Goal: Task Accomplishment & Management: Complete application form

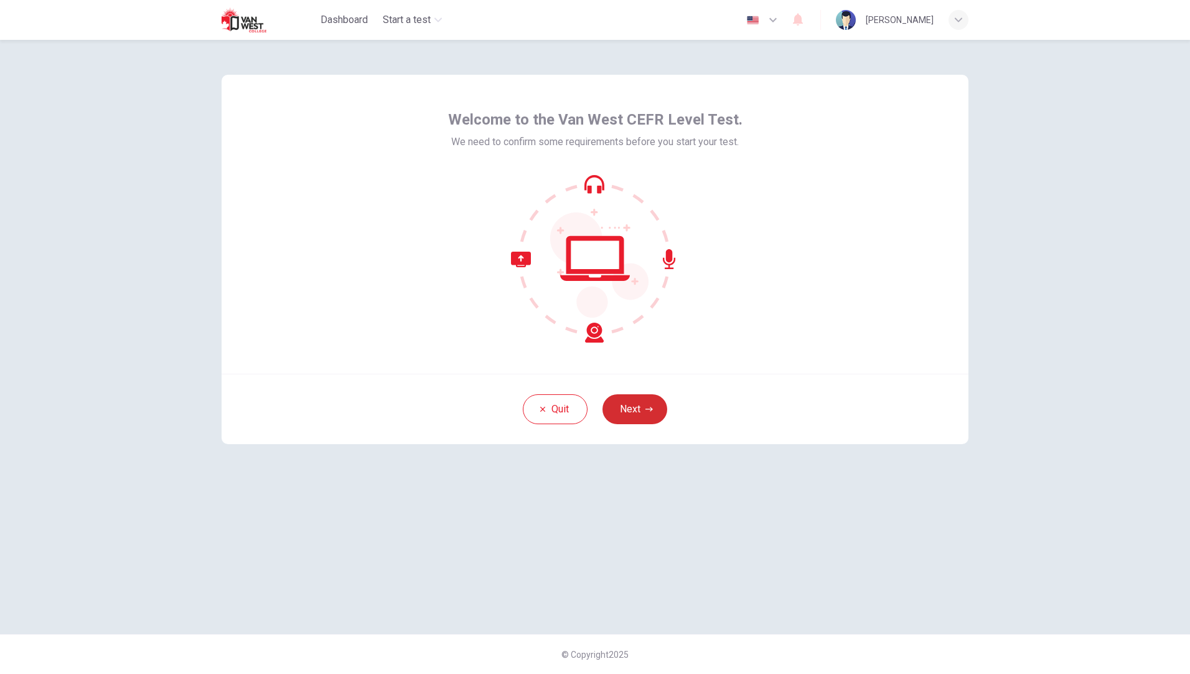
click at [628, 412] on button "Next" at bounding box center [635, 409] width 65 height 30
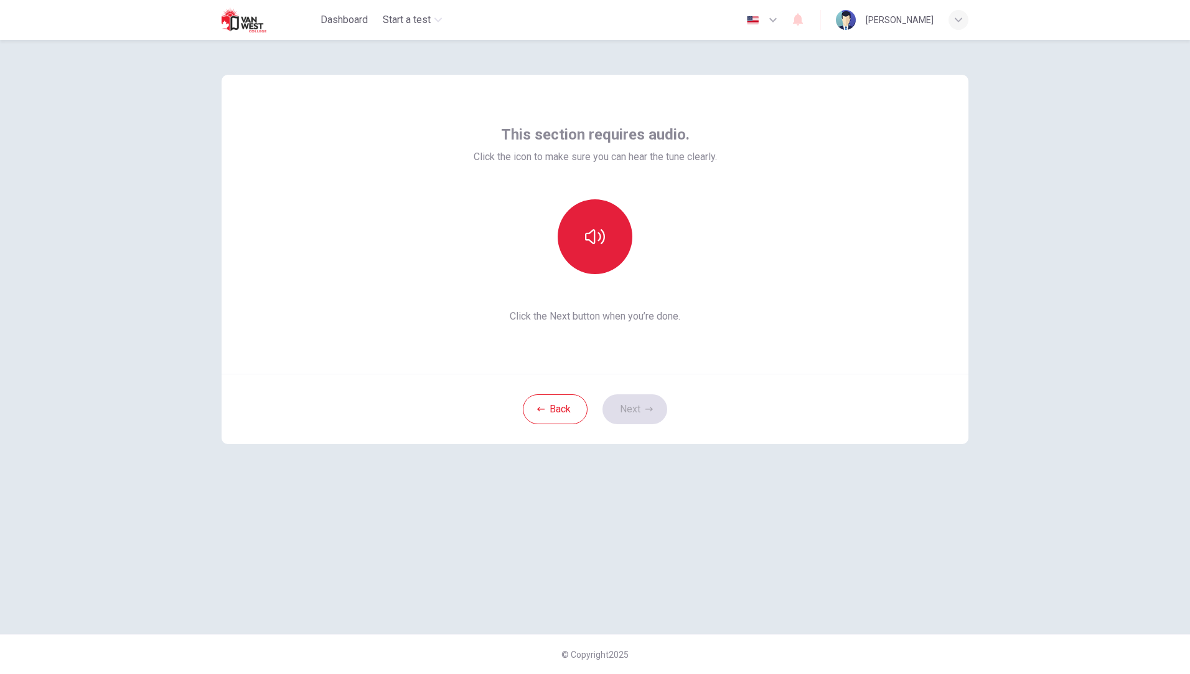
click at [590, 236] on icon "button" at bounding box center [595, 237] width 20 height 20
click at [636, 408] on button "Next" at bounding box center [635, 409] width 65 height 30
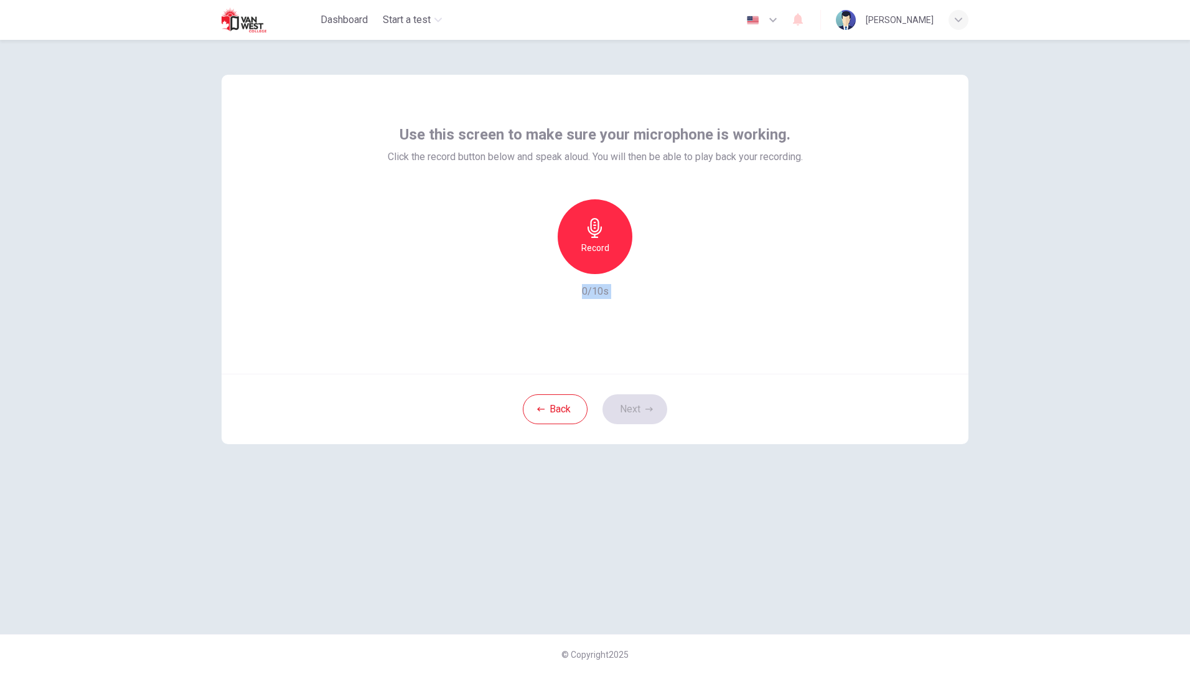
drag, startPoint x: 655, startPoint y: 386, endPoint x: 610, endPoint y: 252, distance: 141.2
click at [610, 252] on div "Use this screen to make sure your microphone is working. Click the record butto…" at bounding box center [595, 259] width 747 height 369
click at [610, 252] on div "Record" at bounding box center [595, 236] width 75 height 75
click at [634, 406] on button "Next" at bounding box center [635, 409] width 65 height 30
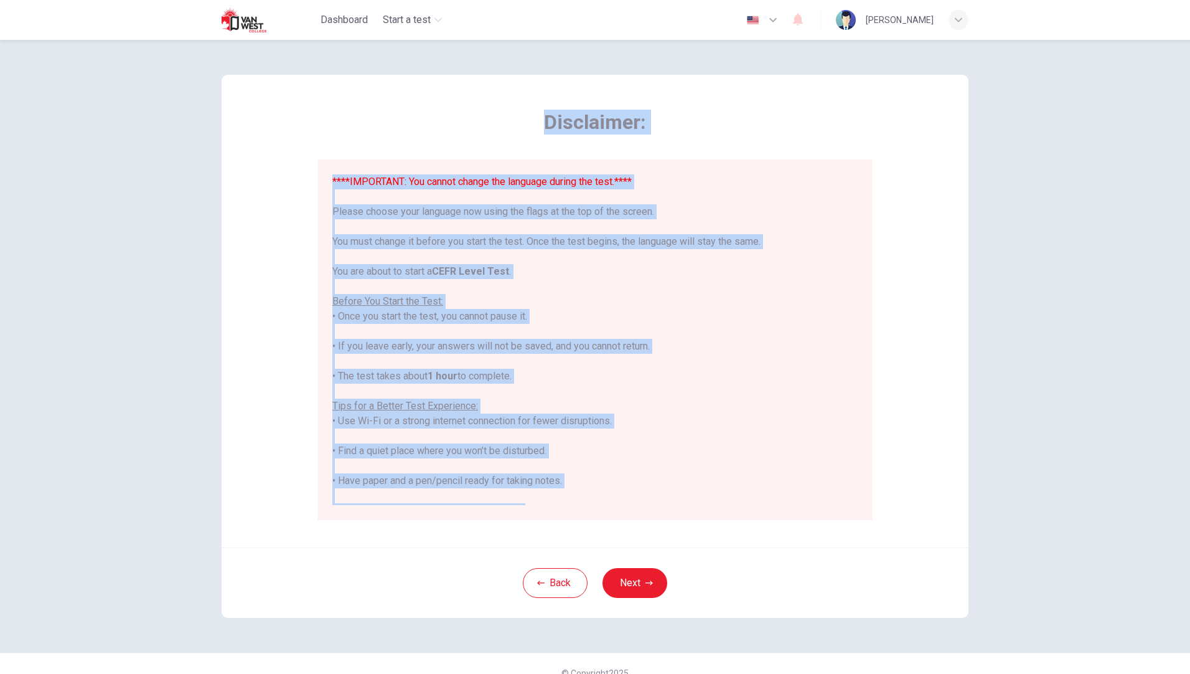
click at [580, 298] on div "****IMPORTANT: You cannot change the language during the test.**** Please choos…" at bounding box center [594, 398] width 525 height 448
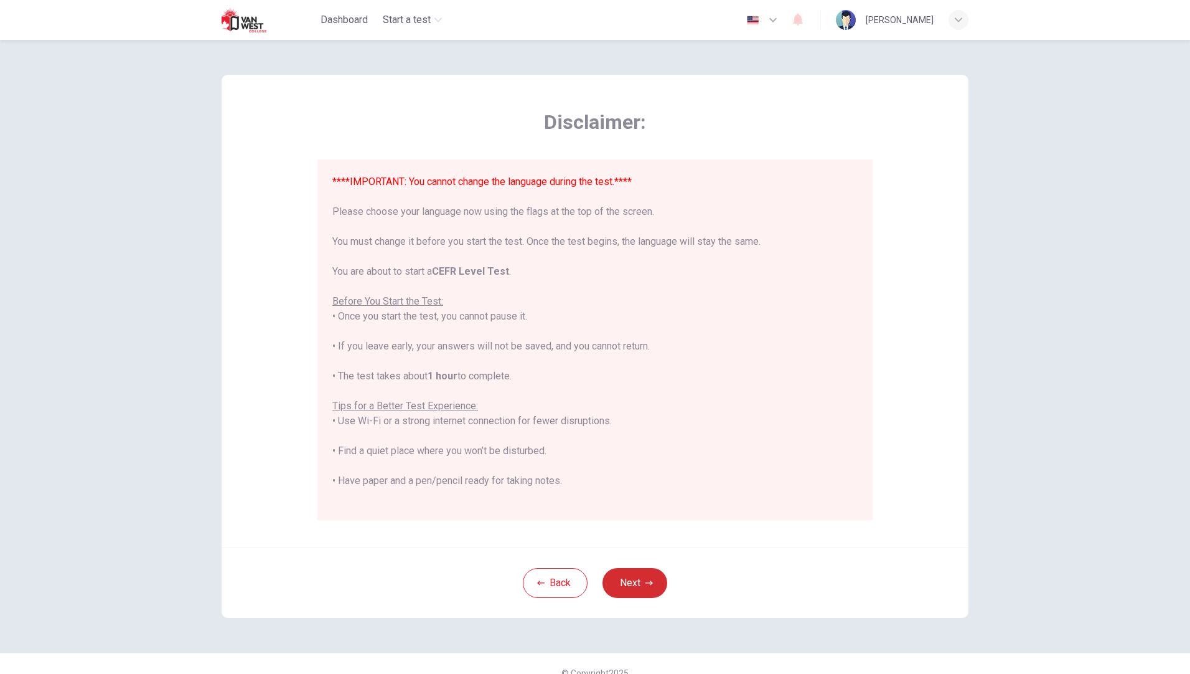
click at [621, 577] on button "Next" at bounding box center [635, 583] width 65 height 30
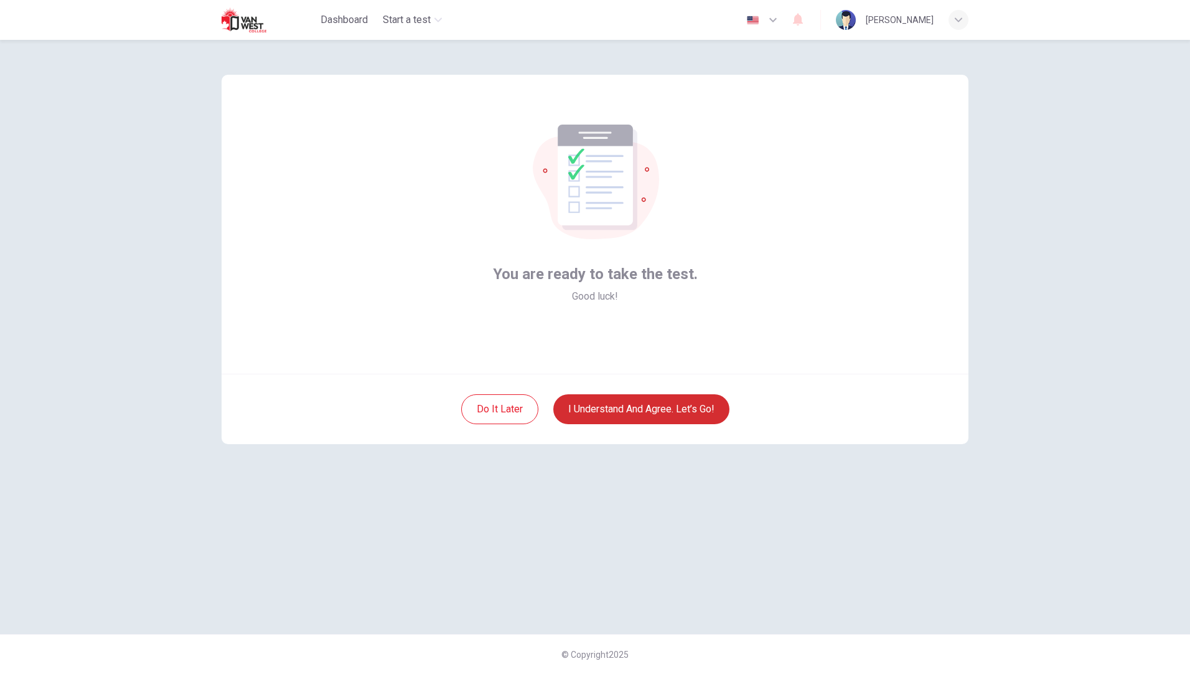
click at [645, 407] on button "I understand and agree. Let’s go!" at bounding box center [641, 409] width 176 height 30
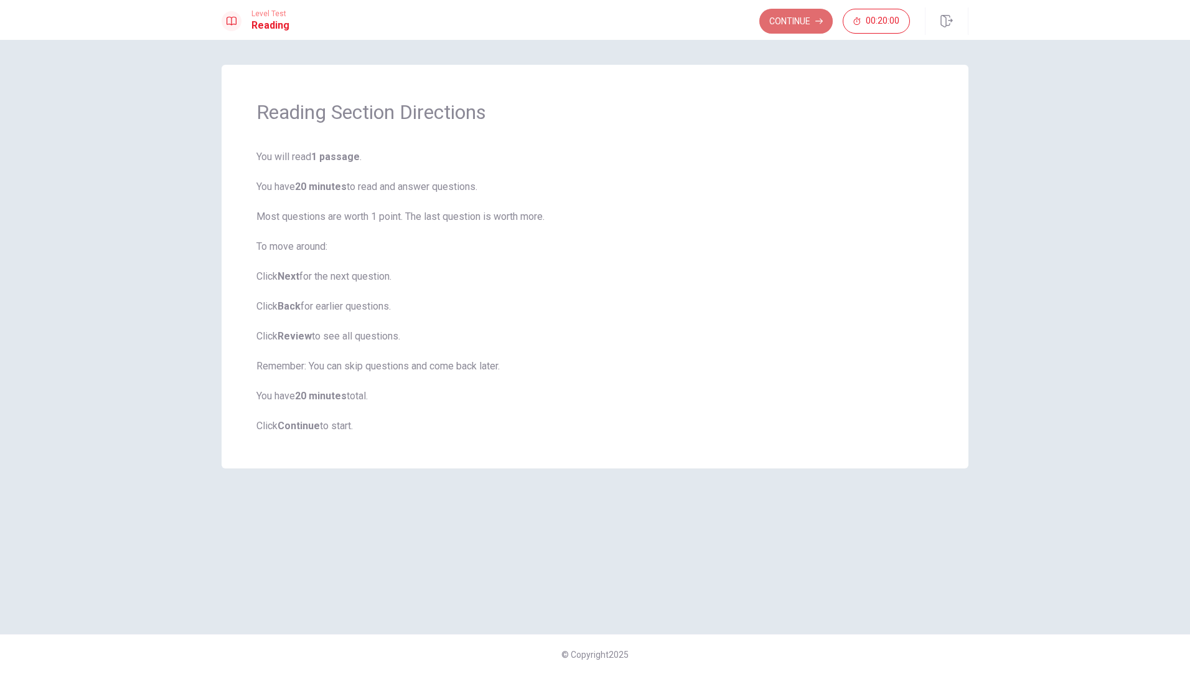
click at [793, 27] on button "Continue" at bounding box center [795, 21] width 73 height 25
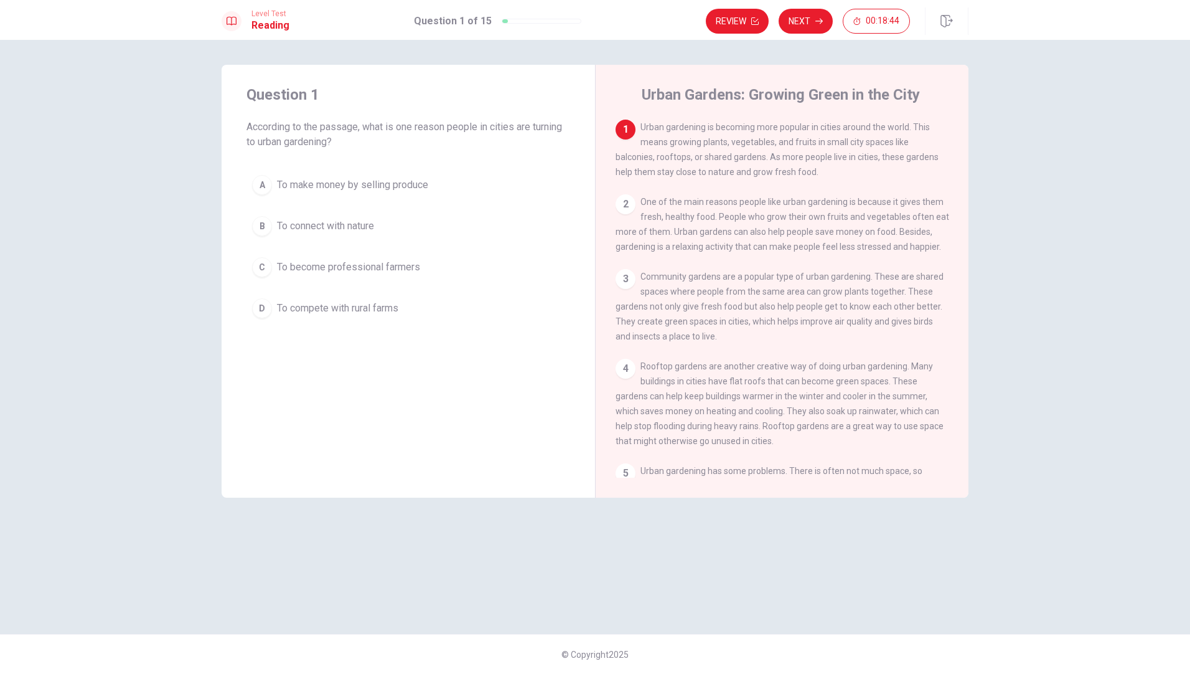
click at [261, 226] on div "B" at bounding box center [262, 226] width 20 height 20
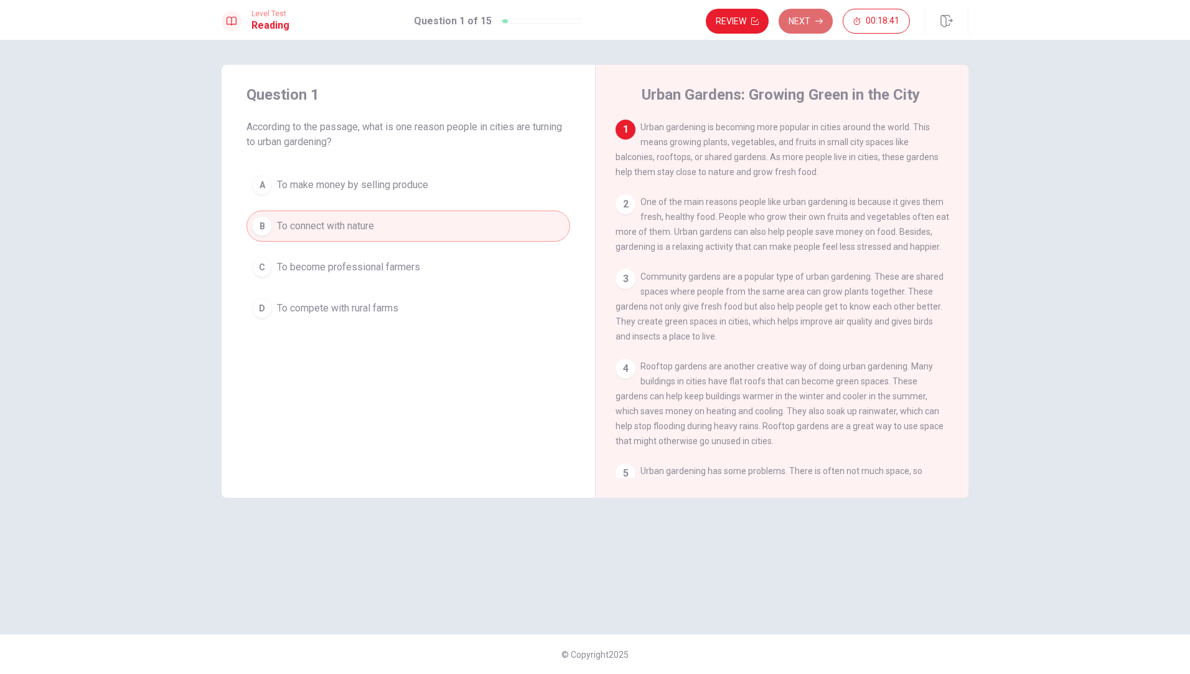
click at [801, 22] on button "Next" at bounding box center [806, 21] width 54 height 25
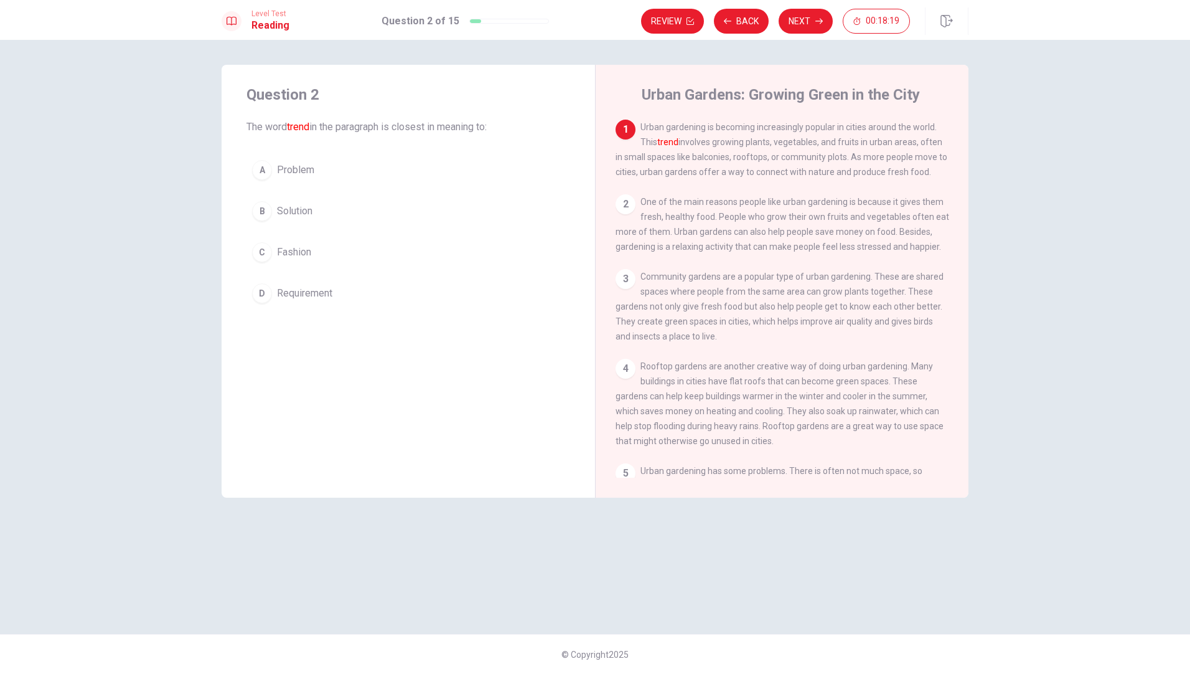
click at [264, 253] on div "C" at bounding box center [262, 252] width 20 height 20
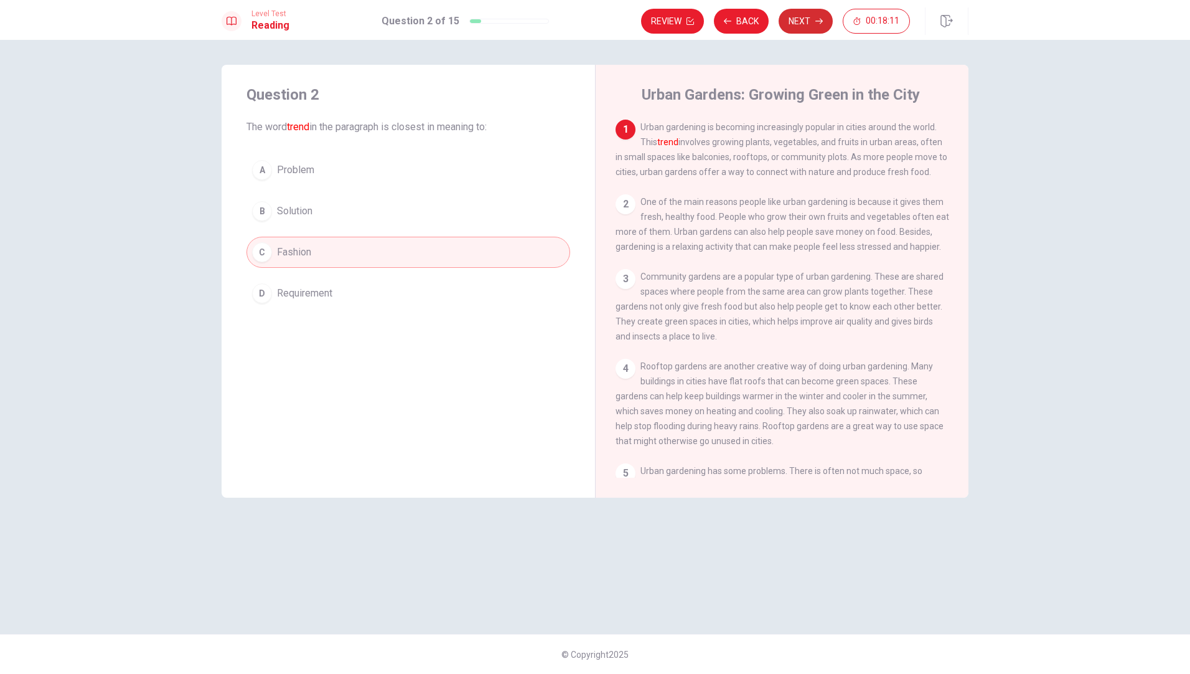
click at [804, 20] on button "Next" at bounding box center [806, 21] width 54 height 25
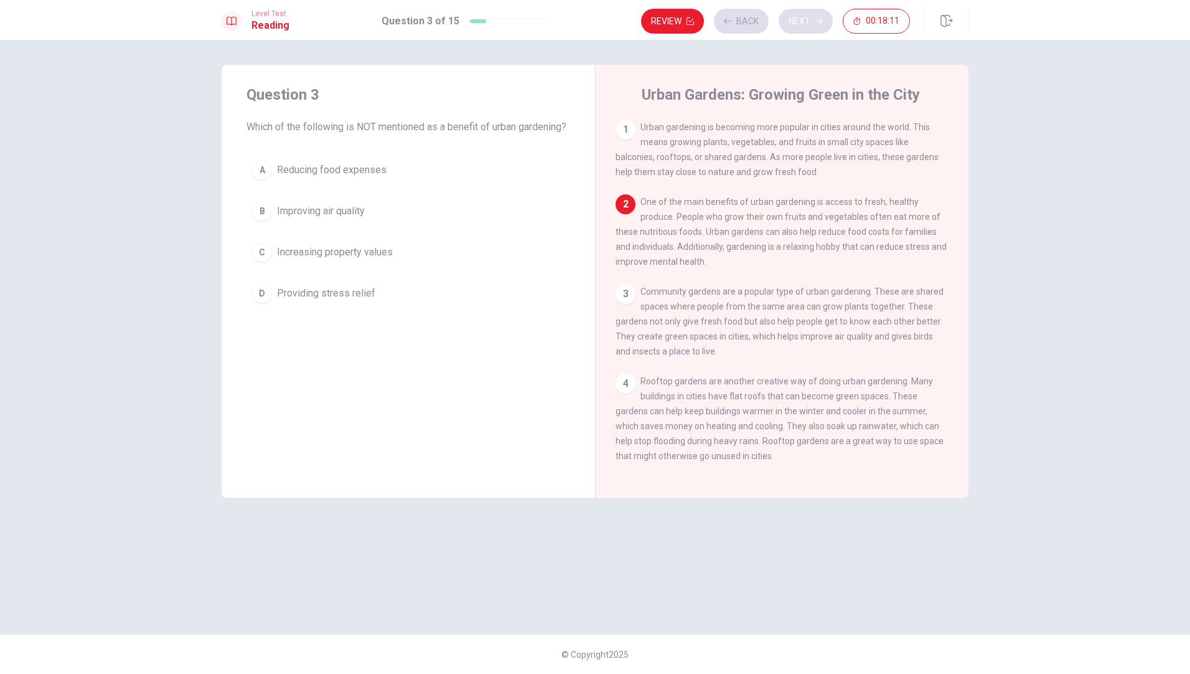
scroll to position [77, 0]
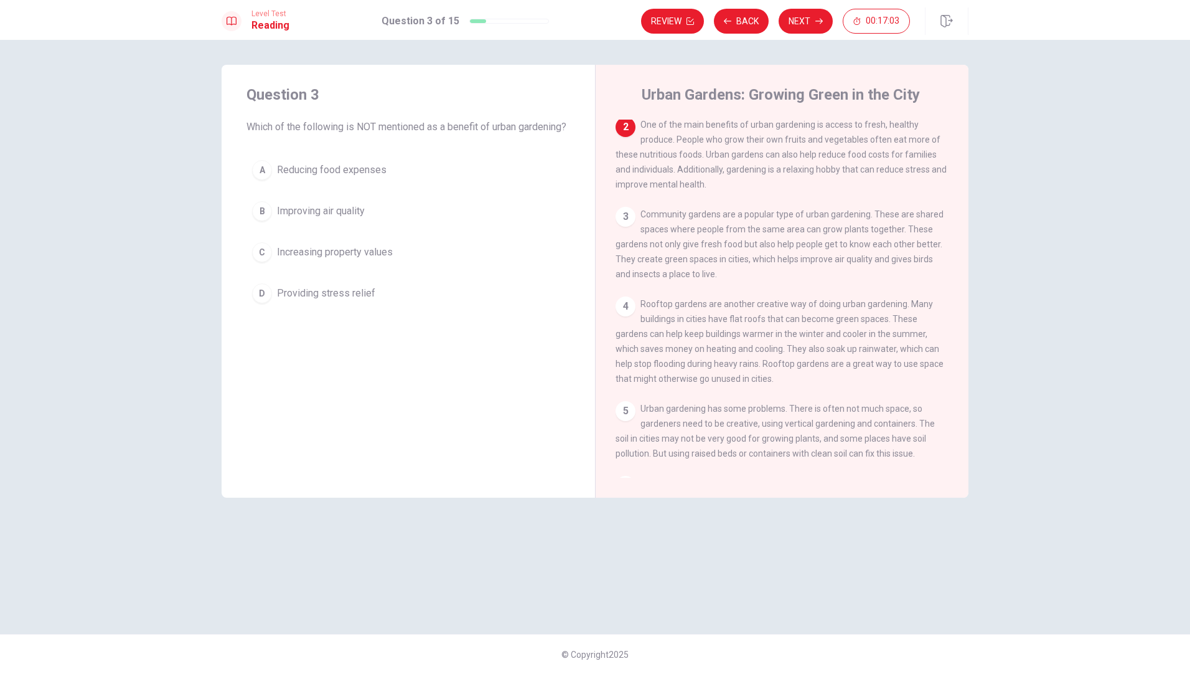
click at [262, 262] on div "C" at bounding box center [262, 252] width 20 height 20
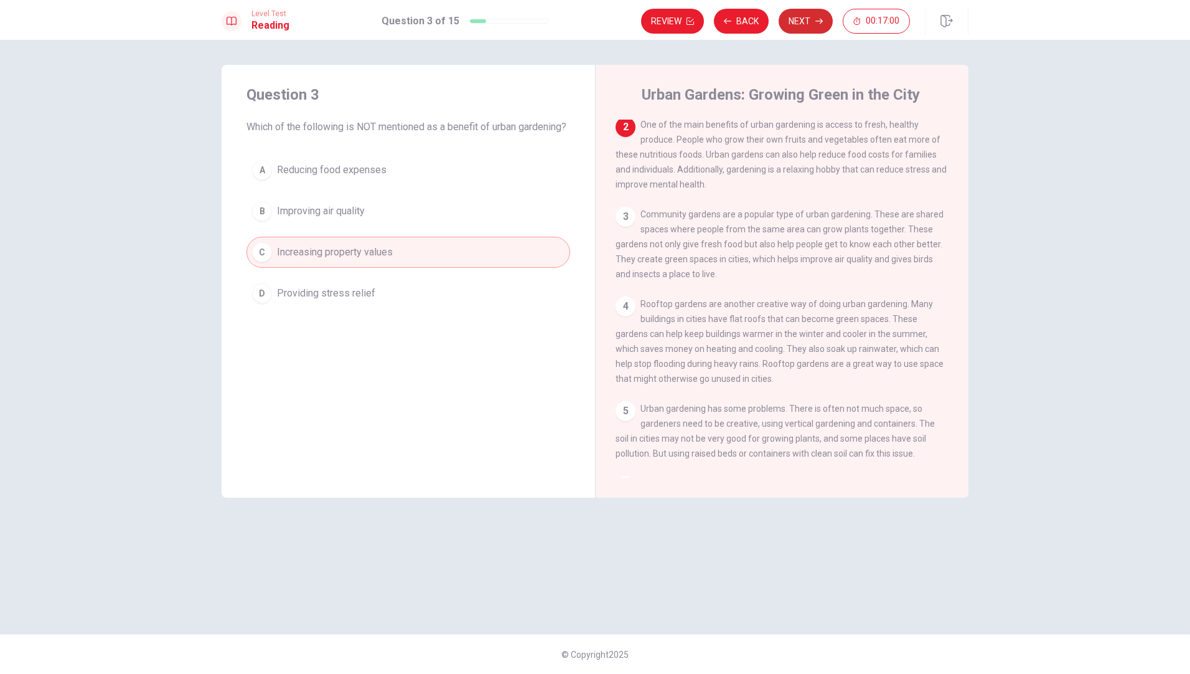
click at [812, 24] on button "Next" at bounding box center [806, 21] width 54 height 25
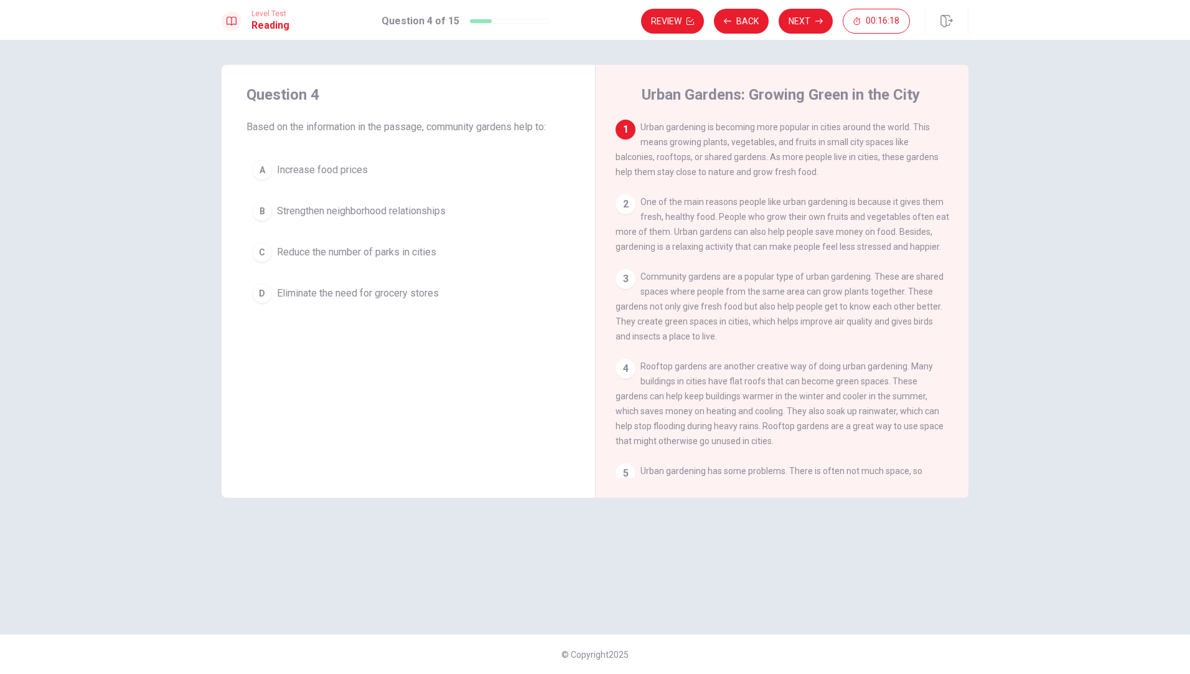
click at [265, 214] on div "B" at bounding box center [262, 211] width 20 height 20
click at [806, 28] on button "Next" at bounding box center [806, 21] width 54 height 25
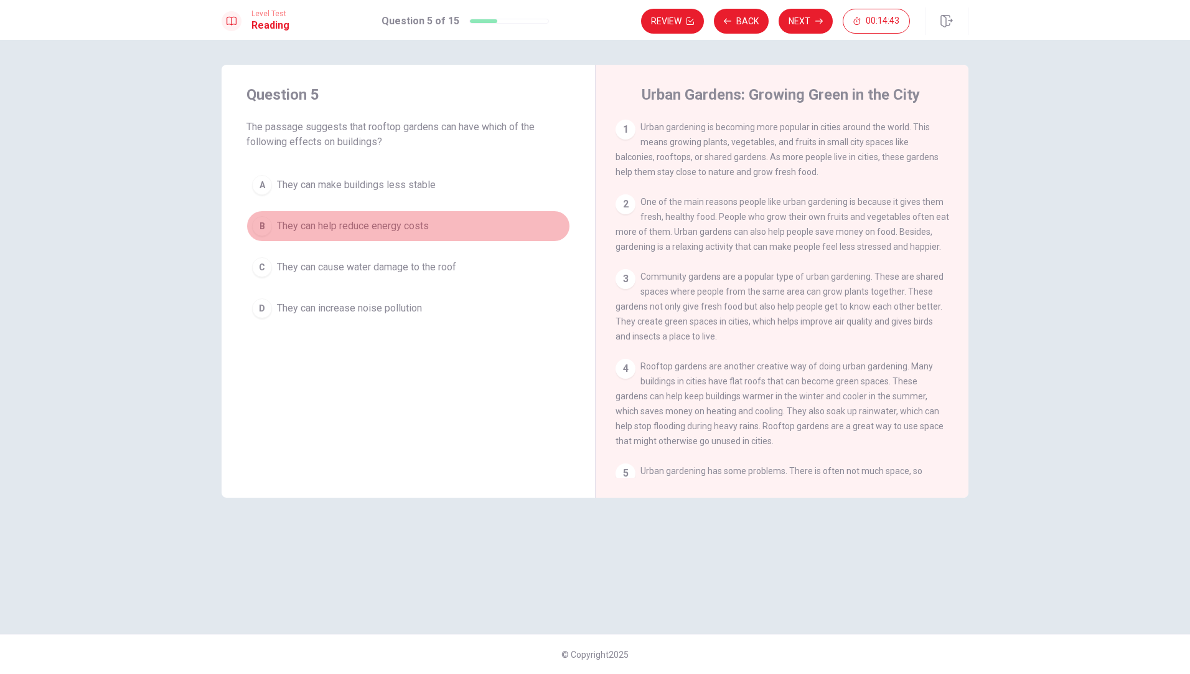
click at [260, 224] on div "B" at bounding box center [262, 226] width 20 height 20
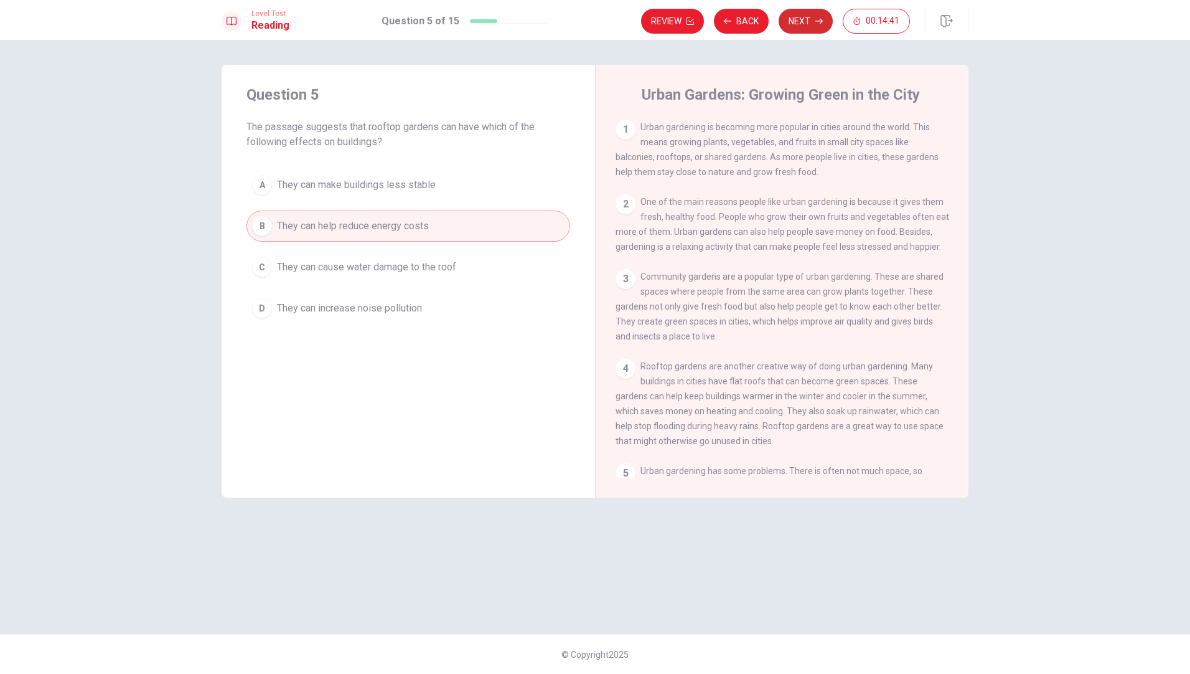
click at [799, 16] on button "Next" at bounding box center [806, 21] width 54 height 25
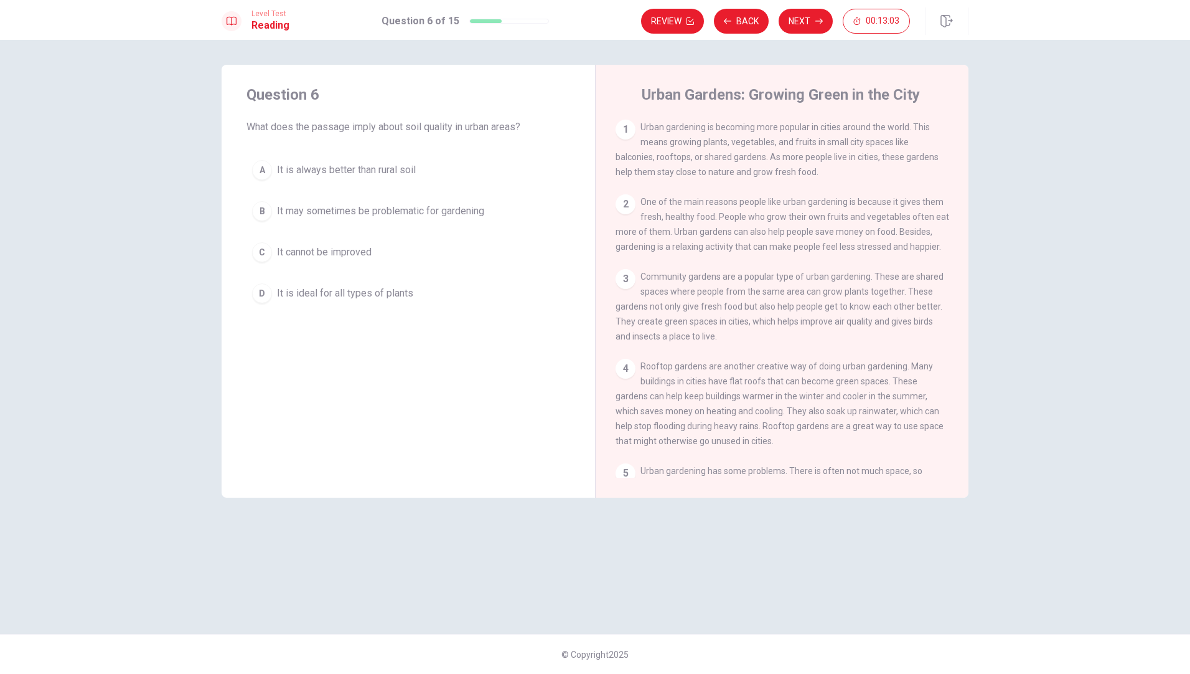
click at [260, 291] on div "D" at bounding box center [262, 293] width 20 height 20
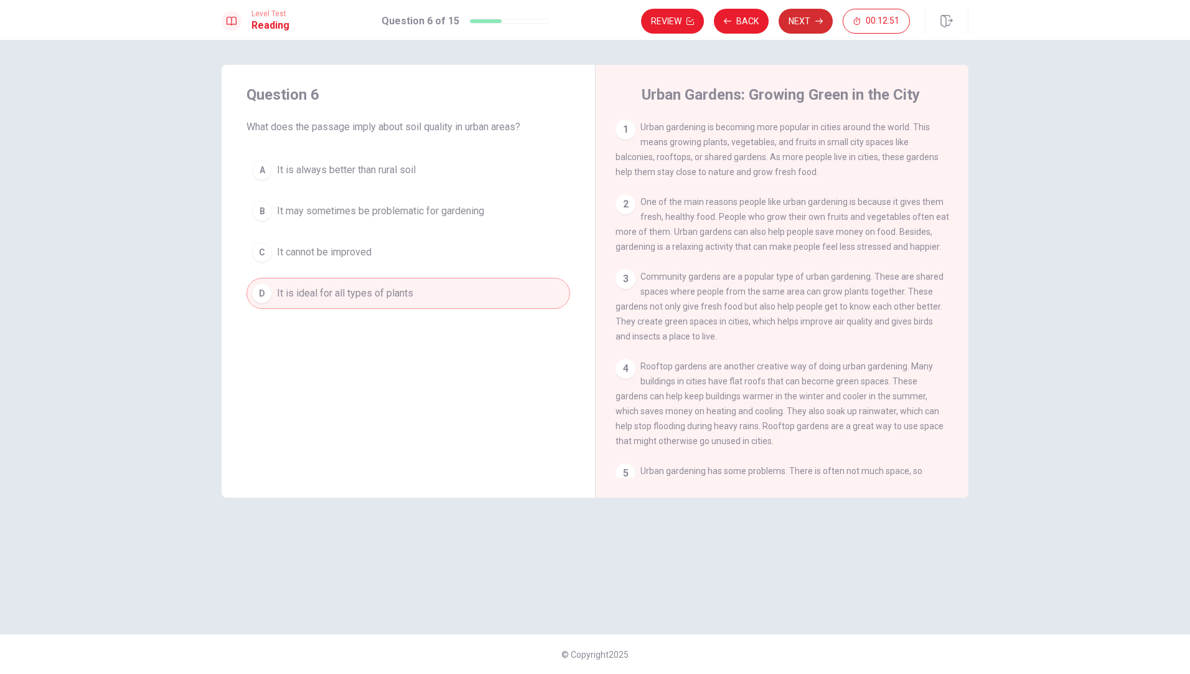
click at [796, 24] on button "Next" at bounding box center [806, 21] width 54 height 25
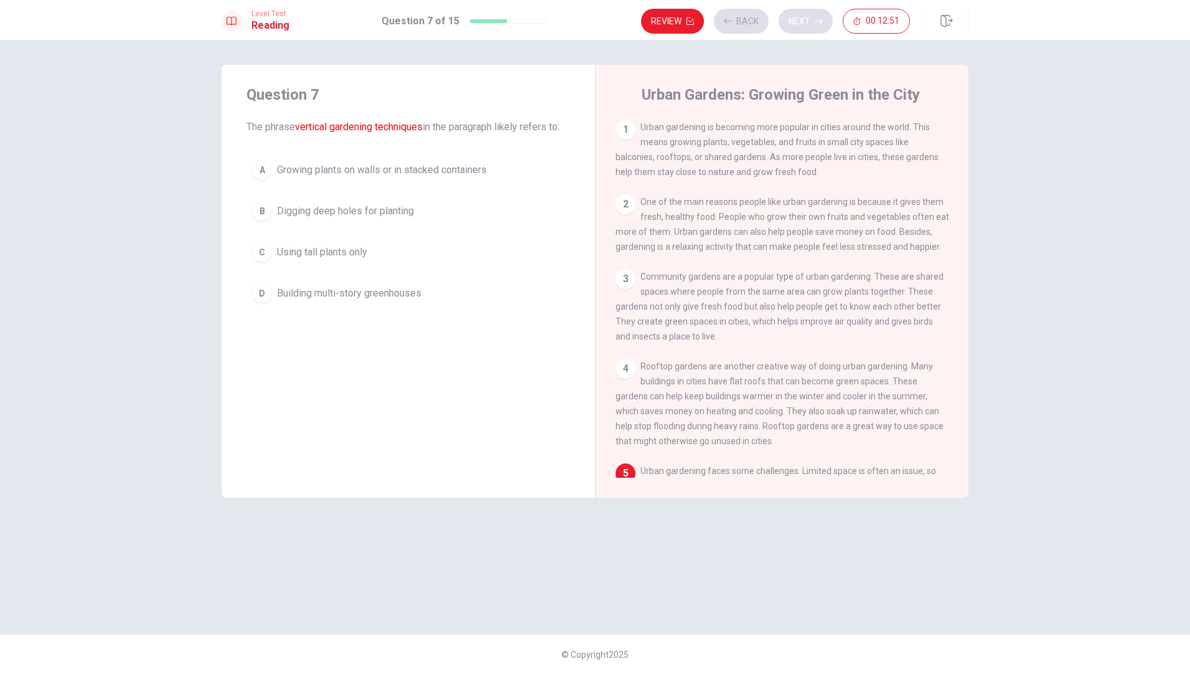
scroll to position [167, 0]
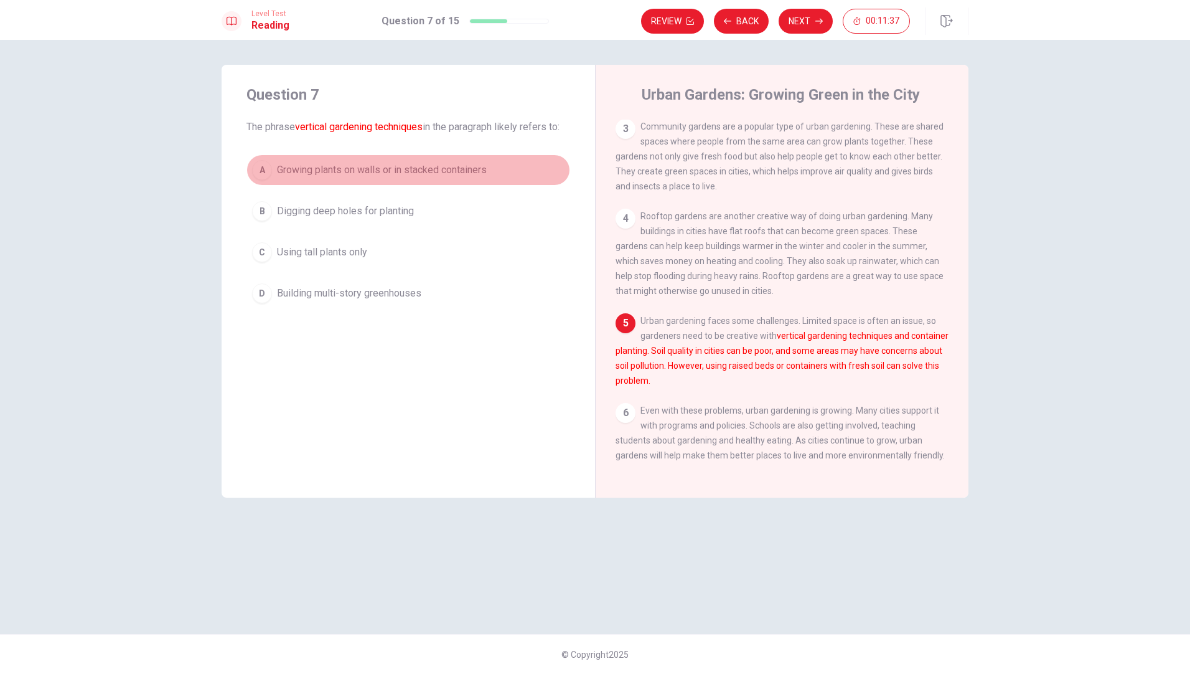
click at [261, 169] on div "A" at bounding box center [262, 170] width 20 height 20
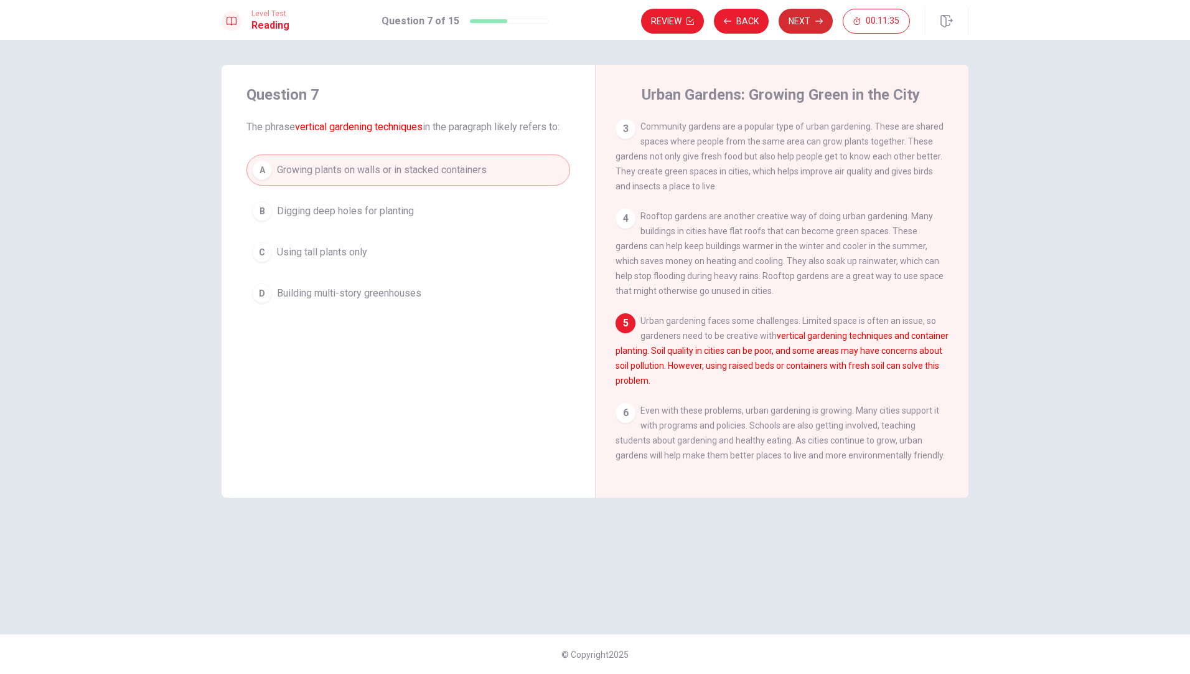
click at [797, 19] on button "Next" at bounding box center [806, 21] width 54 height 25
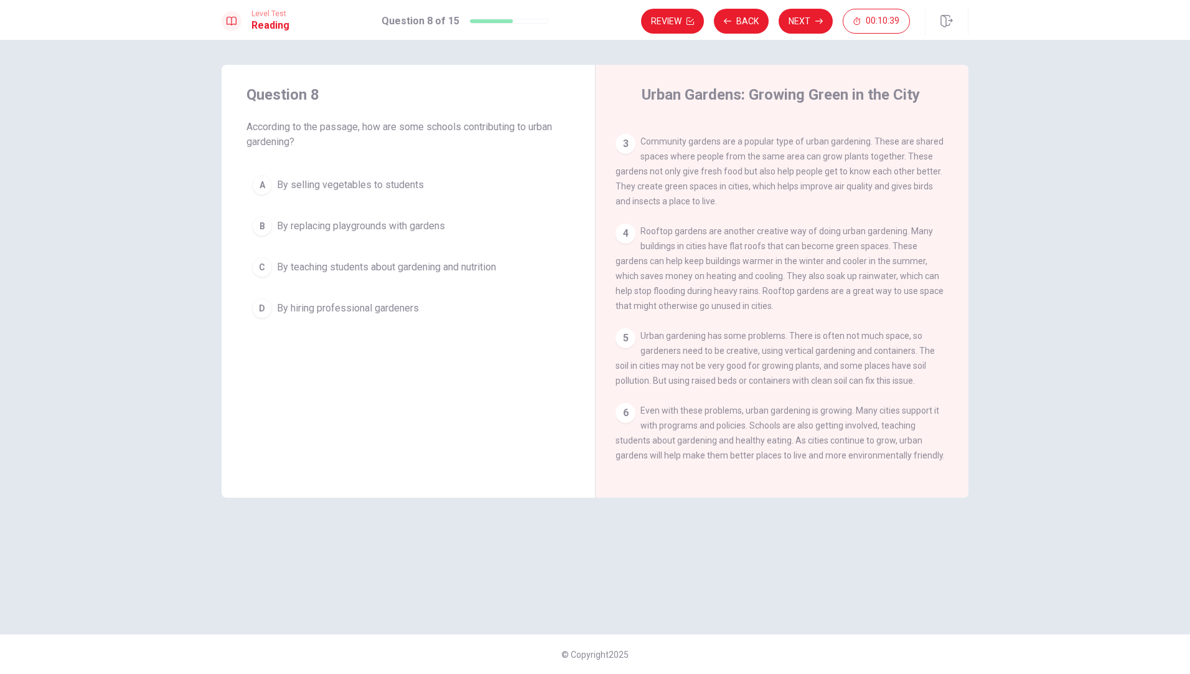
click at [262, 269] on div "C" at bounding box center [262, 267] width 20 height 20
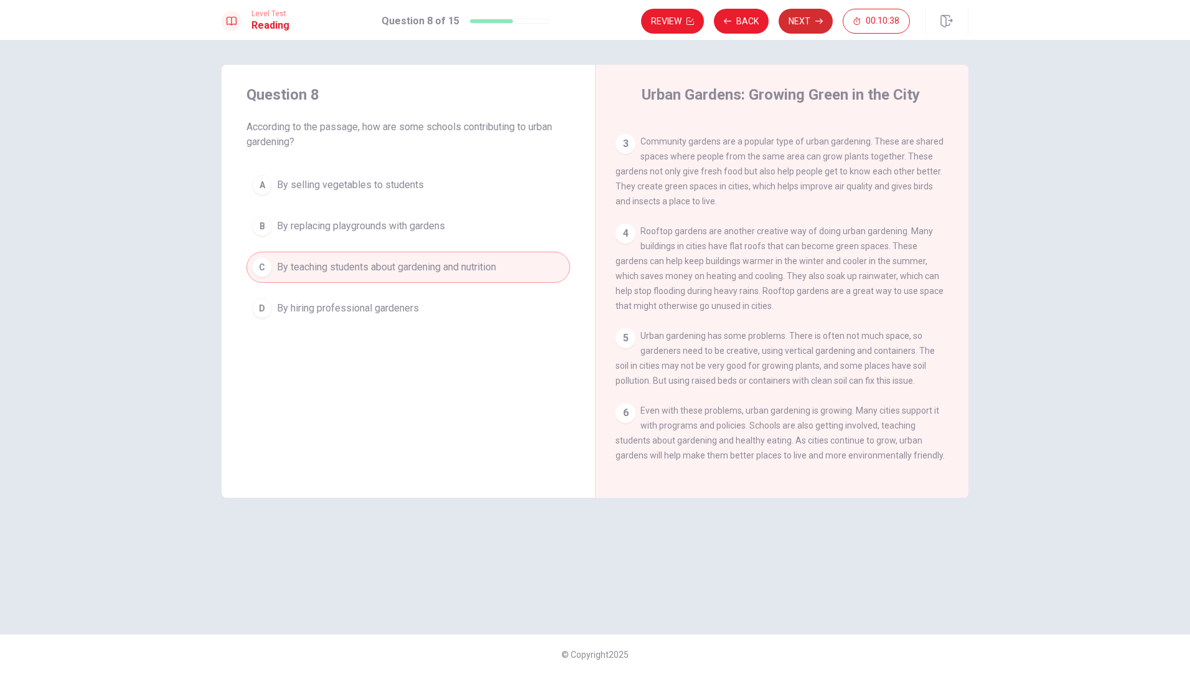
click at [794, 24] on button "Next" at bounding box center [806, 21] width 54 height 25
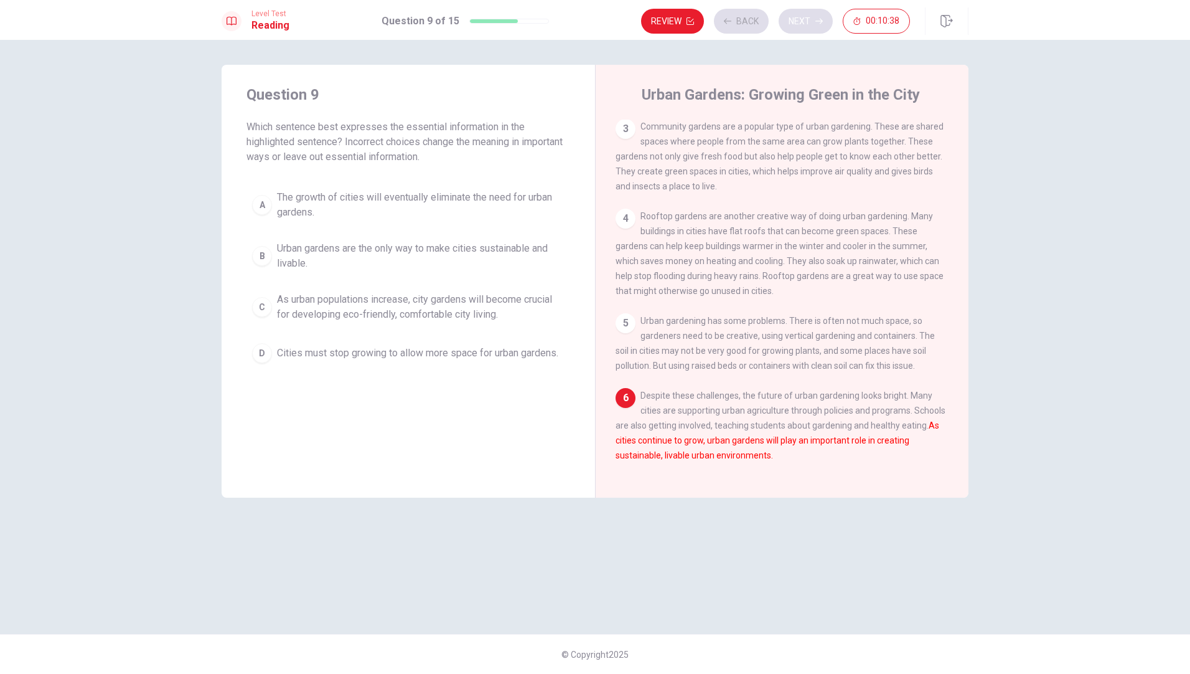
scroll to position [167, 0]
click at [262, 355] on div "D" at bounding box center [262, 353] width 20 height 20
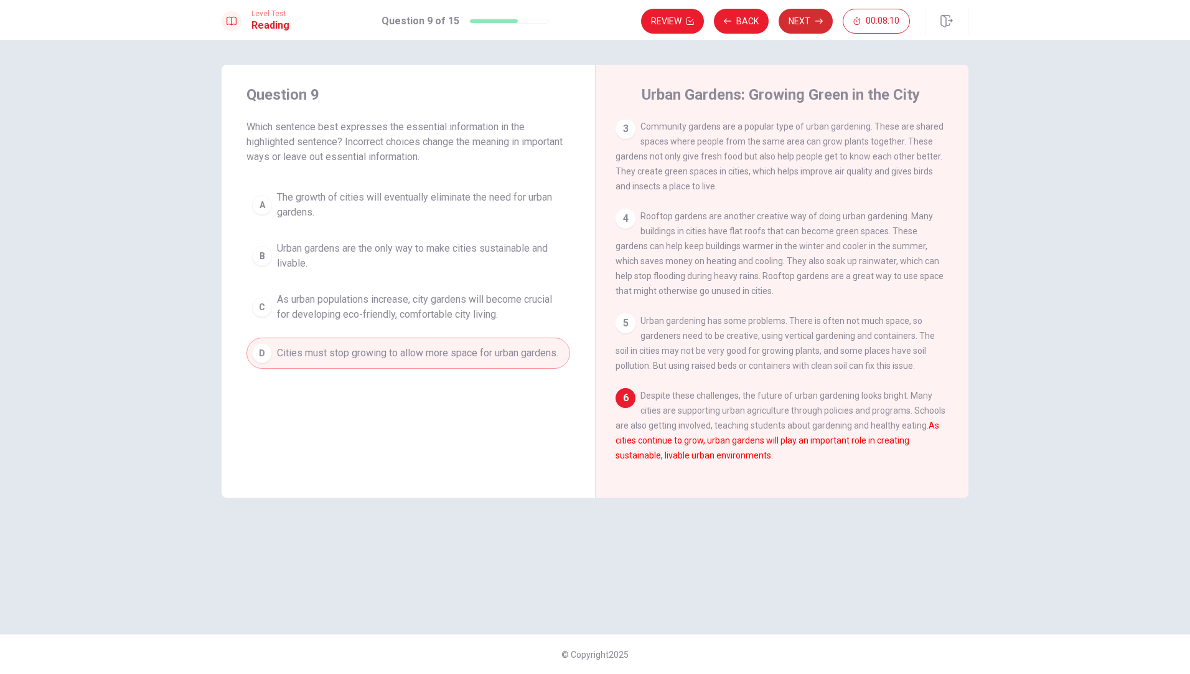
click at [798, 24] on button "Next" at bounding box center [806, 21] width 54 height 25
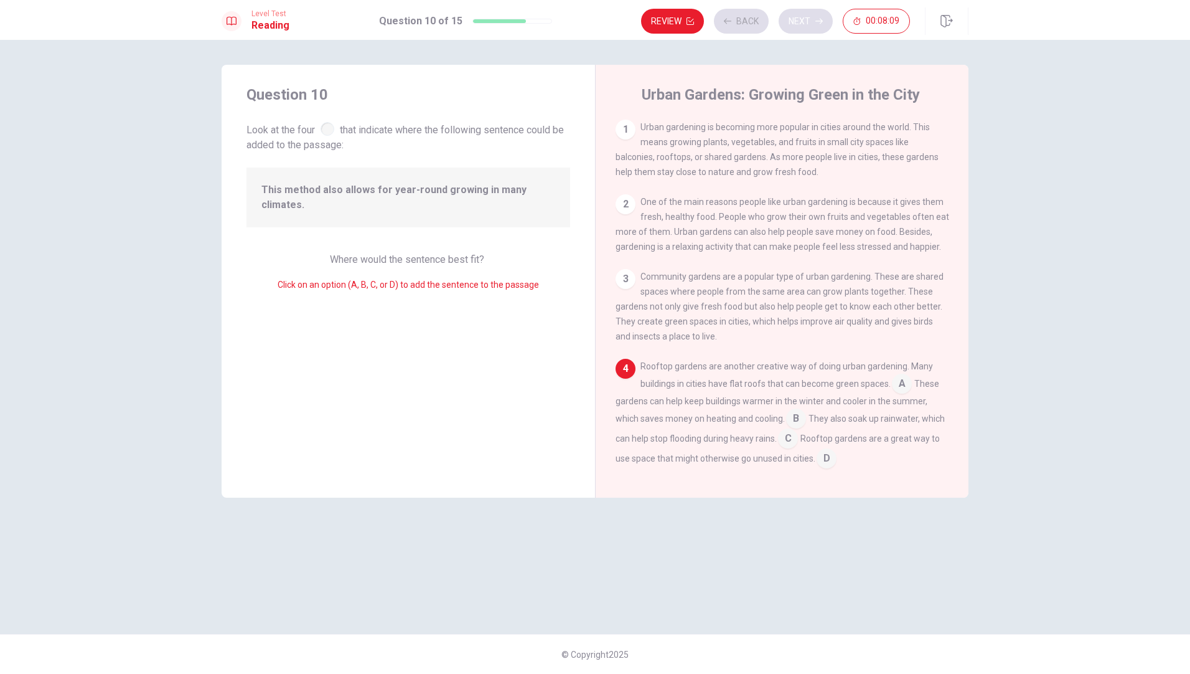
scroll to position [123, 0]
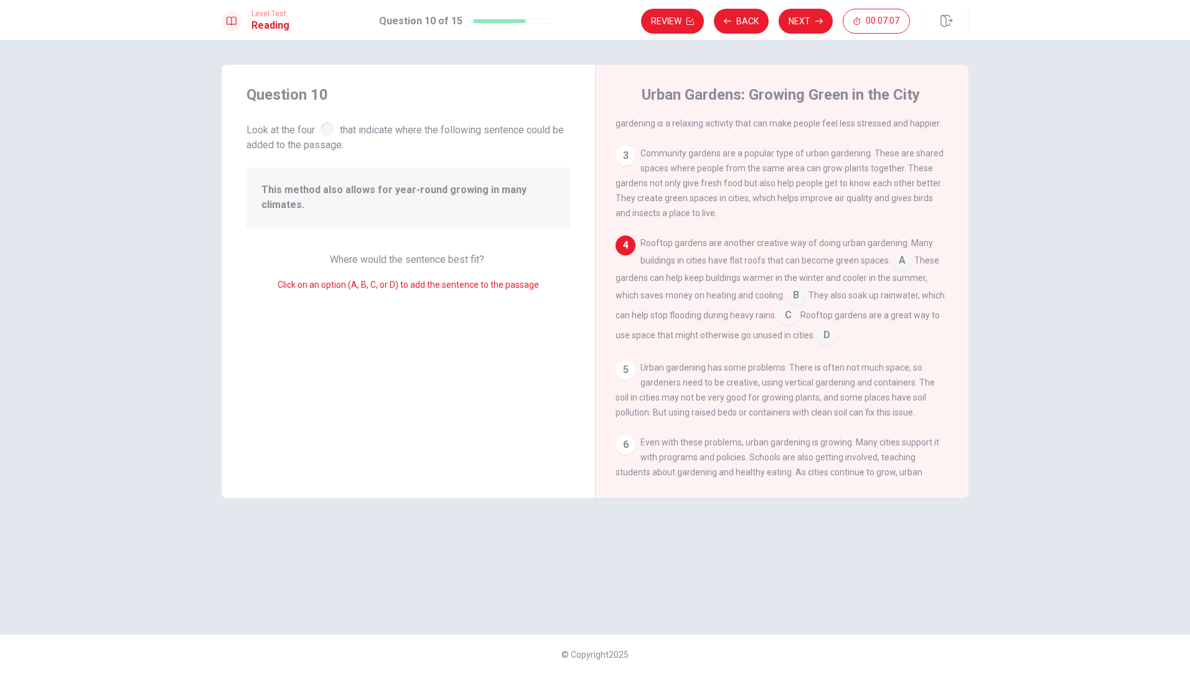
click at [837, 341] on input at bounding box center [827, 336] width 20 height 20
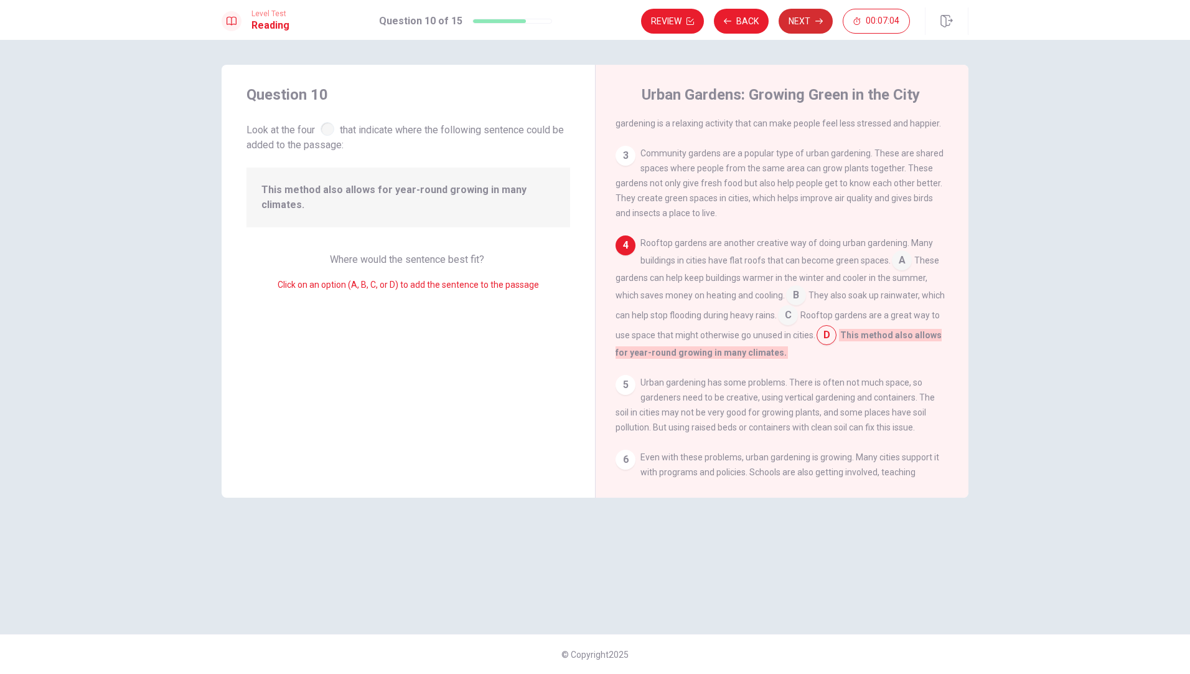
click at [799, 24] on button "Next" at bounding box center [806, 21] width 54 height 25
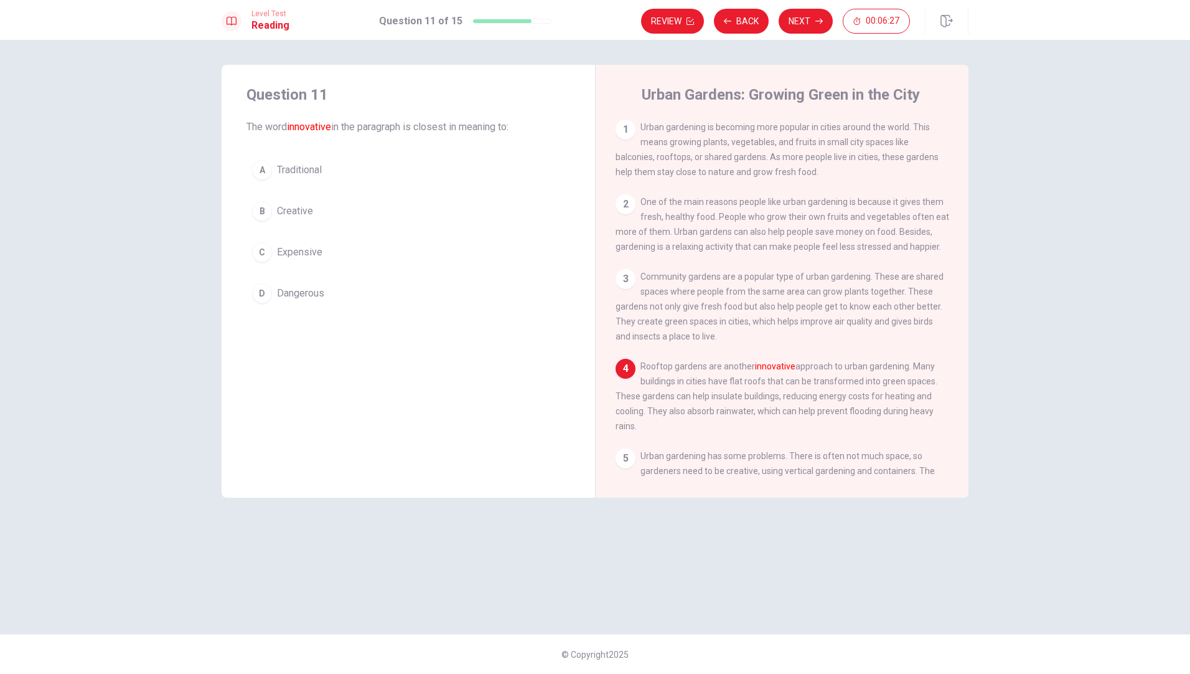
click at [265, 210] on div "B" at bounding box center [262, 211] width 20 height 20
click at [792, 26] on button "Next" at bounding box center [806, 21] width 54 height 25
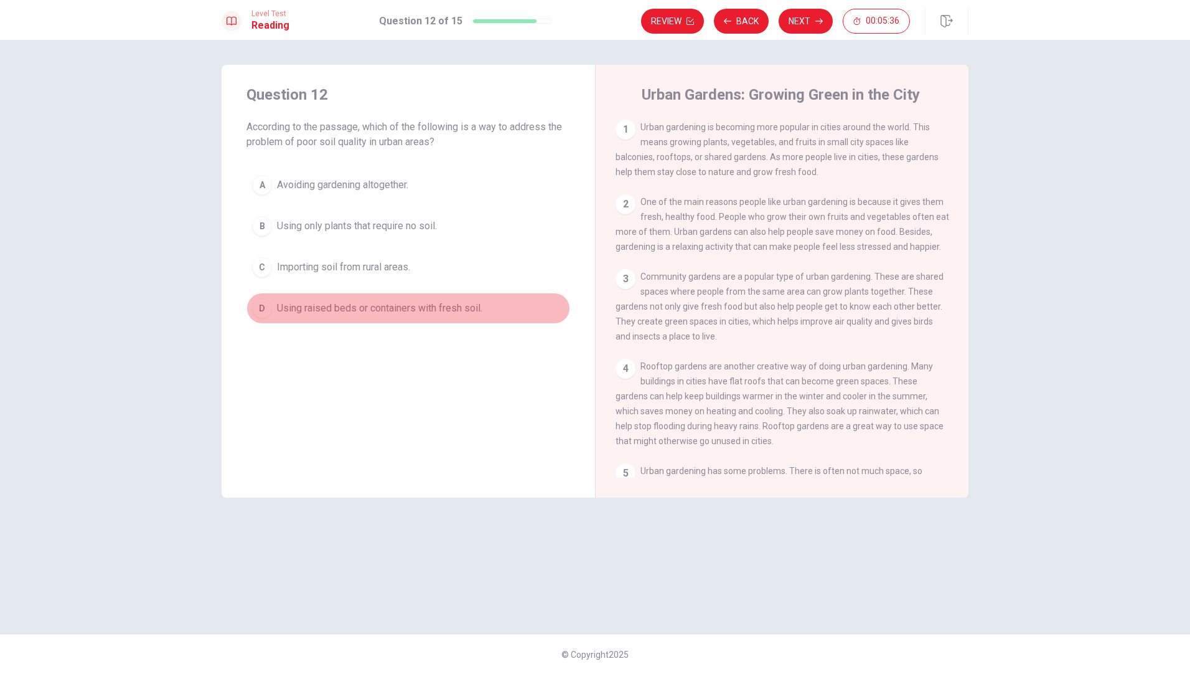
click at [264, 311] on div "D" at bounding box center [262, 308] width 20 height 20
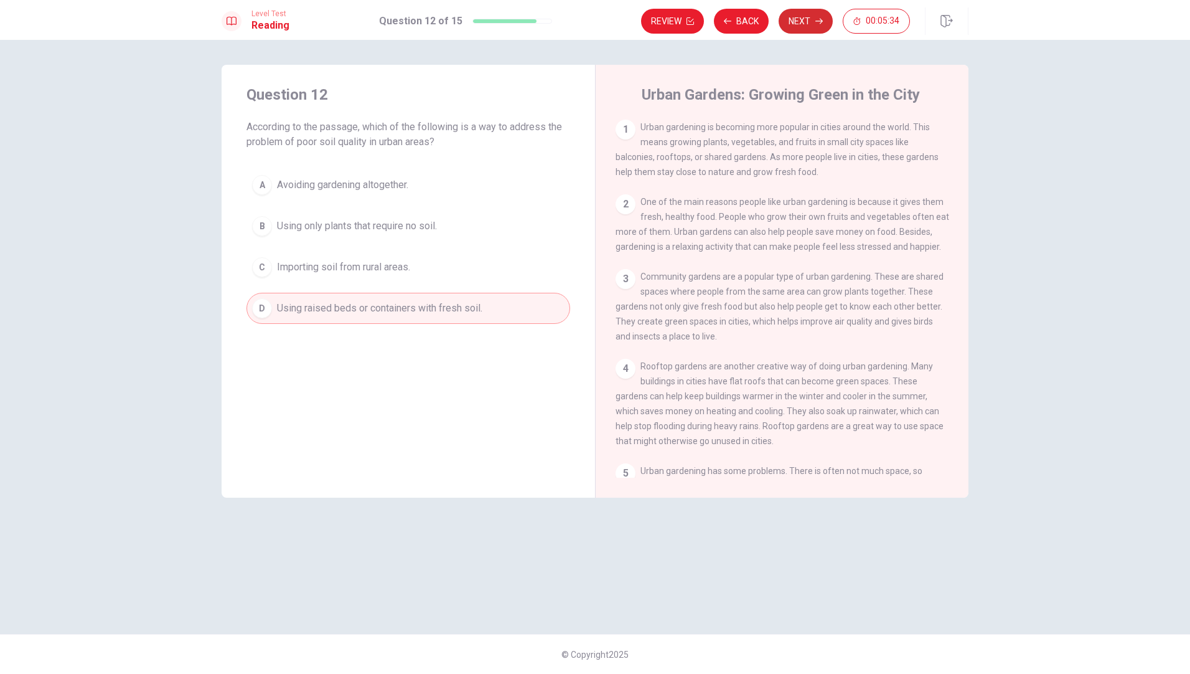
click at [813, 19] on button "Next" at bounding box center [806, 21] width 54 height 25
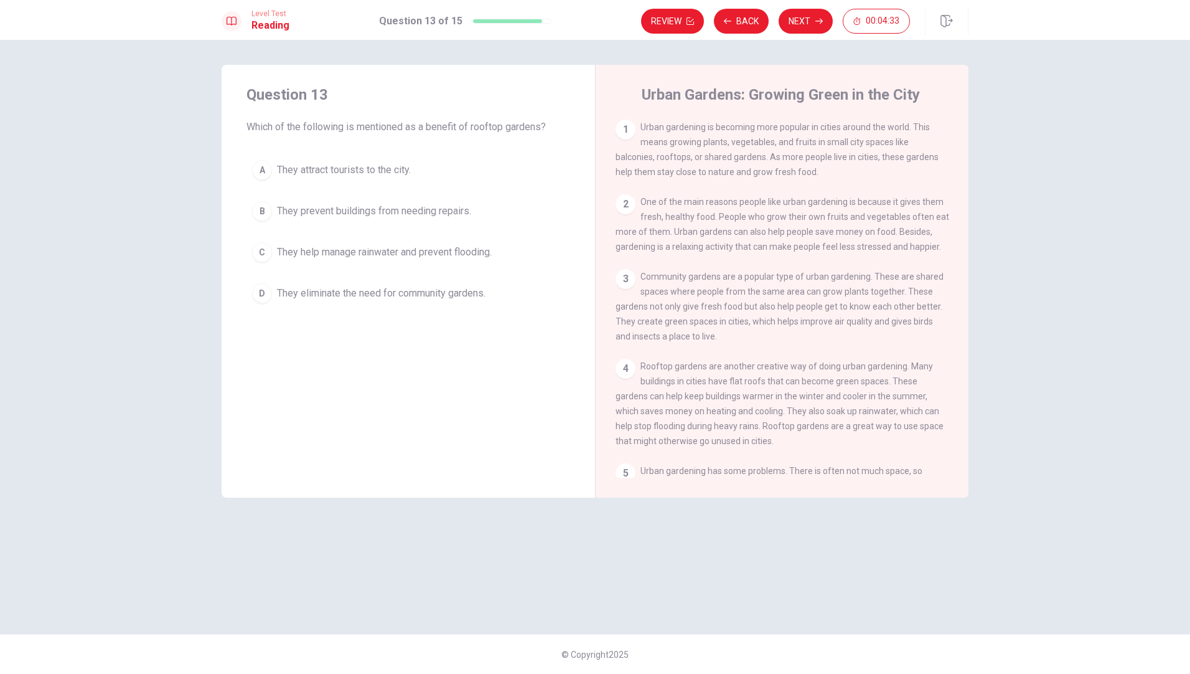
click at [263, 252] on div "C" at bounding box center [262, 252] width 20 height 20
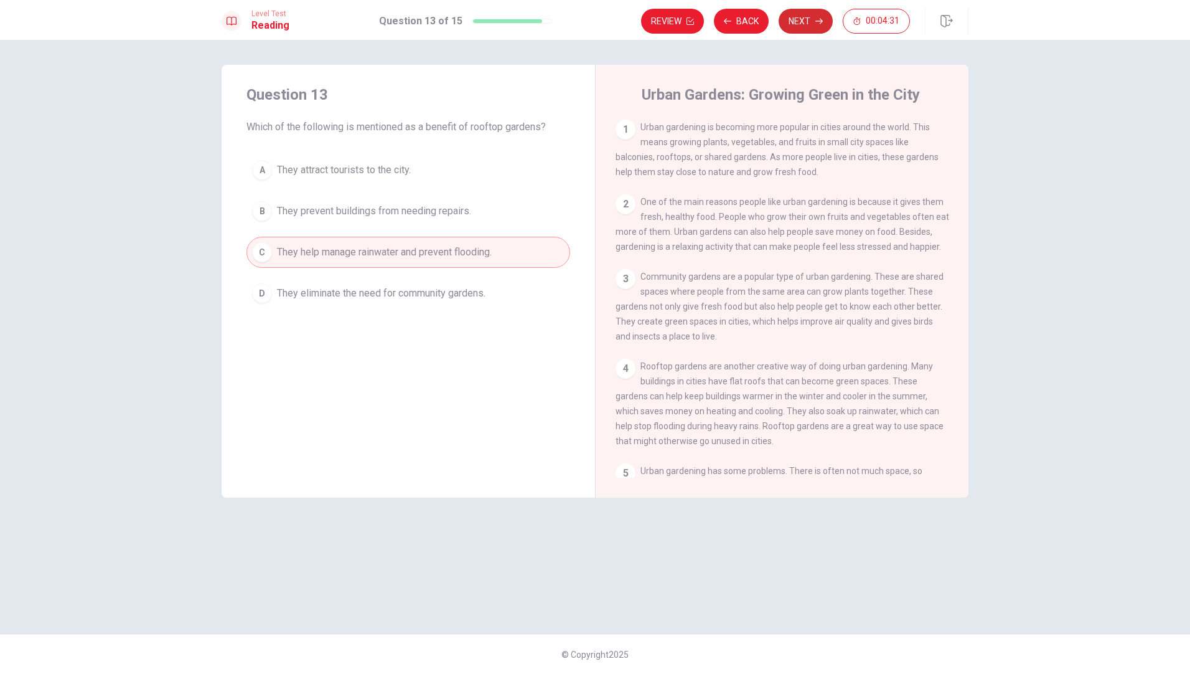
click at [807, 22] on button "Next" at bounding box center [806, 21] width 54 height 25
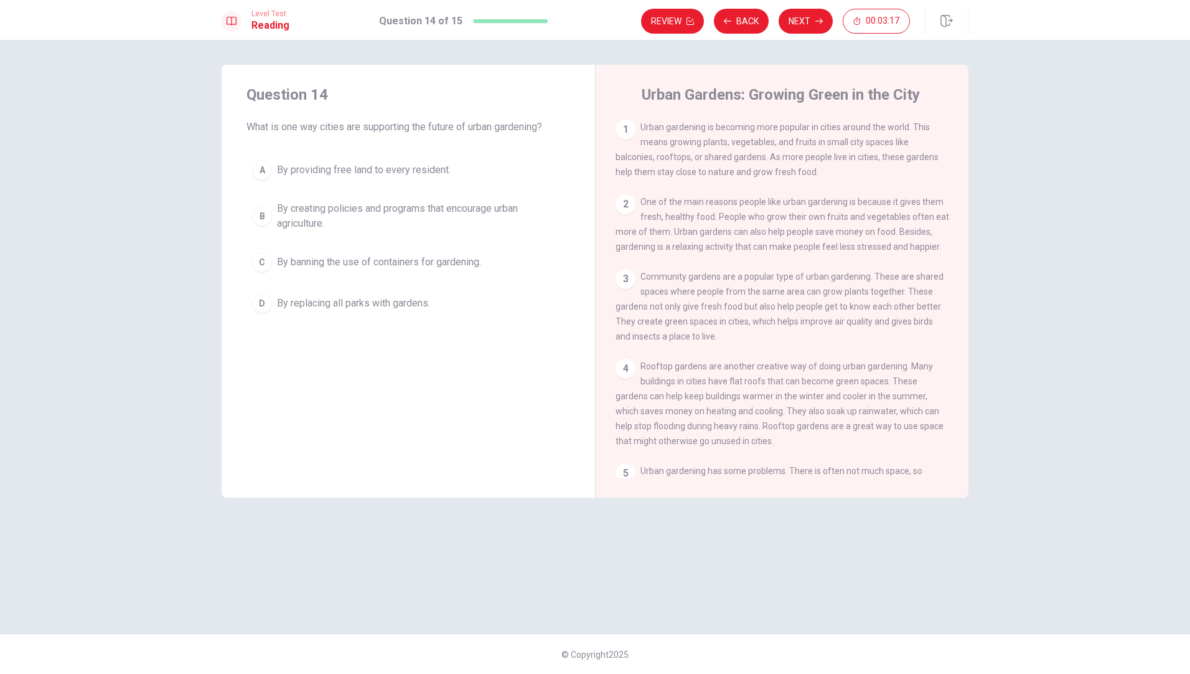
click at [263, 262] on div "C" at bounding box center [262, 262] width 20 height 20
click at [812, 16] on button "Next" at bounding box center [806, 21] width 54 height 25
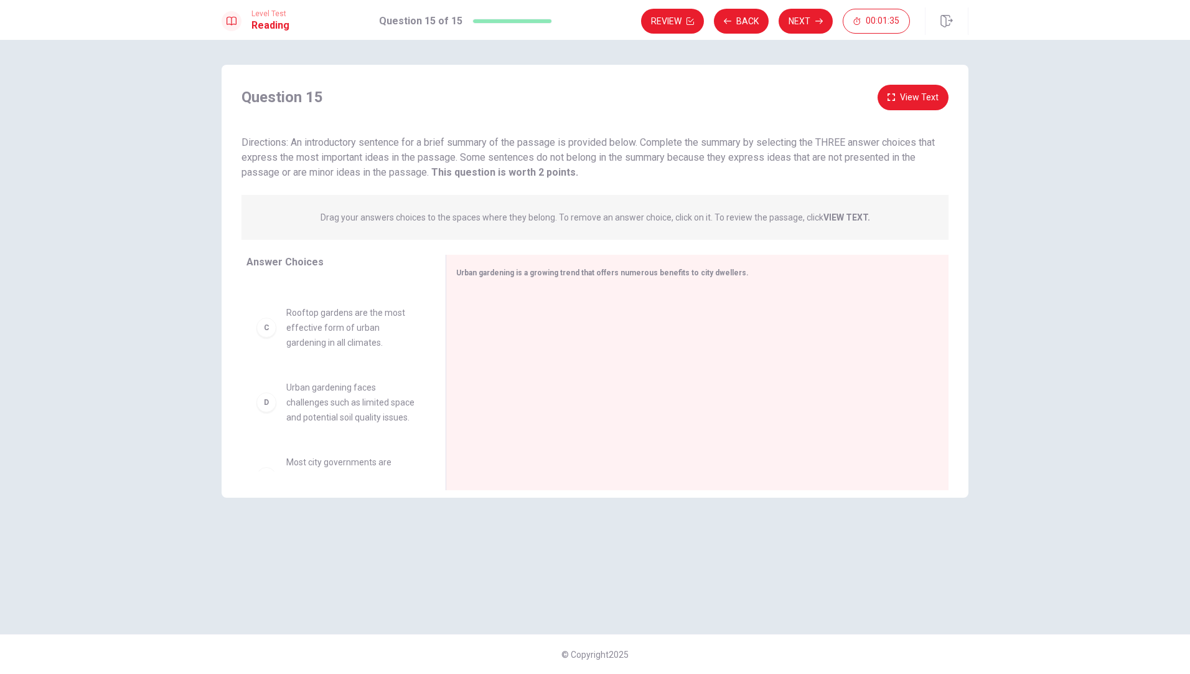
scroll to position [125, 0]
click at [265, 421] on div "D" at bounding box center [266, 412] width 20 height 20
click at [273, 421] on div "D" at bounding box center [266, 412] width 20 height 20
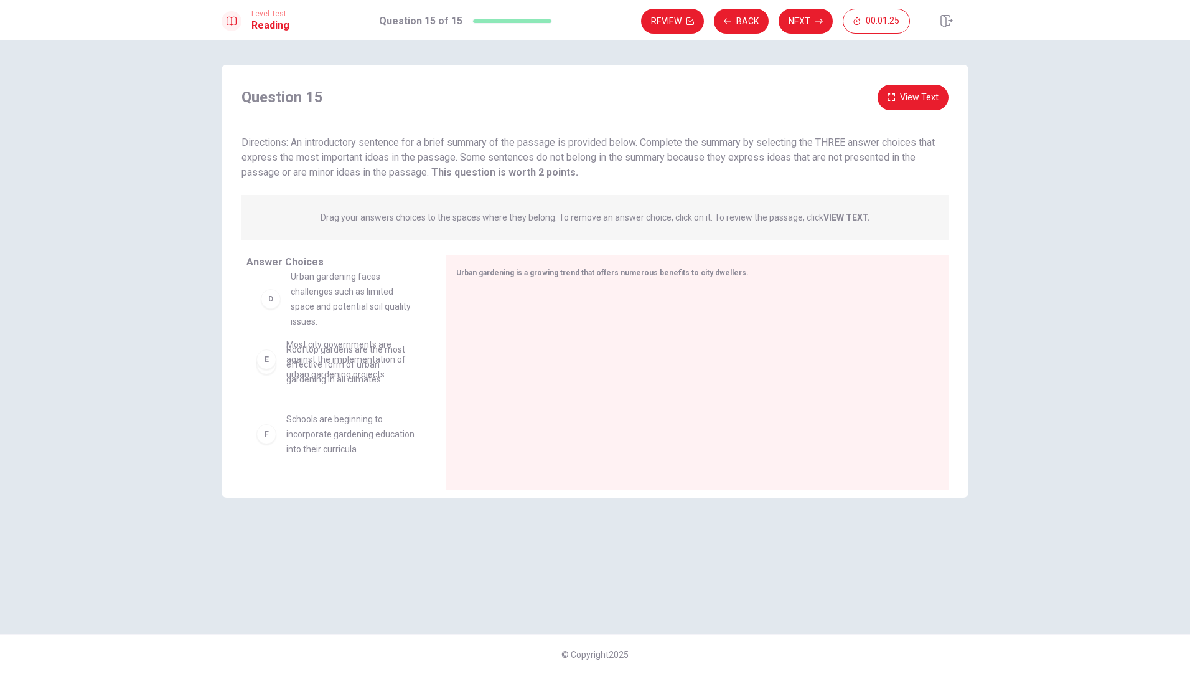
scroll to position [105, 0]
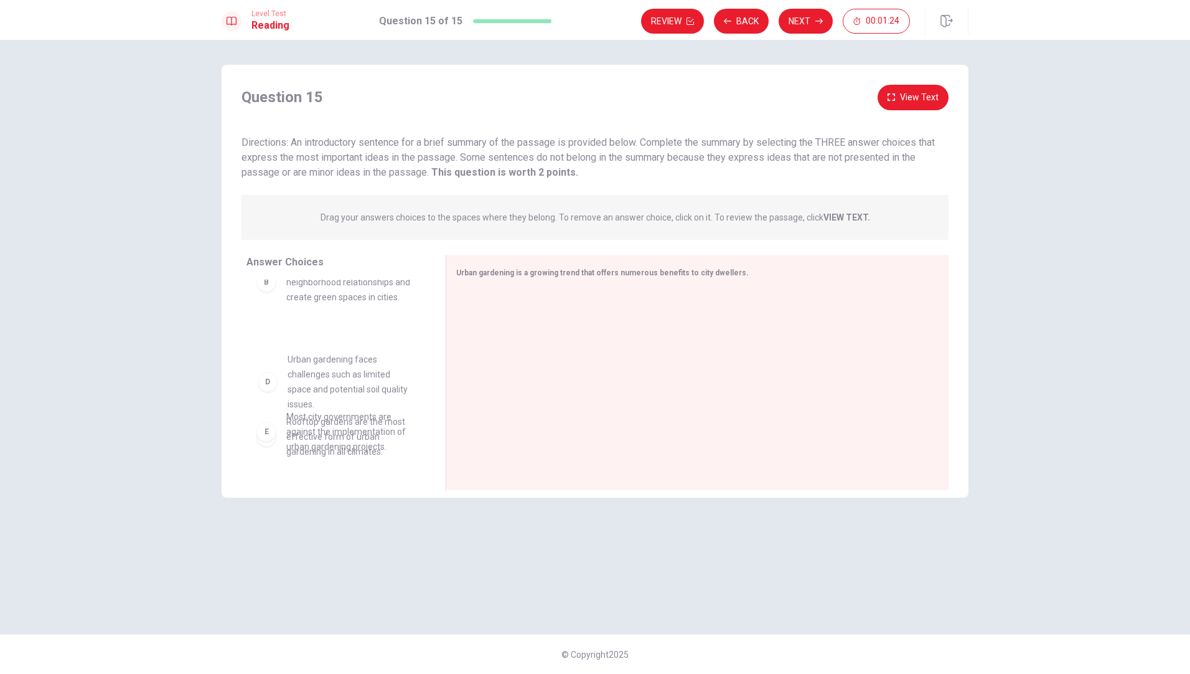
drag, startPoint x: 273, startPoint y: 424, endPoint x: 278, endPoint y: 383, distance: 40.8
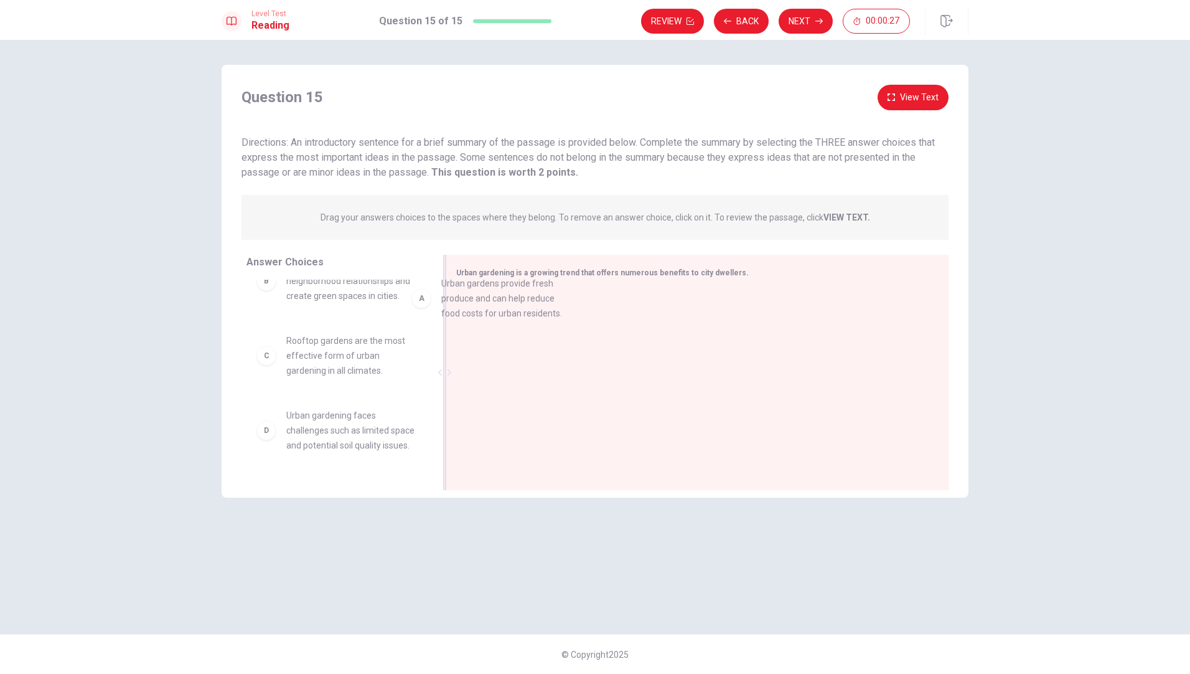
scroll to position [28, 0]
drag, startPoint x: 269, startPoint y: 286, endPoint x: 483, endPoint y: 309, distance: 215.3
drag, startPoint x: 348, startPoint y: 436, endPoint x: 601, endPoint y: 353, distance: 266.6
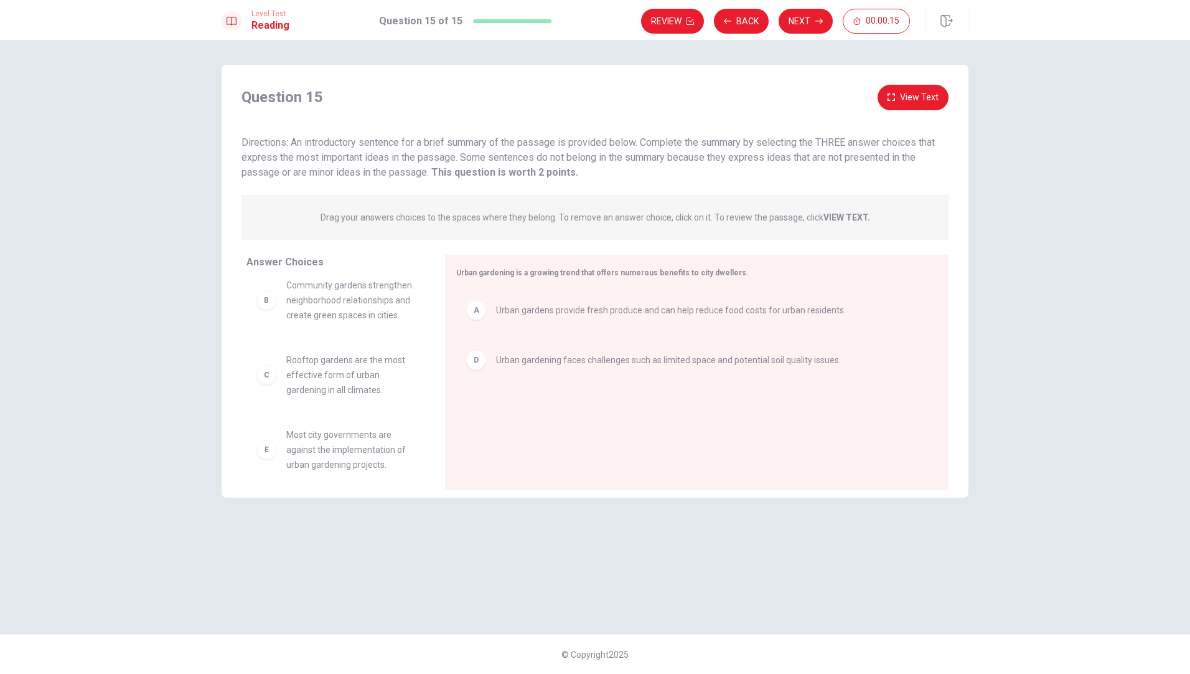
scroll to position [0, 0]
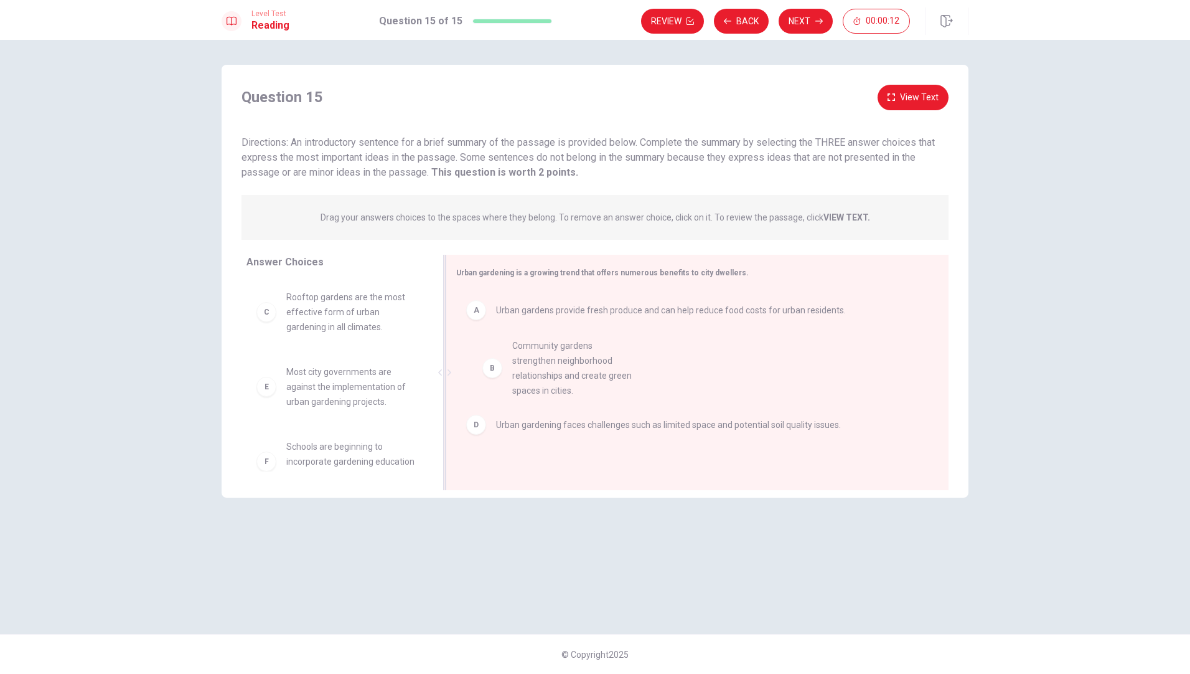
drag, startPoint x: 355, startPoint y: 309, endPoint x: 586, endPoint y: 358, distance: 235.5
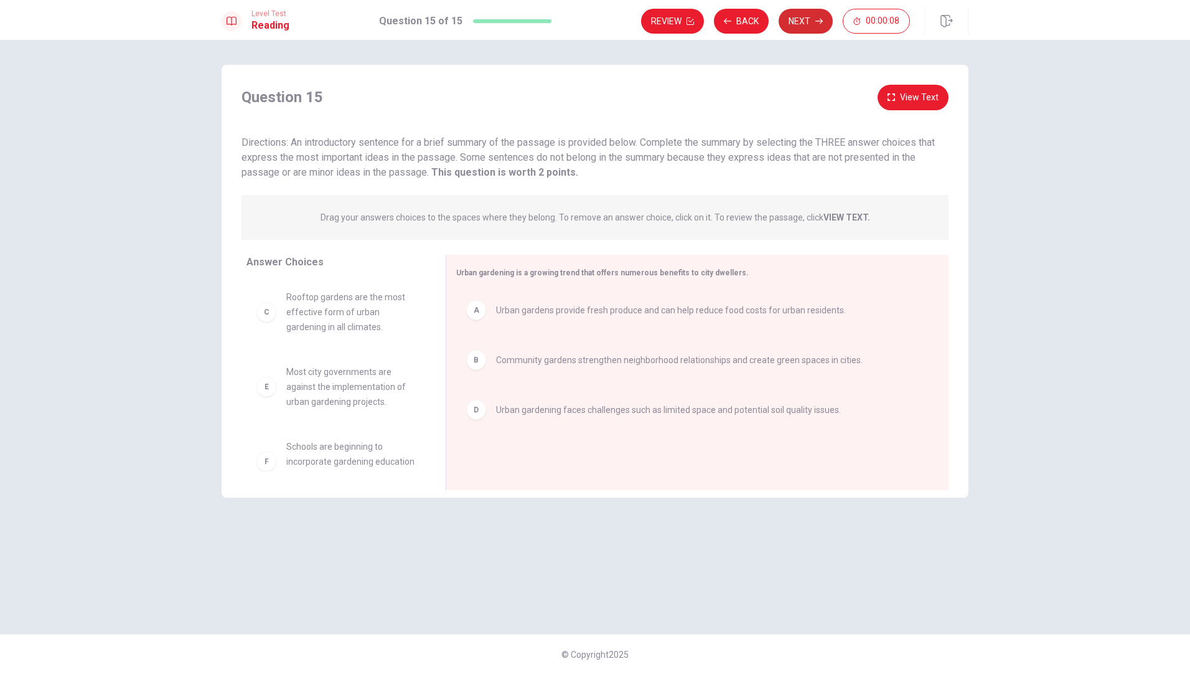
click at [791, 27] on button "Next" at bounding box center [806, 21] width 54 height 25
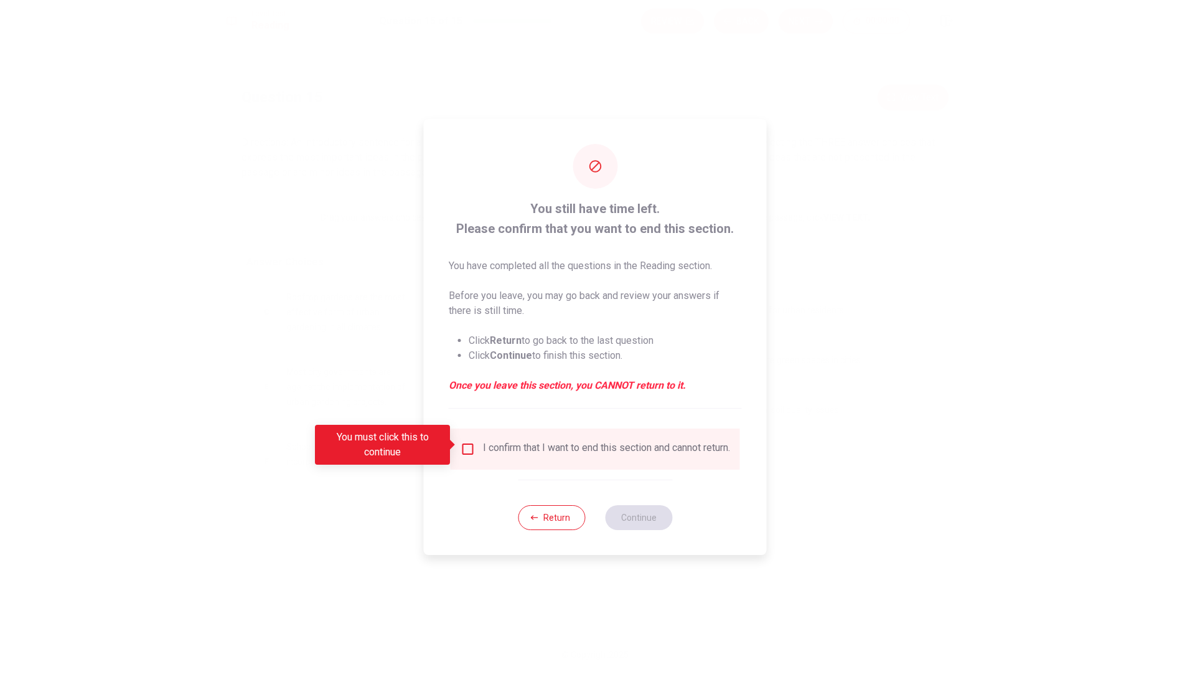
click at [466, 444] on input "You must click this to continue" at bounding box center [468, 448] width 15 height 15
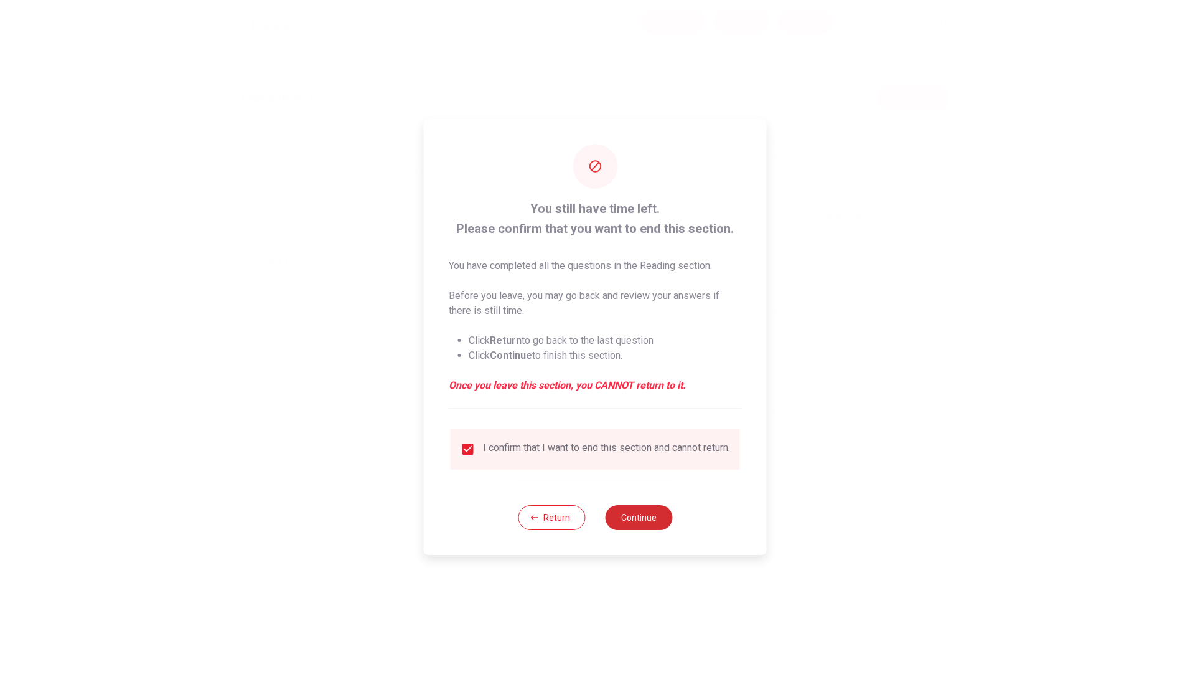
click at [648, 529] on button "Continue" at bounding box center [638, 517] width 67 height 25
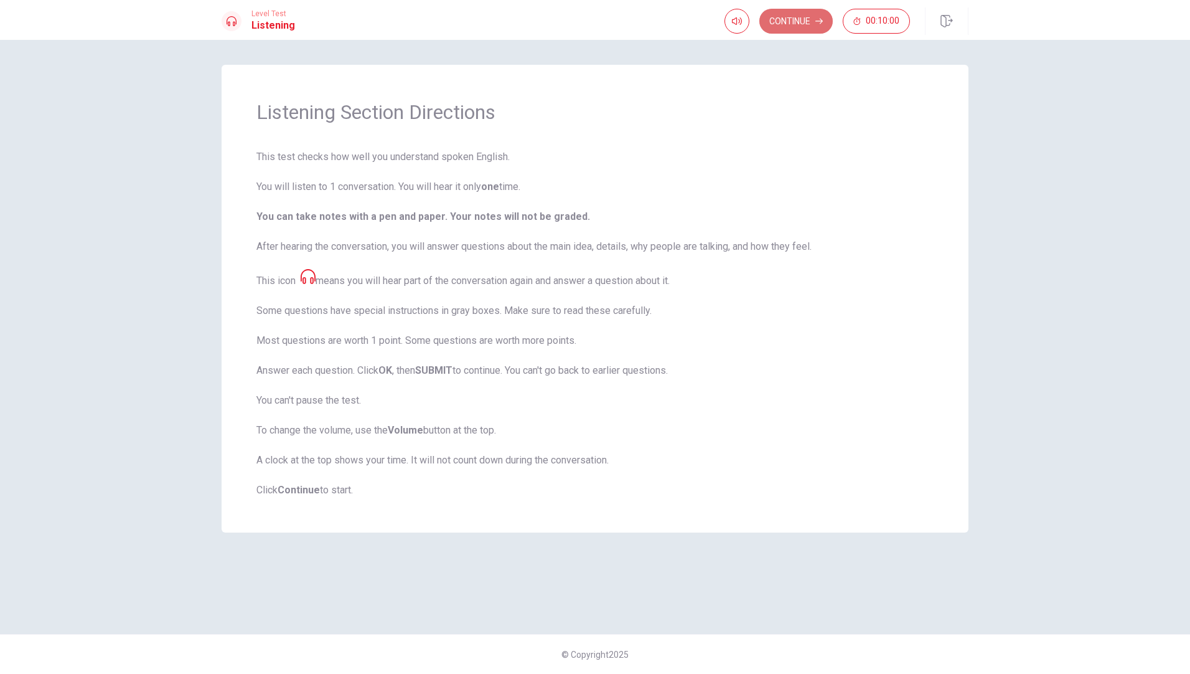
click at [791, 26] on button "Continue" at bounding box center [795, 21] width 73 height 25
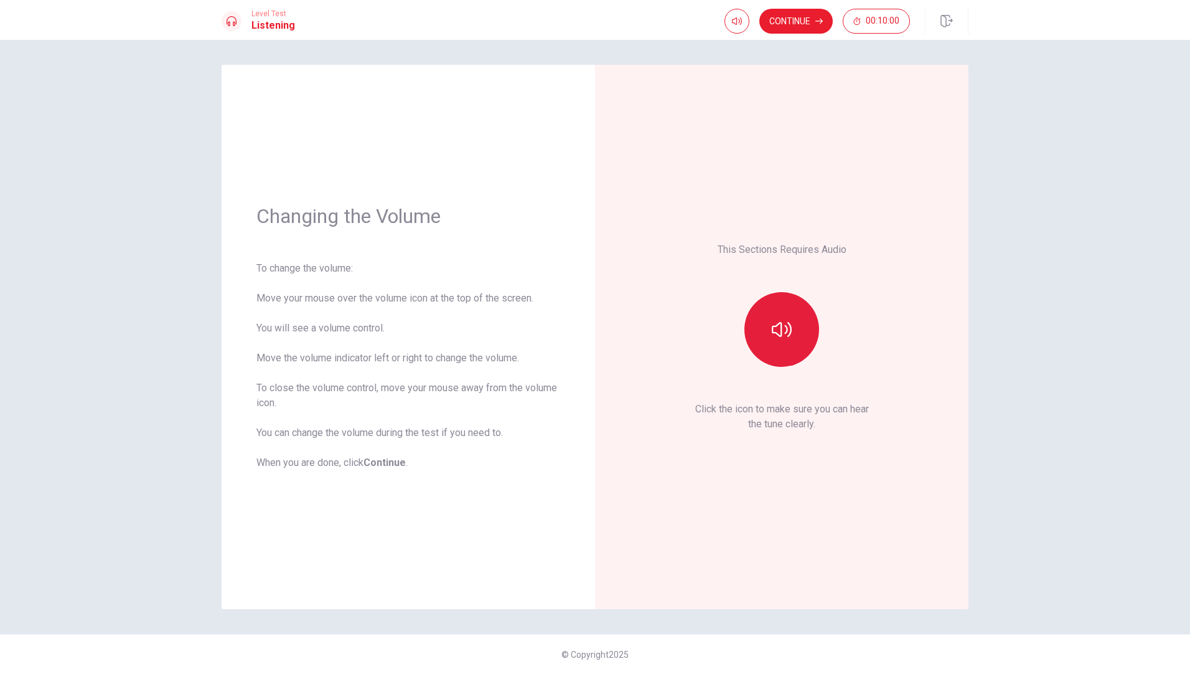
click at [789, 329] on icon "button" at bounding box center [782, 329] width 20 height 20
type input "0.7"
drag, startPoint x: 759, startPoint y: 47, endPoint x: 743, endPoint y: 47, distance: 15.6
click at [743, 47] on span at bounding box center [744, 44] width 7 height 7
click at [735, 19] on icon "button" at bounding box center [737, 20] width 10 height 7
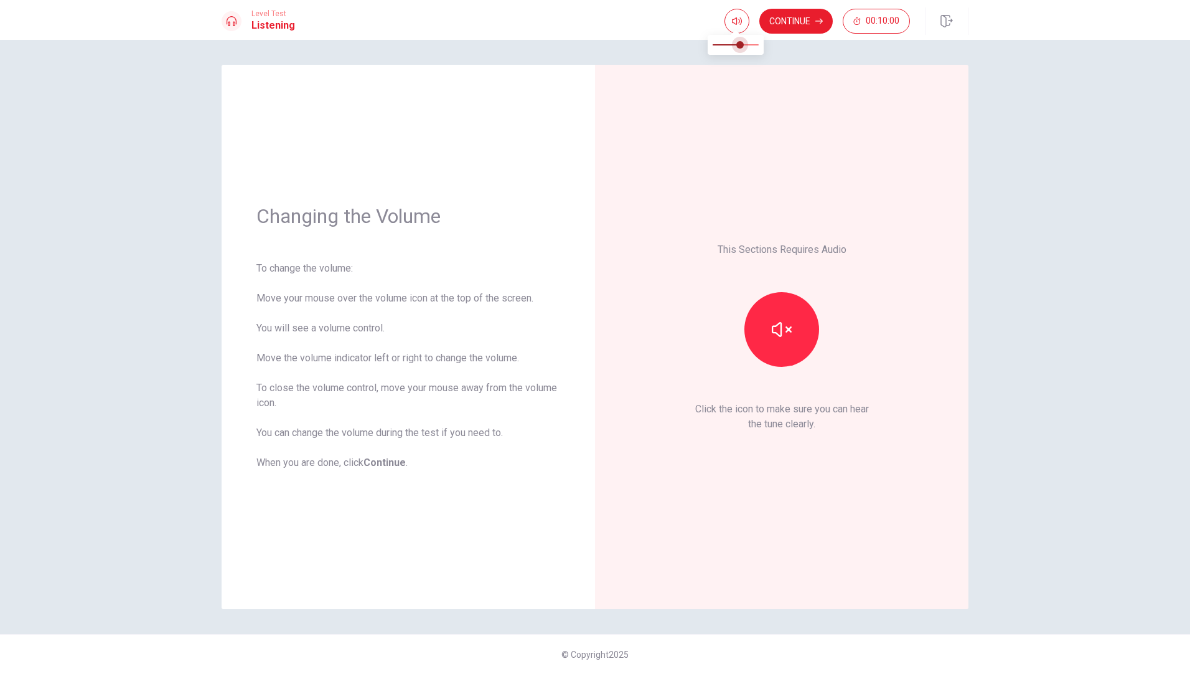
type input "0.5"
click at [738, 44] on span at bounding box center [735, 44] width 7 height 7
click at [801, 19] on button "Continue" at bounding box center [795, 21] width 73 height 25
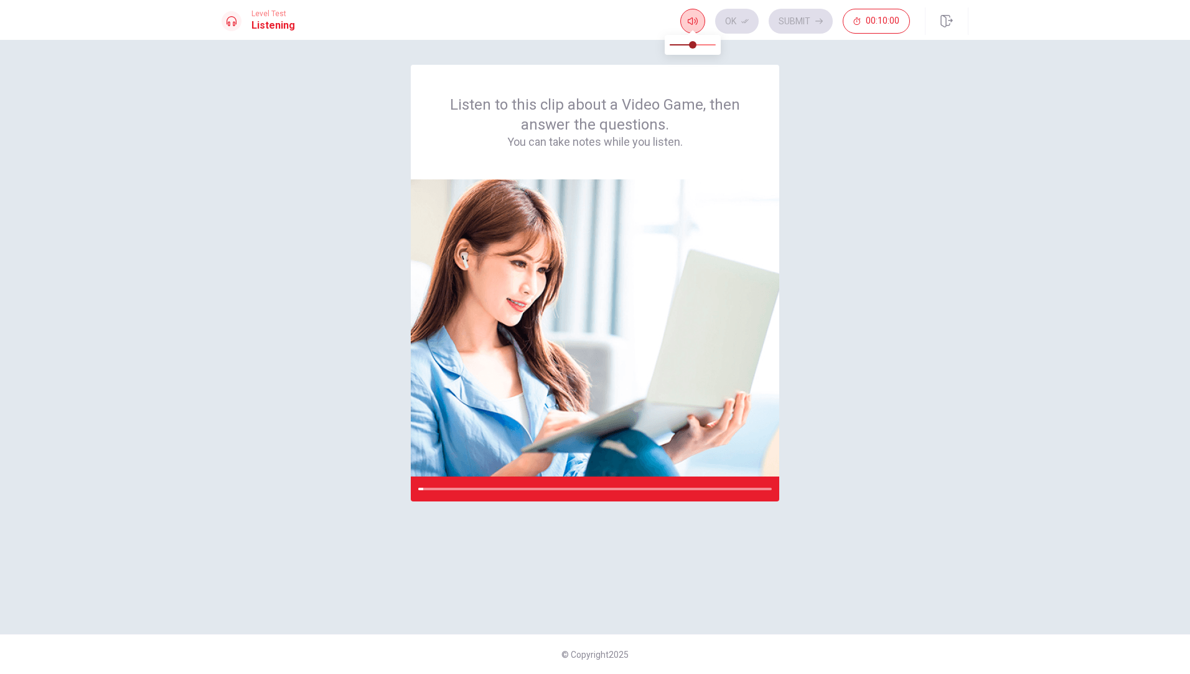
click at [700, 22] on button "button" at bounding box center [692, 21] width 25 height 25
type input "0.3"
drag, startPoint x: 692, startPoint y: 45, endPoint x: 684, endPoint y: 45, distance: 7.5
click at [684, 45] on span at bounding box center [683, 44] width 7 height 7
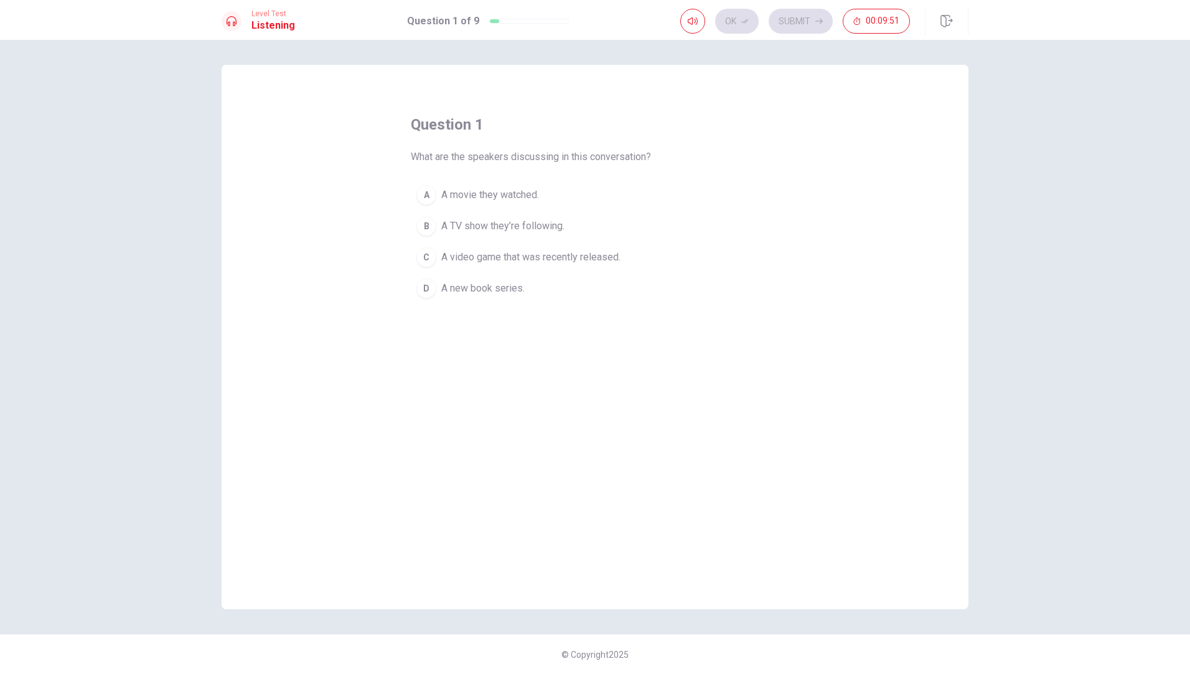
click at [427, 259] on div "C" at bounding box center [426, 257] width 20 height 20
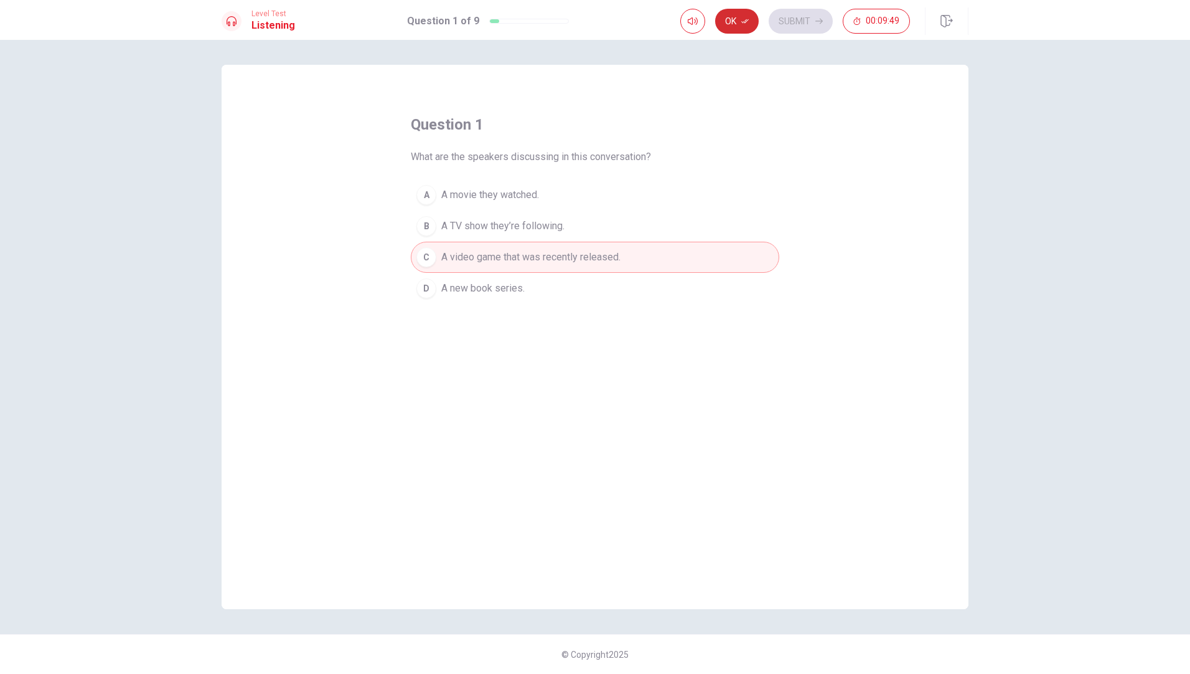
click at [744, 25] on button "Ok" at bounding box center [737, 21] width 44 height 25
click at [794, 21] on button "Submit" at bounding box center [801, 21] width 64 height 25
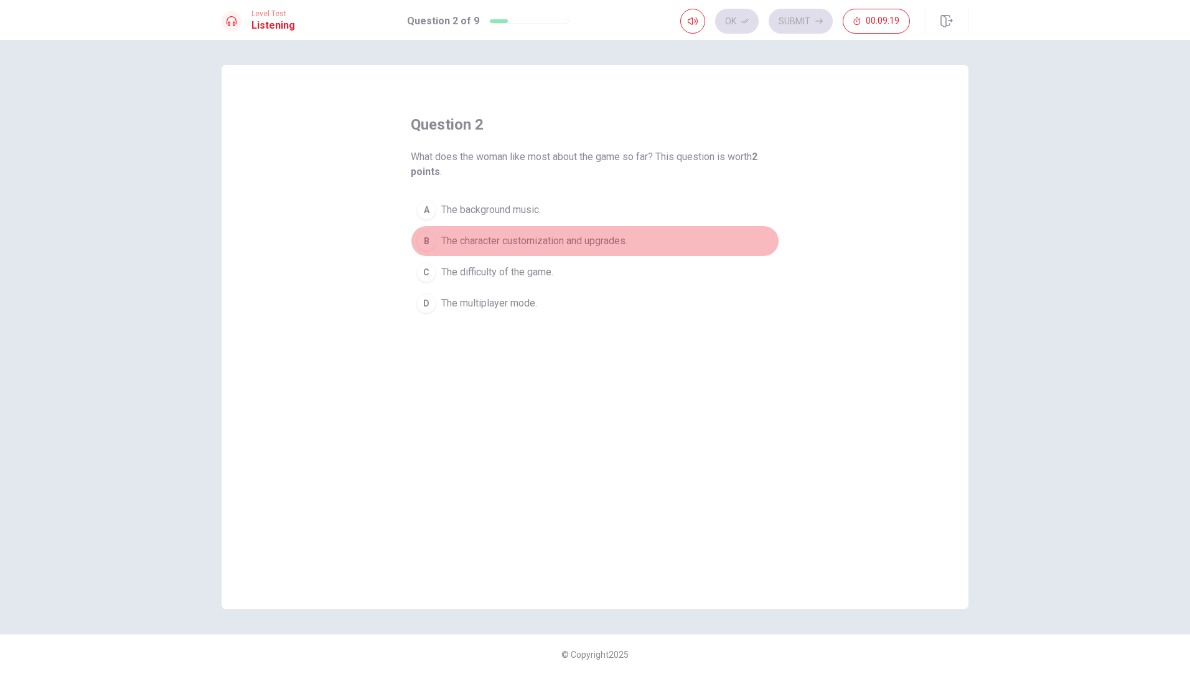
click at [424, 241] on div "B" at bounding box center [426, 241] width 20 height 20
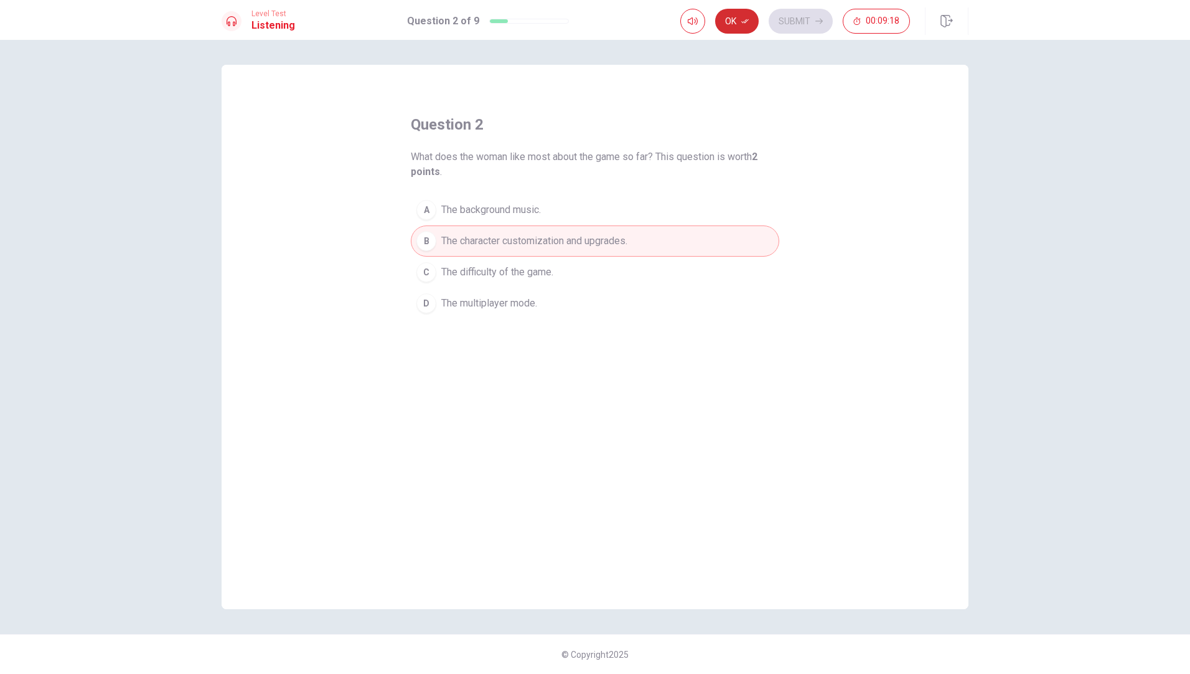
click at [733, 22] on button "Ok" at bounding box center [737, 21] width 44 height 25
click at [787, 19] on button "Submit" at bounding box center [801, 21] width 64 height 25
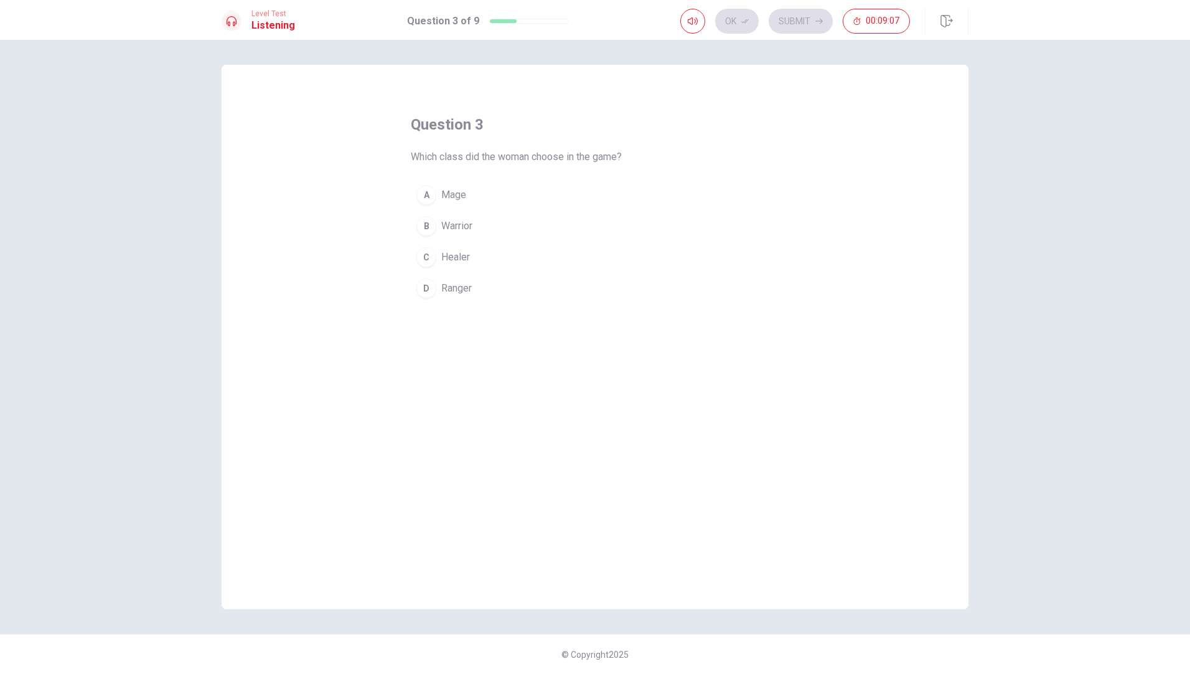
click at [426, 289] on div "D" at bounding box center [426, 288] width 20 height 20
click at [736, 24] on button "Ok" at bounding box center [737, 21] width 44 height 25
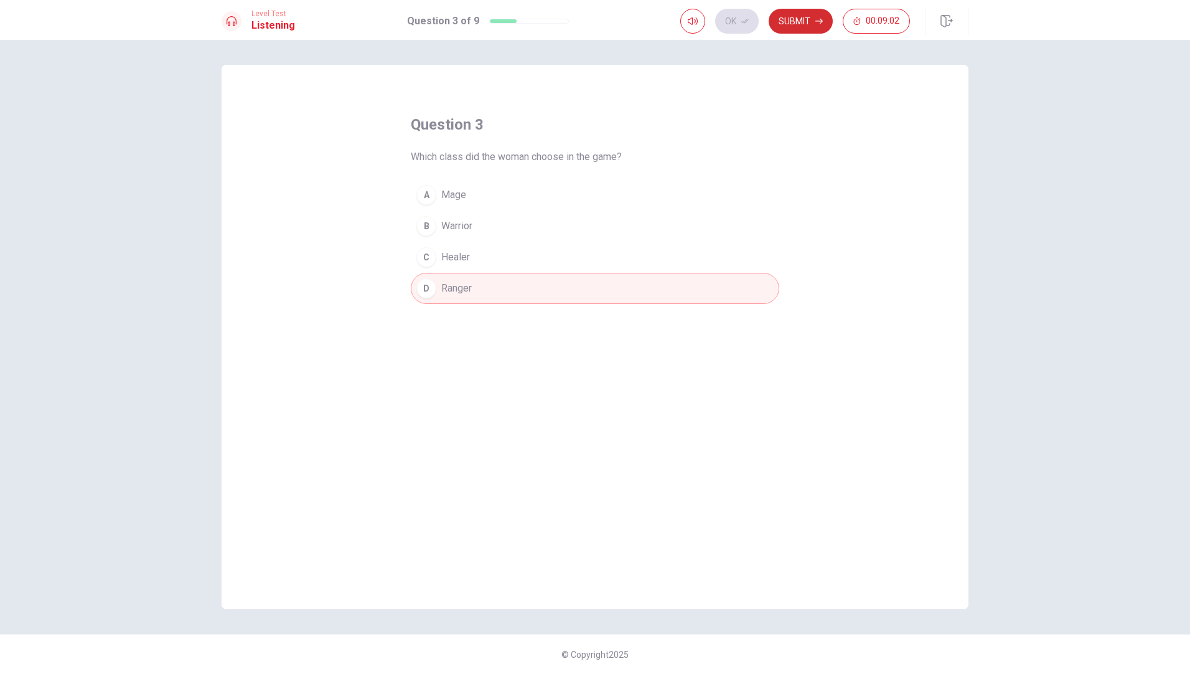
click at [805, 21] on button "Submit" at bounding box center [801, 21] width 64 height 25
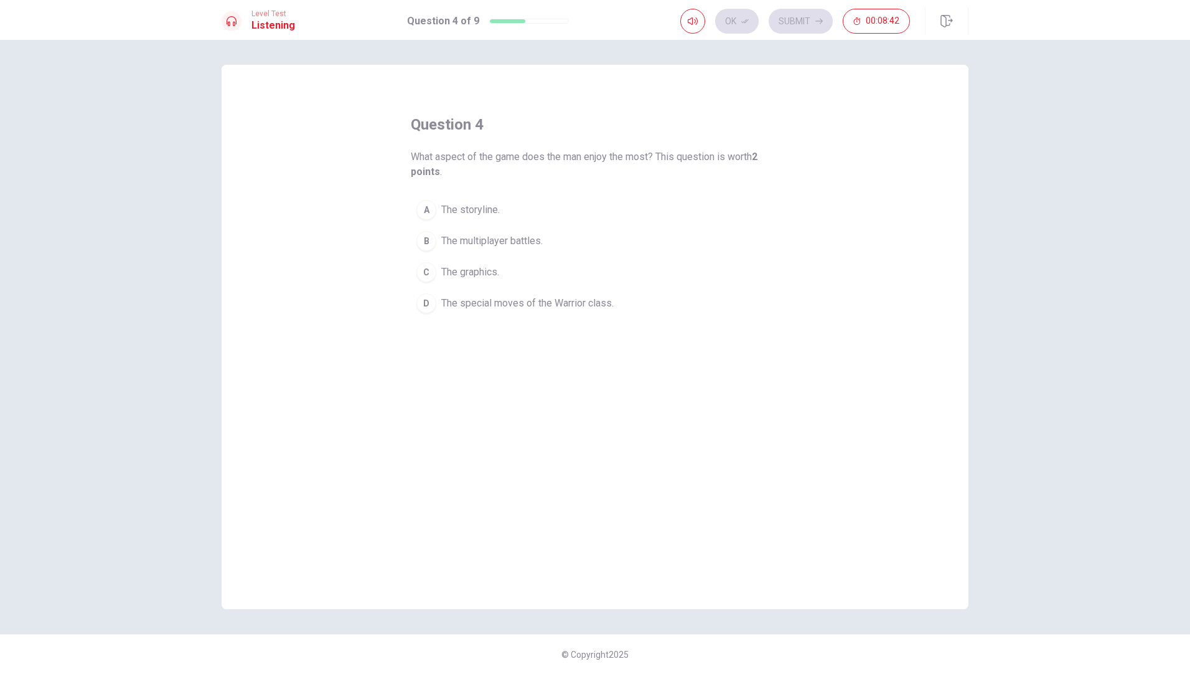
click at [426, 303] on div "D" at bounding box center [426, 303] width 20 height 20
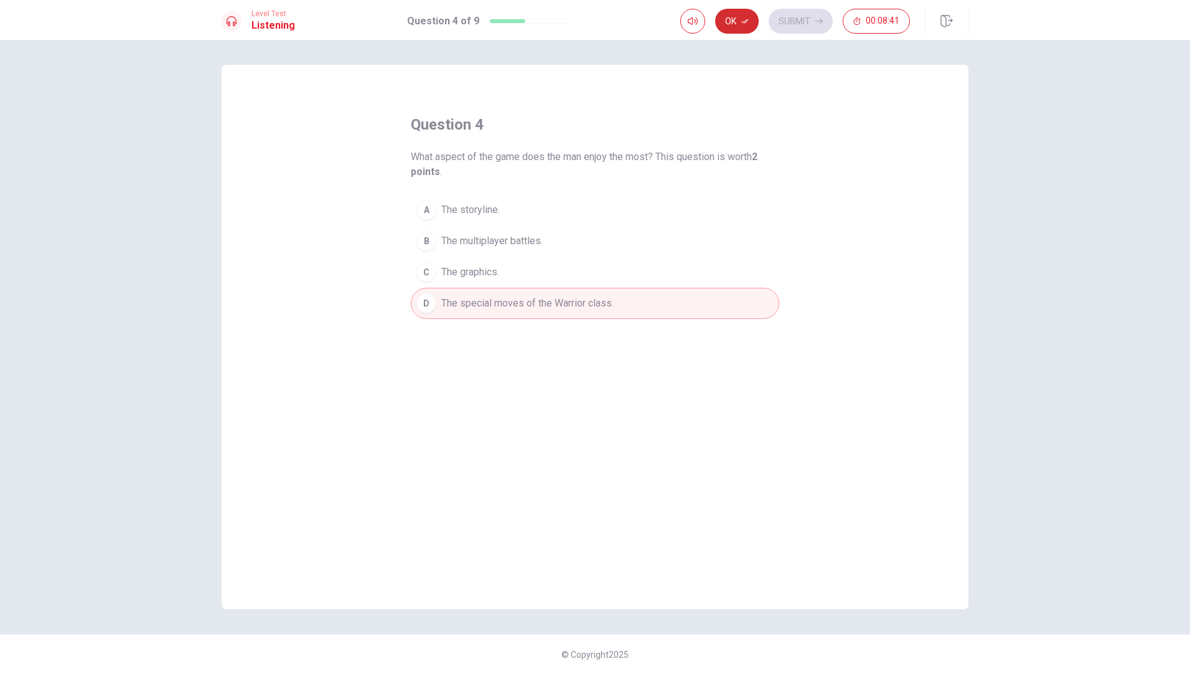
click at [740, 26] on button "Ok" at bounding box center [737, 21] width 44 height 25
click at [788, 26] on button "Submit" at bounding box center [801, 21] width 64 height 25
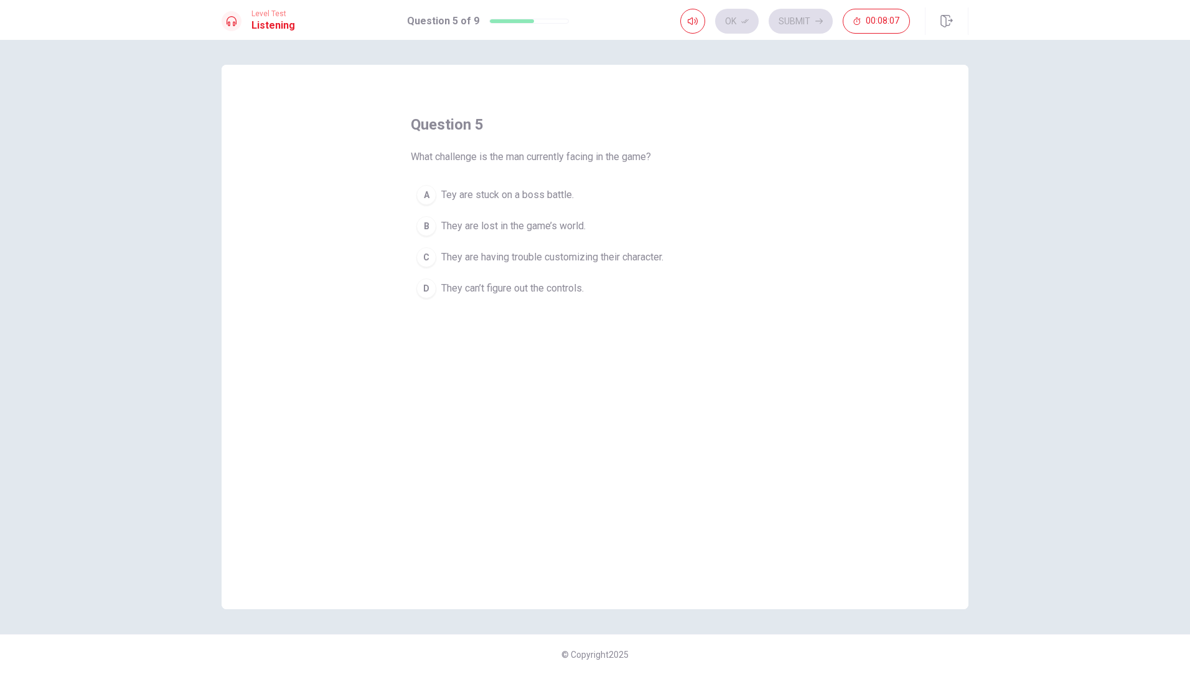
click at [428, 195] on div "A" at bounding box center [426, 195] width 20 height 20
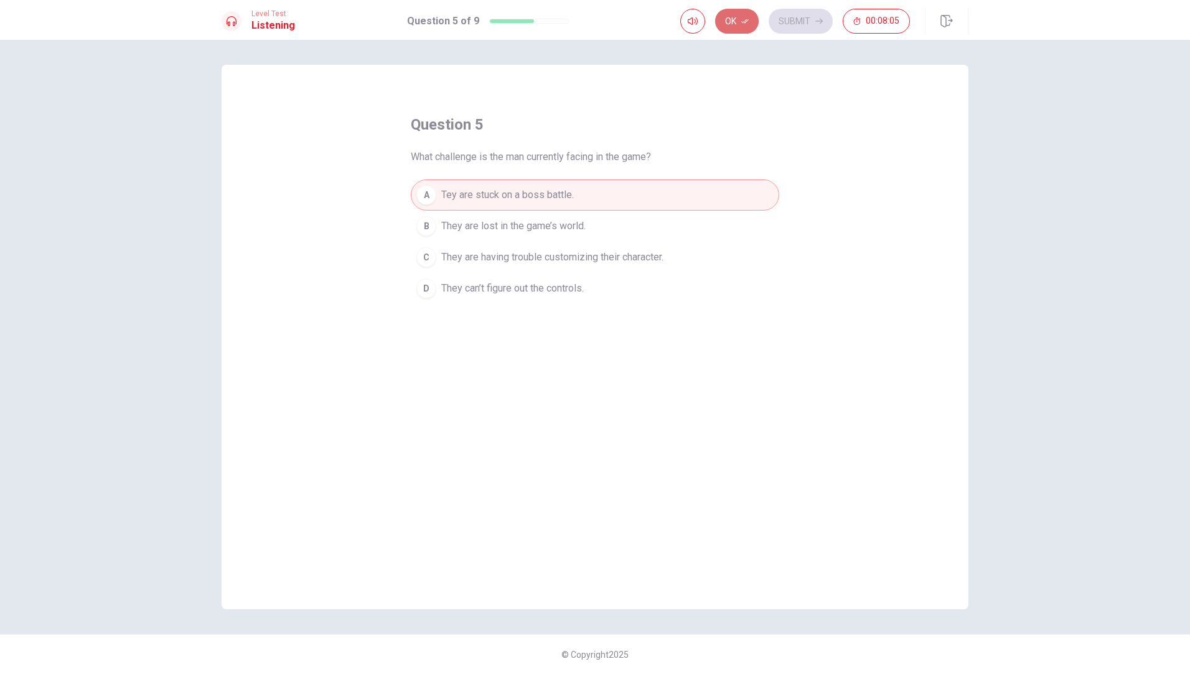
click at [737, 24] on button "Ok" at bounding box center [737, 21] width 44 height 25
click at [792, 21] on button "Submit" at bounding box center [801, 21] width 64 height 25
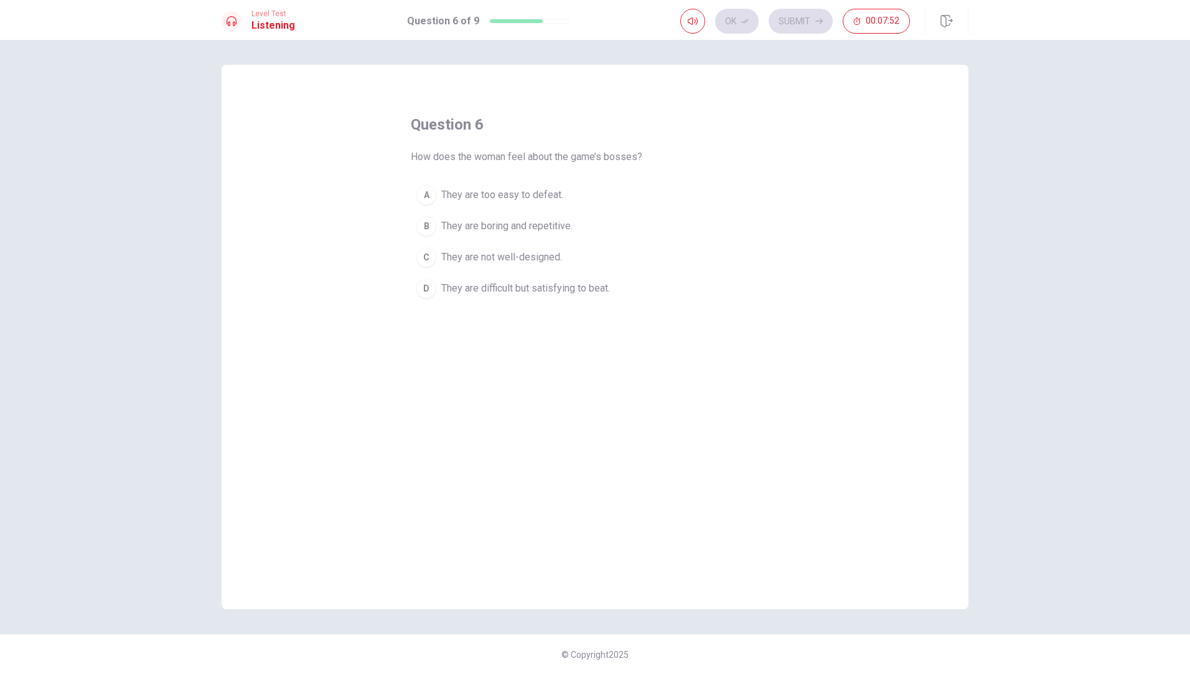
click at [428, 284] on div "D" at bounding box center [426, 288] width 20 height 20
click at [741, 24] on button "Ok" at bounding box center [737, 21] width 44 height 25
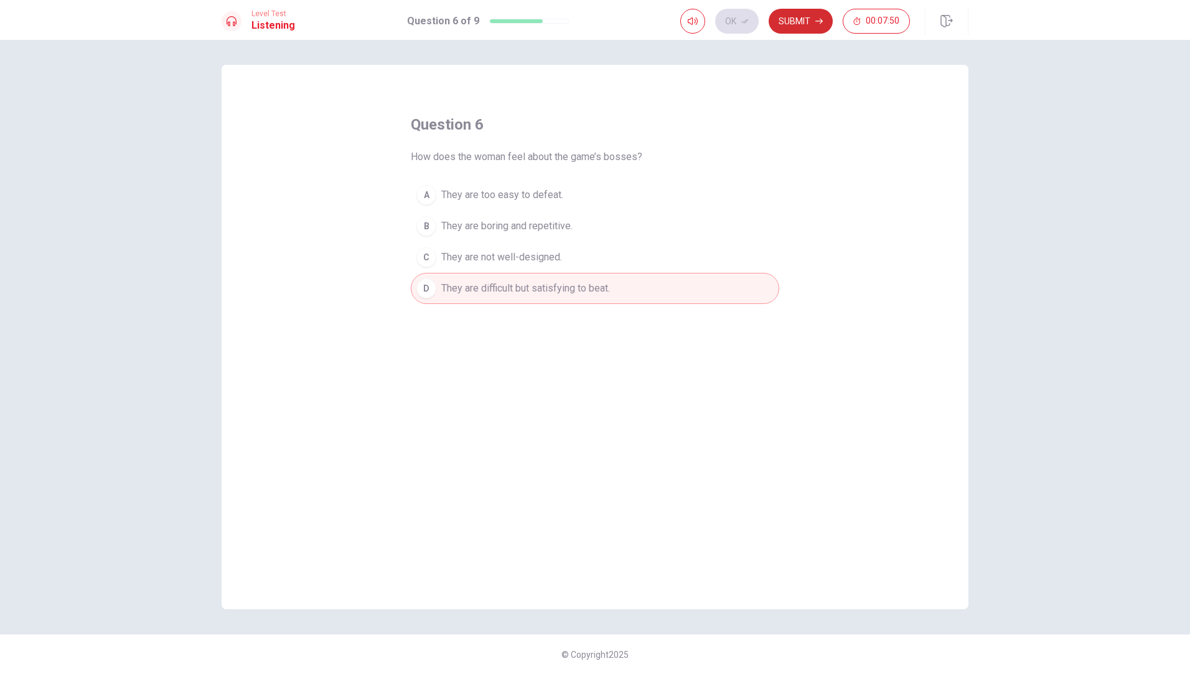
click at [792, 25] on button "Submit" at bounding box center [801, 21] width 64 height 25
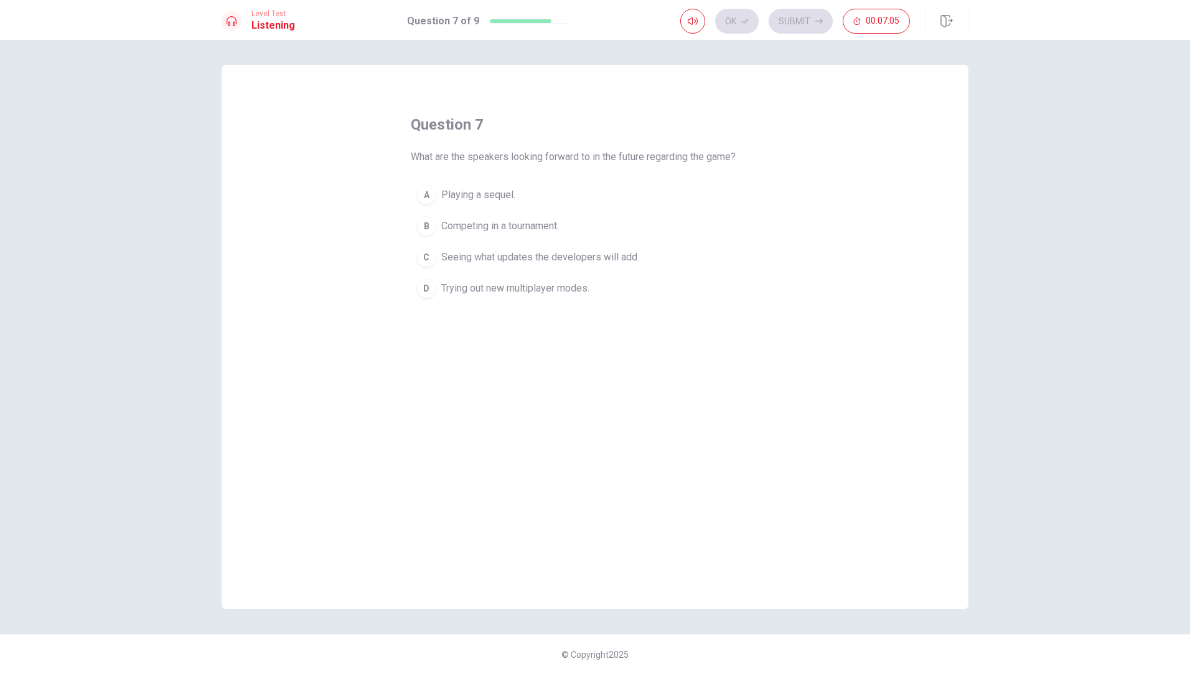
click at [428, 258] on div "C" at bounding box center [426, 257] width 20 height 20
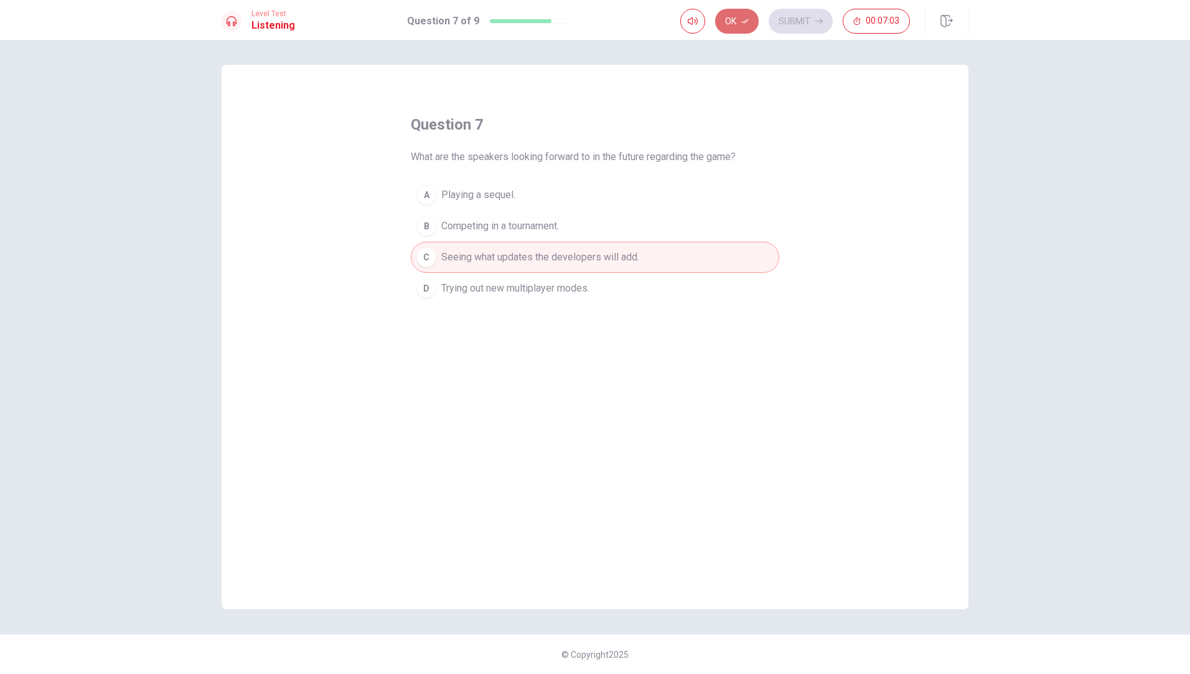
click at [742, 23] on icon "button" at bounding box center [744, 20] width 7 height 7
click at [789, 27] on button "Submit" at bounding box center [801, 21] width 64 height 25
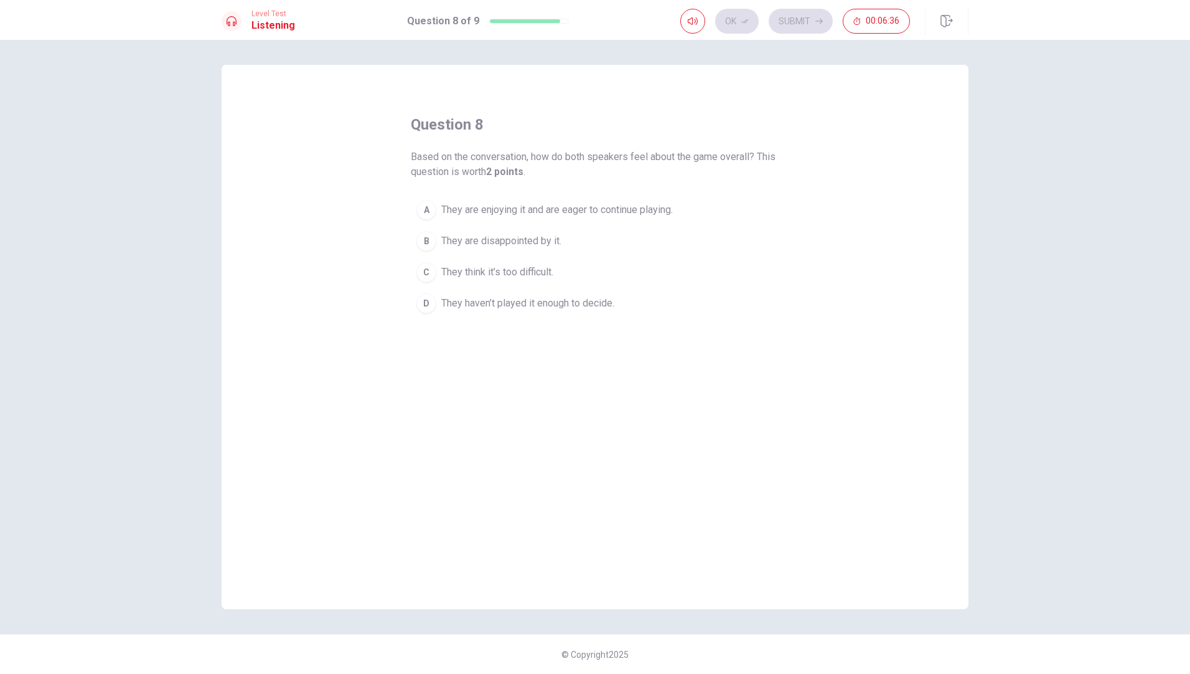
click at [430, 208] on div "A" at bounding box center [426, 210] width 20 height 20
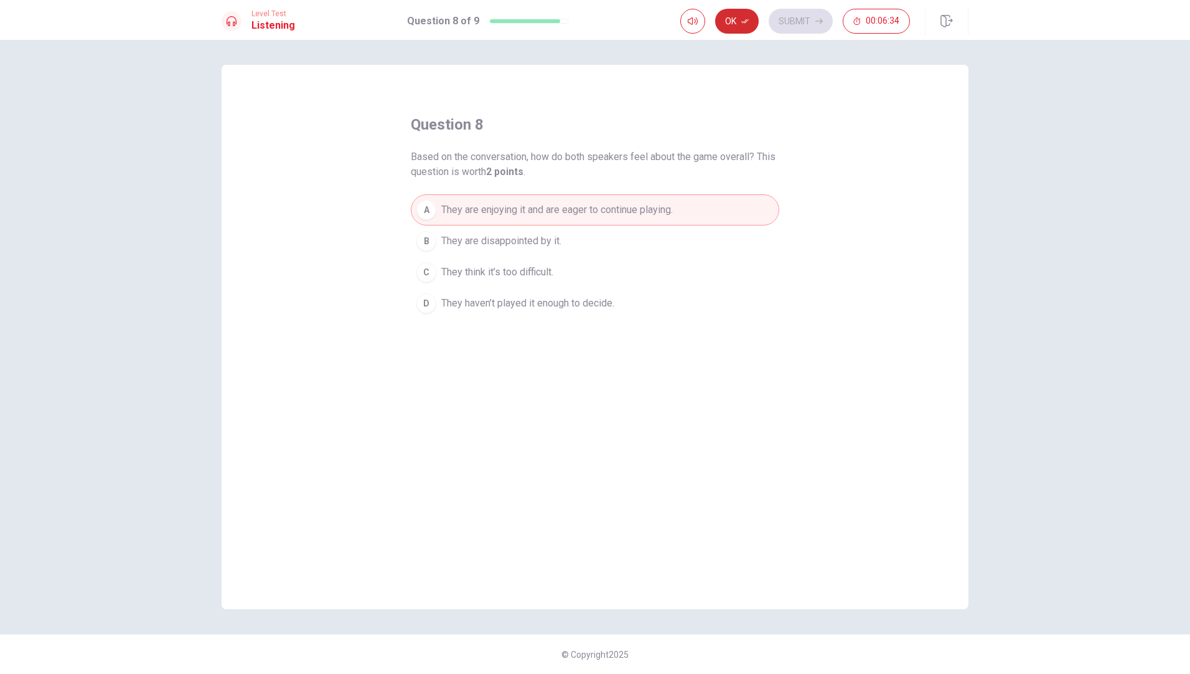
click at [736, 24] on button "Ok" at bounding box center [737, 21] width 44 height 25
click at [792, 25] on button "Submit" at bounding box center [801, 21] width 64 height 25
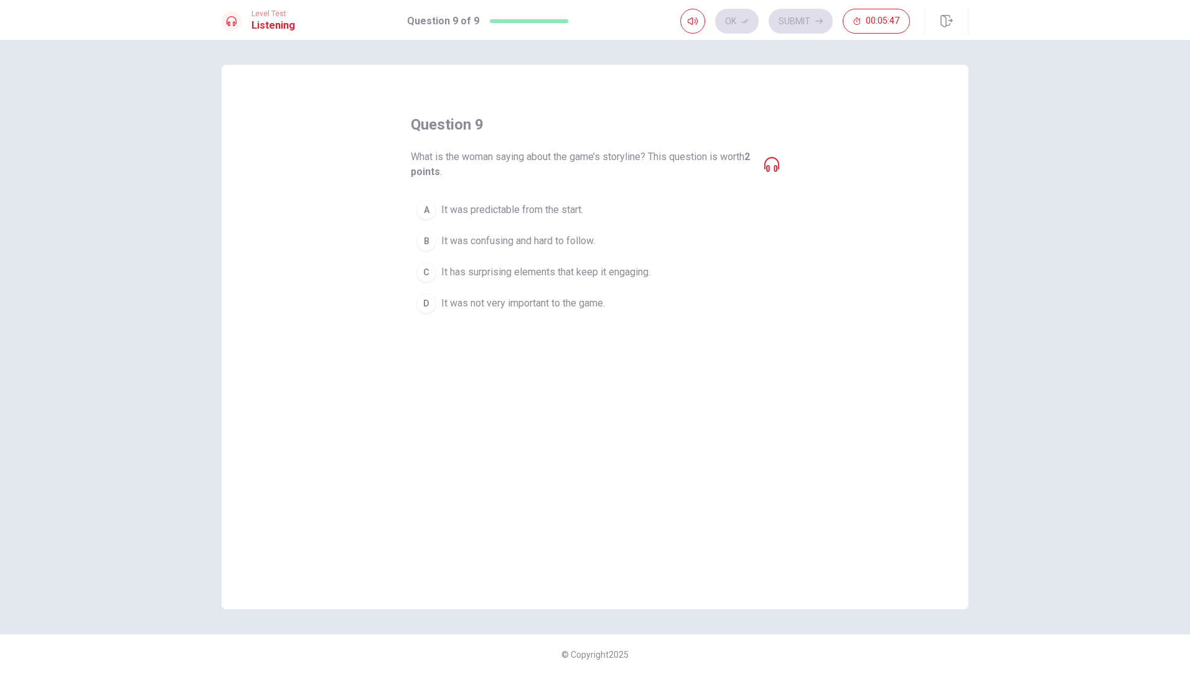
click at [426, 275] on div "C" at bounding box center [426, 272] width 20 height 20
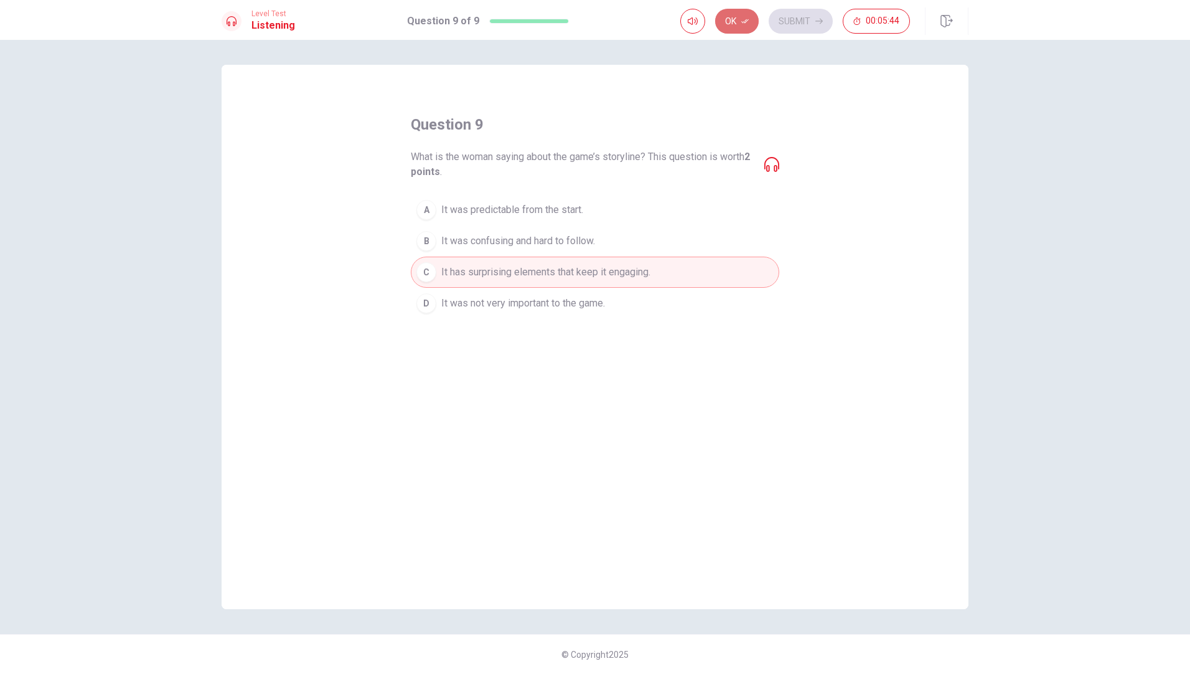
click at [732, 19] on button "Ok" at bounding box center [737, 21] width 44 height 25
click at [783, 17] on button "Submit" at bounding box center [801, 21] width 64 height 25
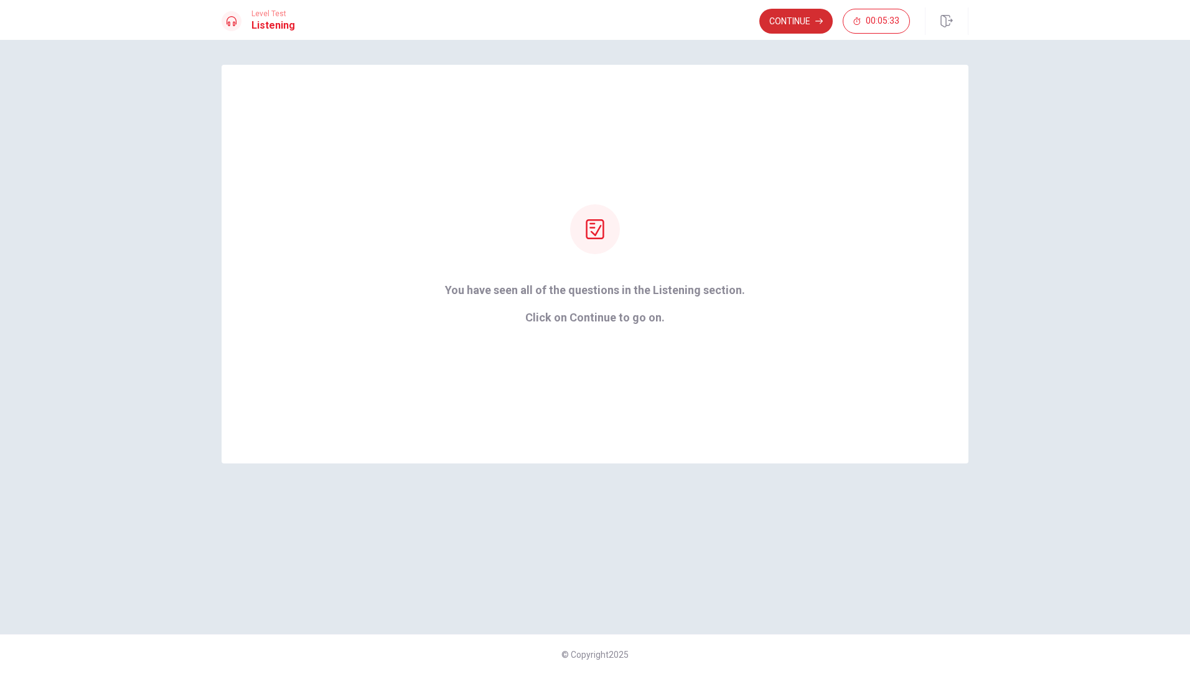
click at [782, 22] on button "Continue" at bounding box center [795, 21] width 73 height 25
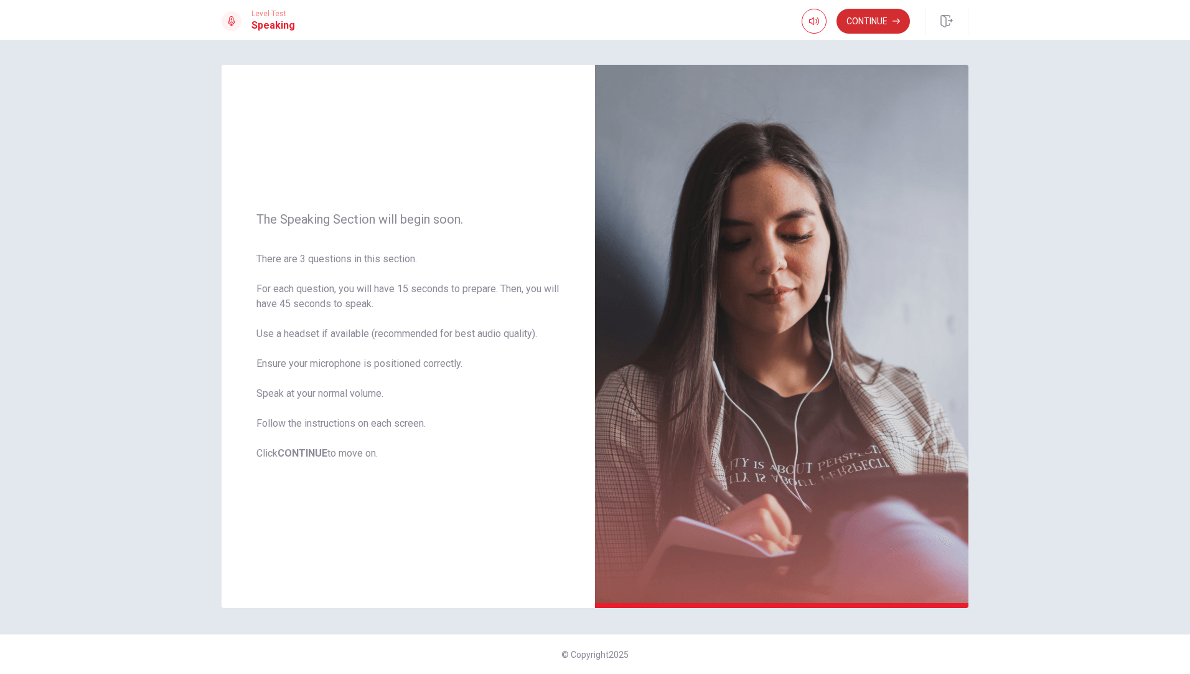
click at [880, 18] on button "Continue" at bounding box center [873, 21] width 73 height 25
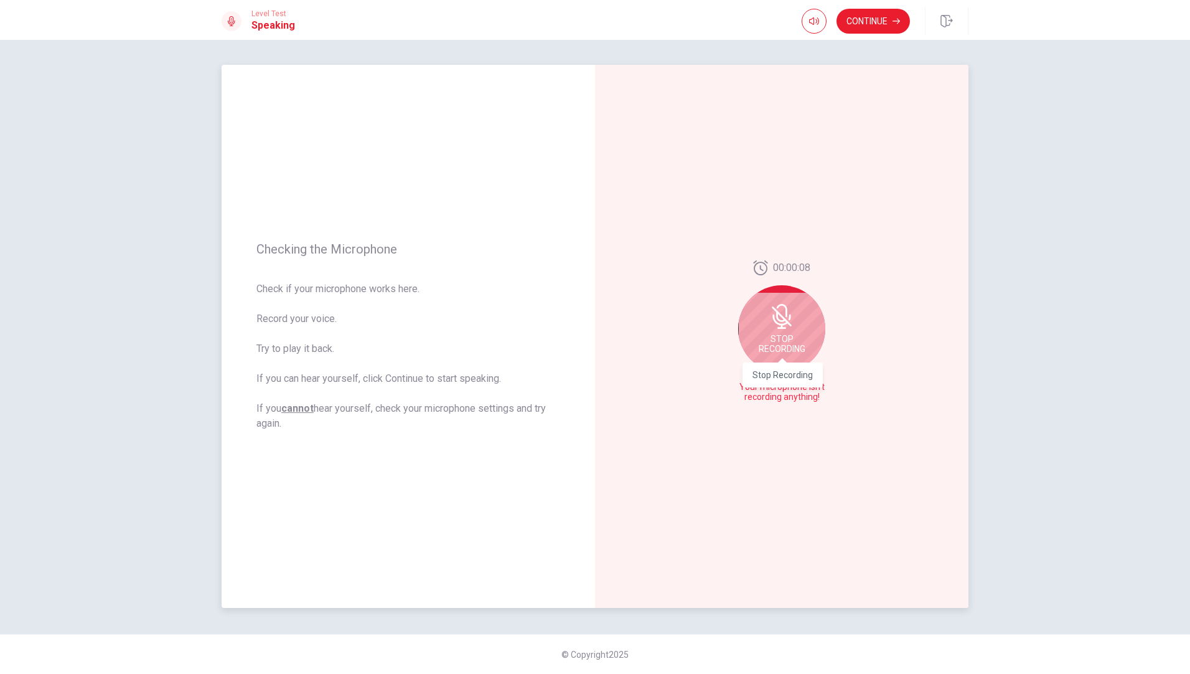
click at [783, 344] on span "Stop Recording" at bounding box center [782, 344] width 47 height 20
click at [794, 395] on icon "Play Audio" at bounding box center [795, 396] width 6 height 7
click at [781, 337] on icon at bounding box center [784, 334] width 25 height 25
click at [778, 336] on icon at bounding box center [781, 334] width 18 height 25
click at [796, 395] on icon "Play Audio" at bounding box center [795, 396] width 7 height 7
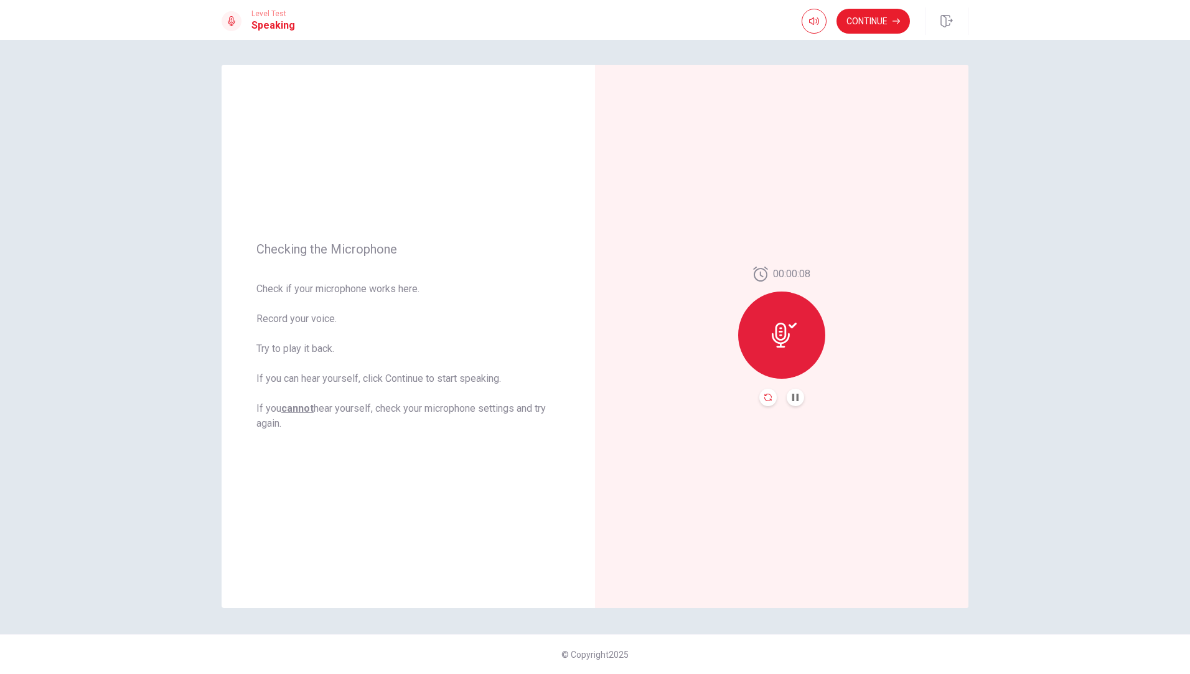
click at [769, 393] on icon "Record Again" at bounding box center [767, 396] width 7 height 7
click at [783, 350] on span "Stop Recording" at bounding box center [782, 359] width 47 height 20
click at [787, 393] on button "Record Again" at bounding box center [782, 397] width 93 height 25
click at [796, 399] on icon "Play Audio" at bounding box center [795, 396] width 6 height 7
click at [866, 22] on button "Continue" at bounding box center [873, 21] width 73 height 25
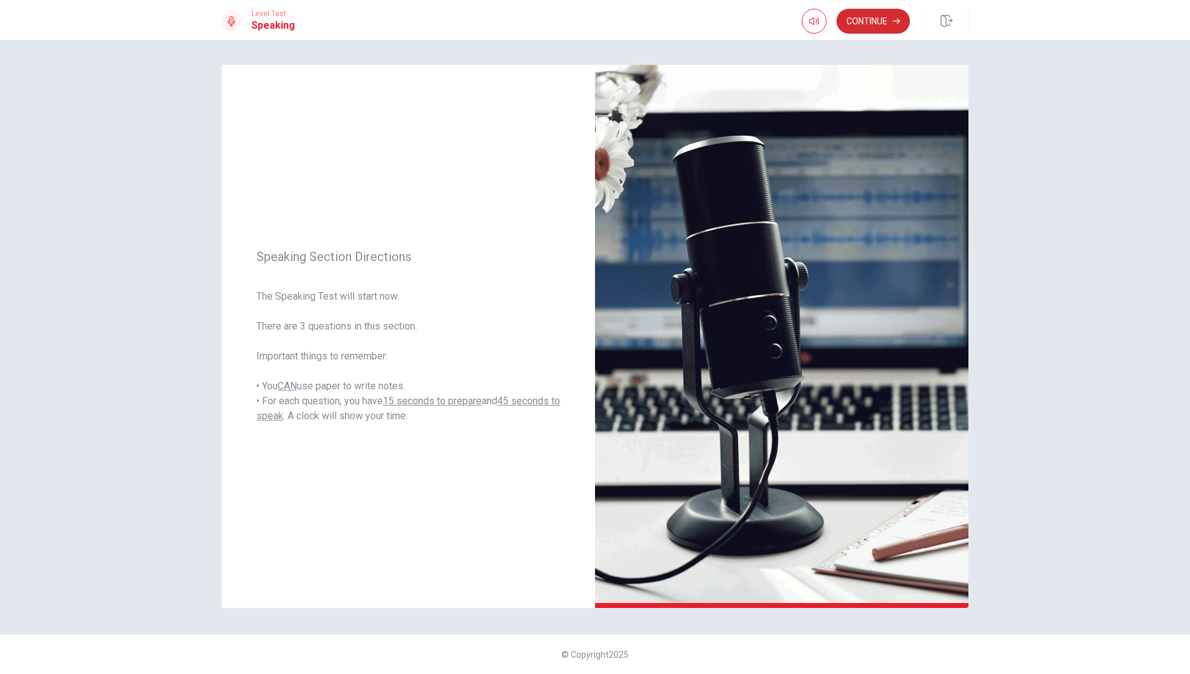
click at [868, 22] on button "Continue" at bounding box center [873, 21] width 73 height 25
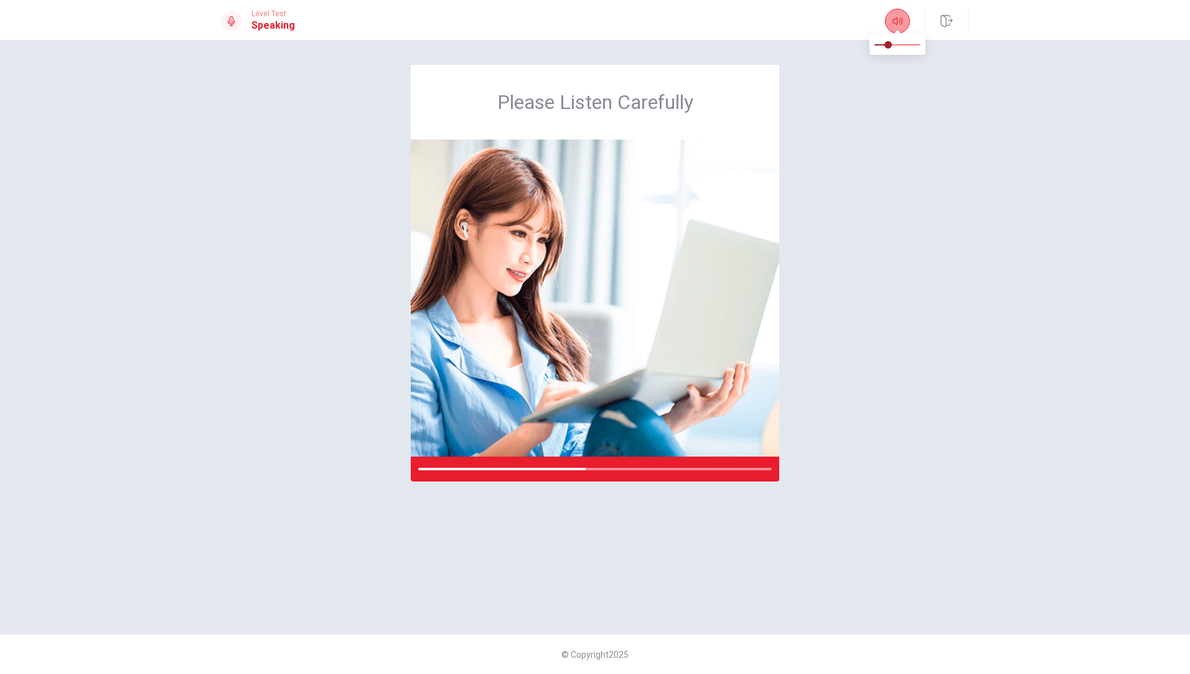
click at [895, 25] on icon "button" at bounding box center [898, 21] width 10 height 10
type input "0.2"
click at [885, 44] on span at bounding box center [883, 44] width 7 height 7
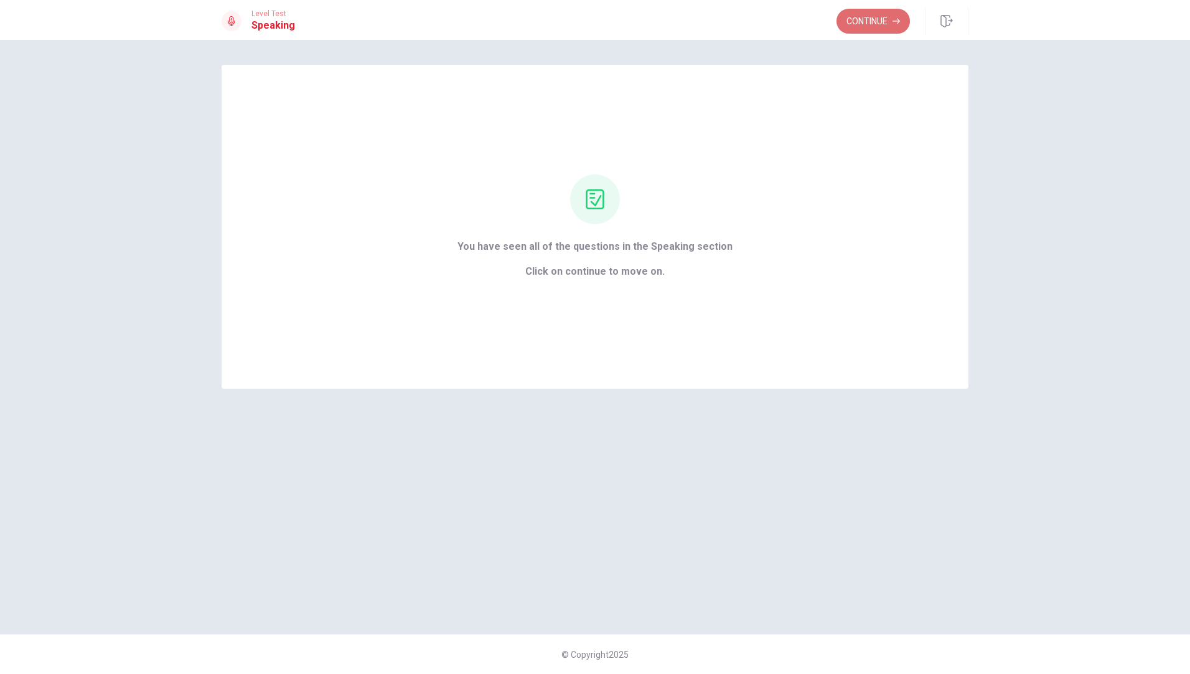
click at [862, 24] on button "Continue" at bounding box center [873, 21] width 73 height 25
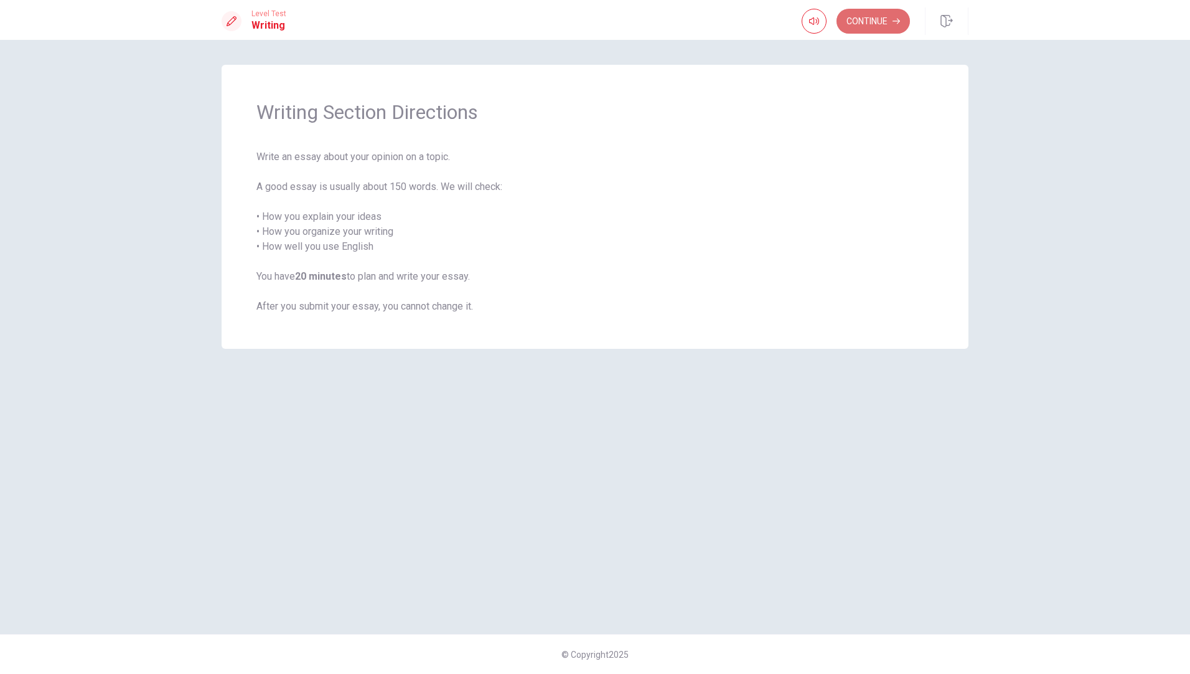
click at [867, 19] on button "Continue" at bounding box center [873, 21] width 73 height 25
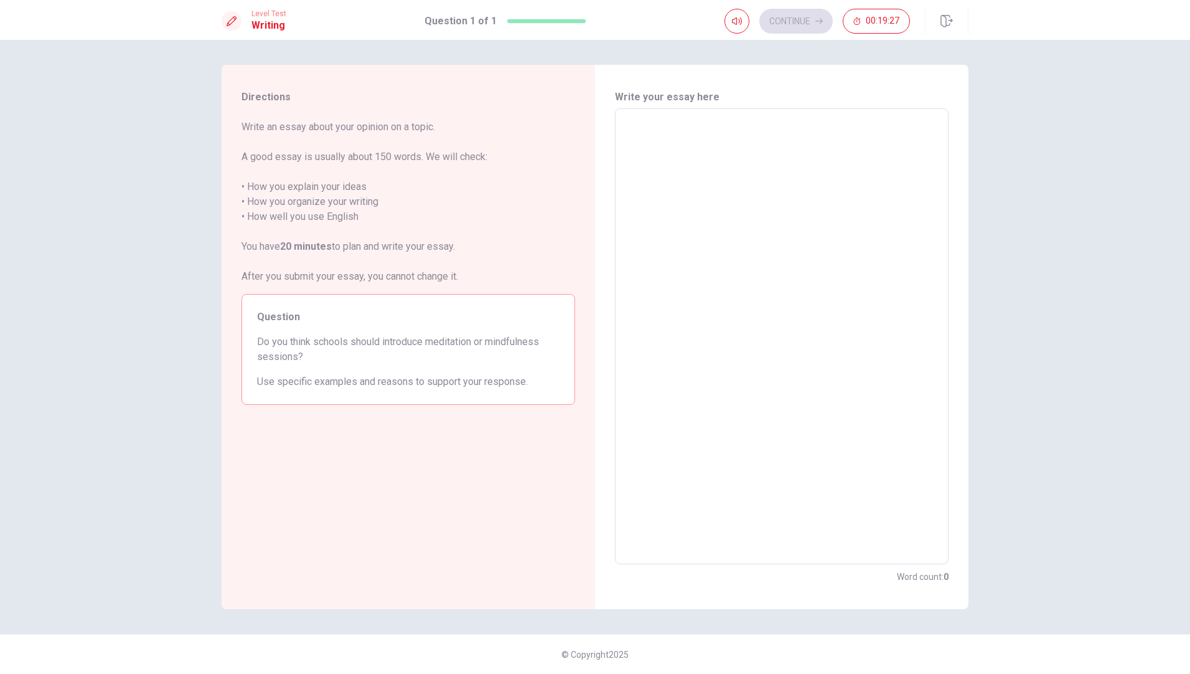
click at [640, 130] on textarea at bounding box center [782, 336] width 316 height 435
type textarea "I"
type textarea "x"
type textarea "I"
type textarea "x"
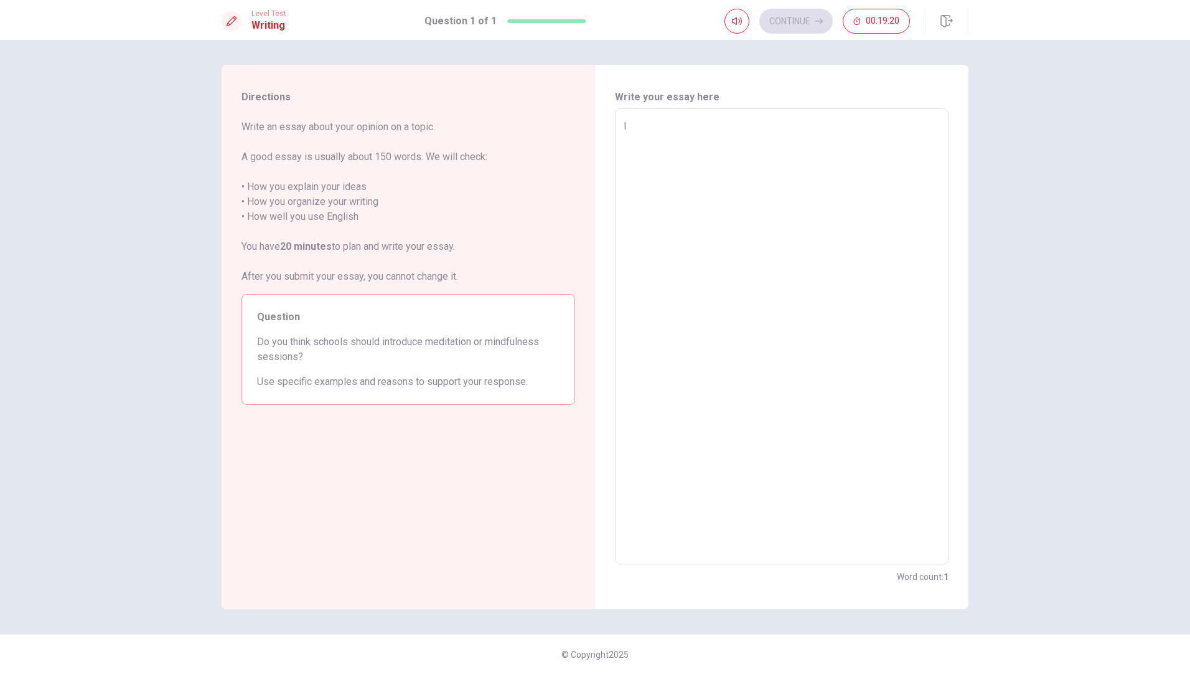
type textarea "I t"
type textarea "x"
type textarea "I th"
type textarea "x"
type textarea "I thi"
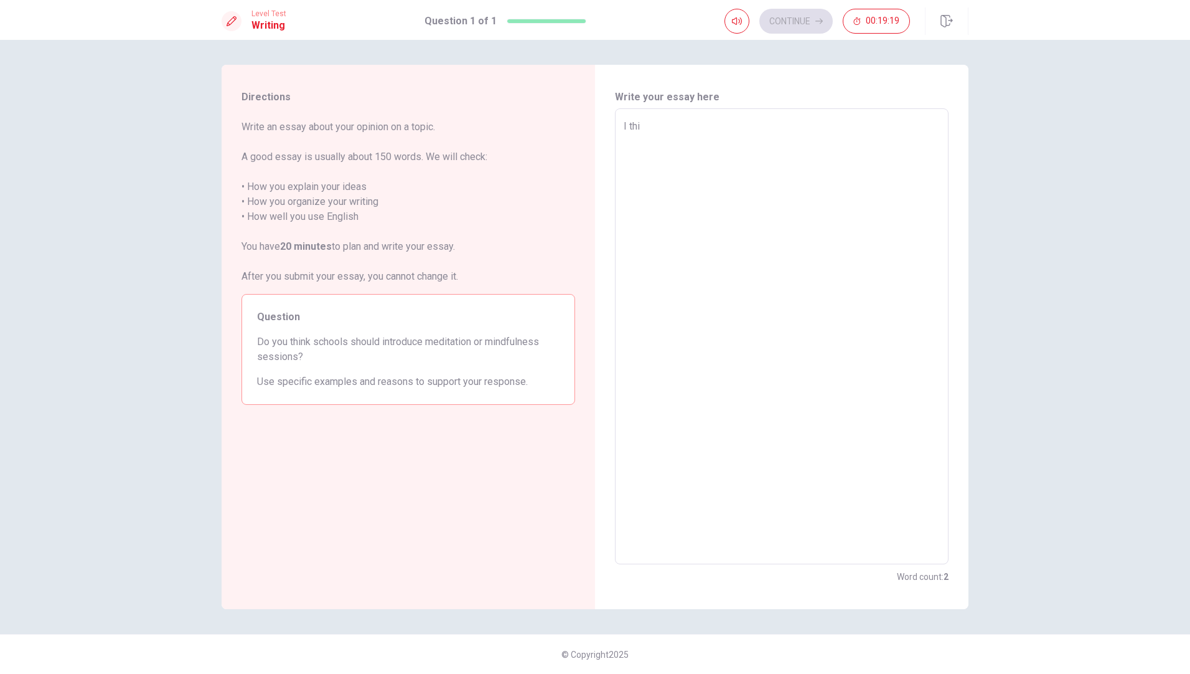
type textarea "x"
type textarea "I thin"
type textarea "x"
type textarea "I think"
type textarea "x"
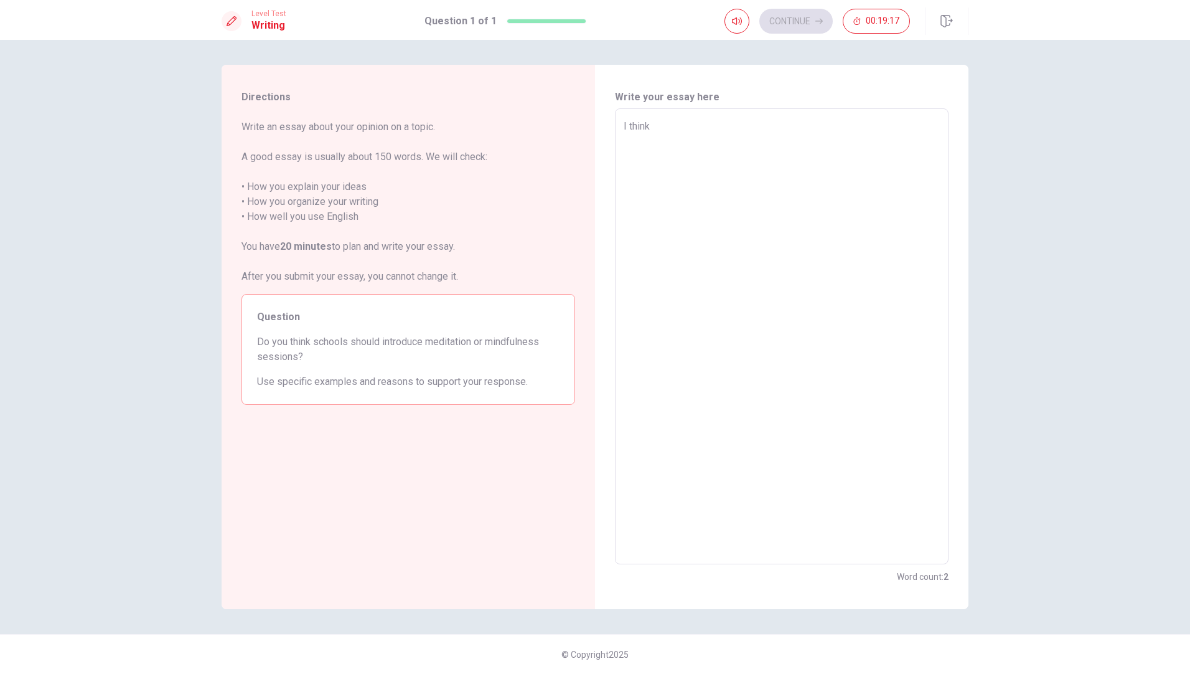
type textarea "I think"
type textarea "x"
type textarea "I think s"
type textarea "x"
type textarea "I think sc"
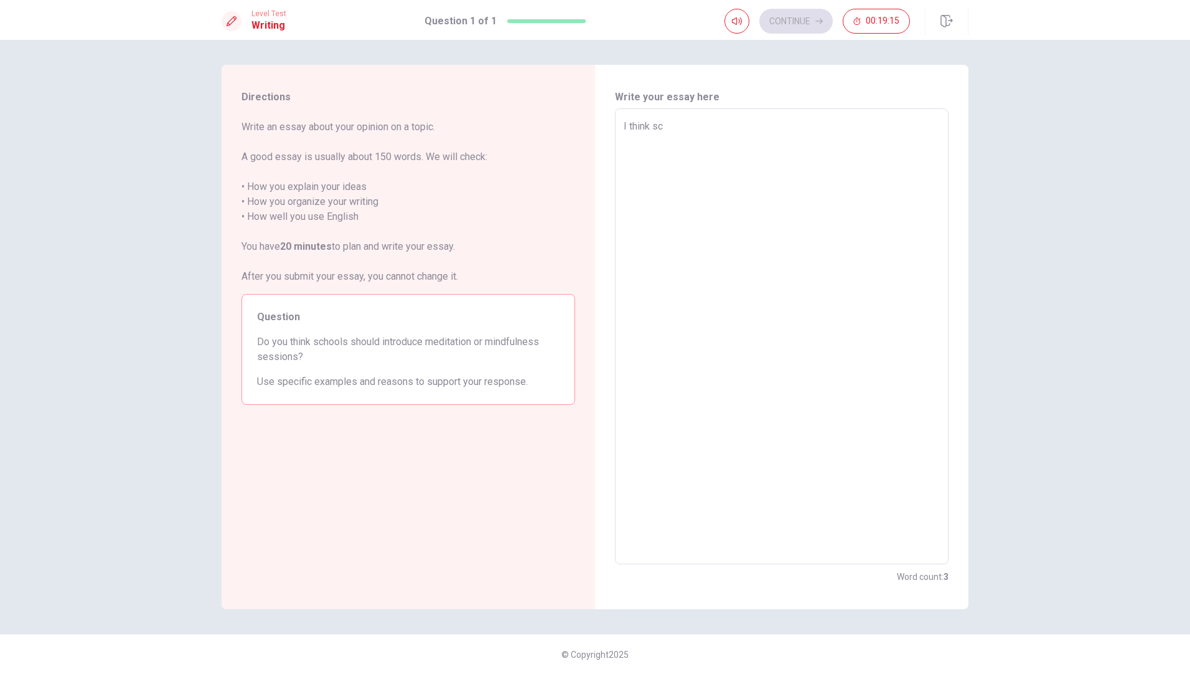
type textarea "x"
type textarea "I think sch"
type textarea "x"
type textarea "I think scho"
type textarea "x"
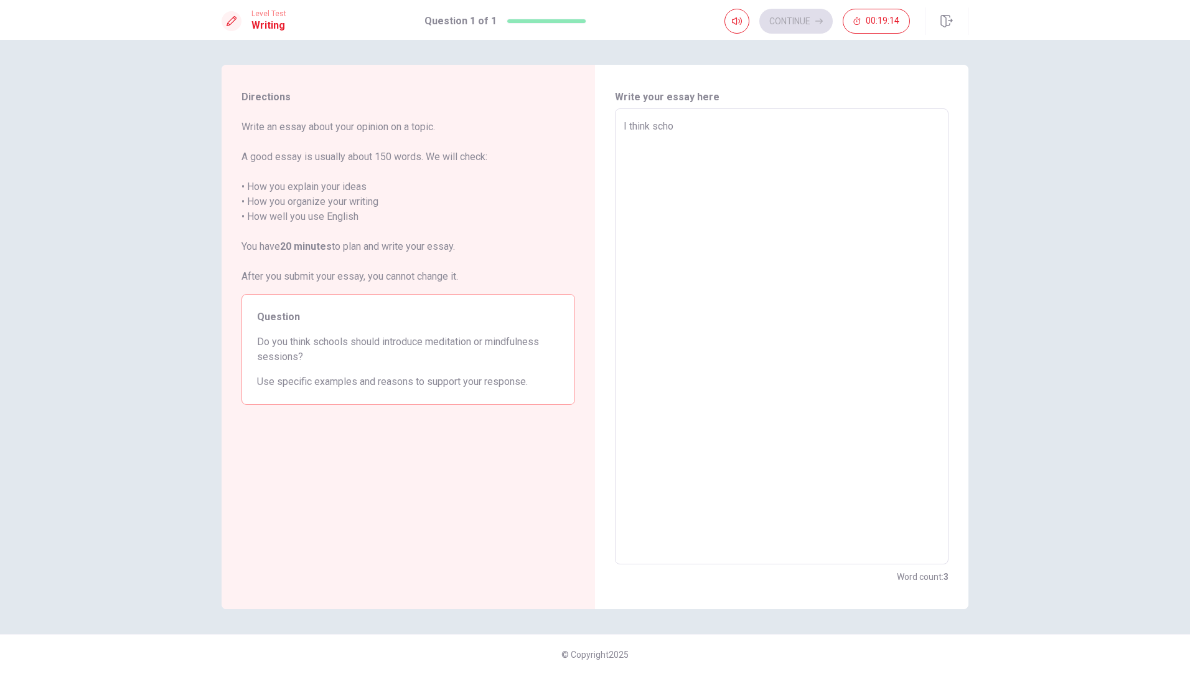
type textarea "I think schoo"
type textarea "x"
type textarea "I think school"
type textarea "x"
type textarea "I think schools"
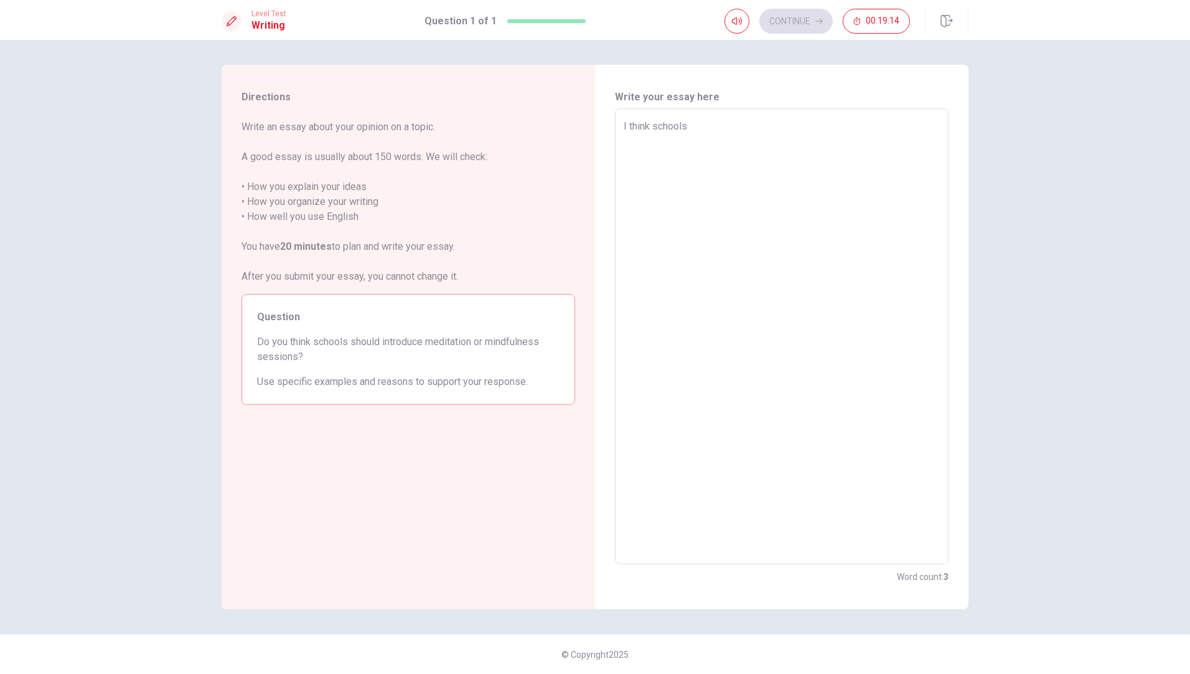
type textarea "x"
type textarea "I think schools"
type textarea "x"
type textarea "I think schools s"
type textarea "x"
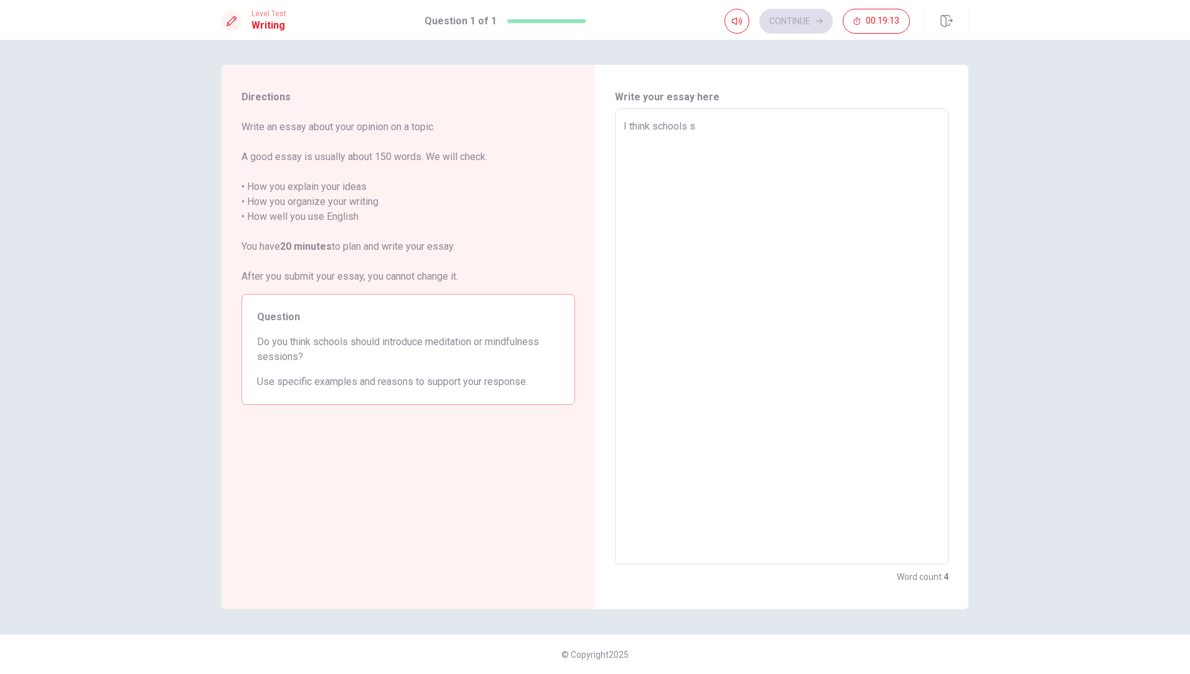
type textarea "I think schools sh"
type textarea "x"
type textarea "I think schools sho"
type textarea "x"
type textarea "I think schools shou"
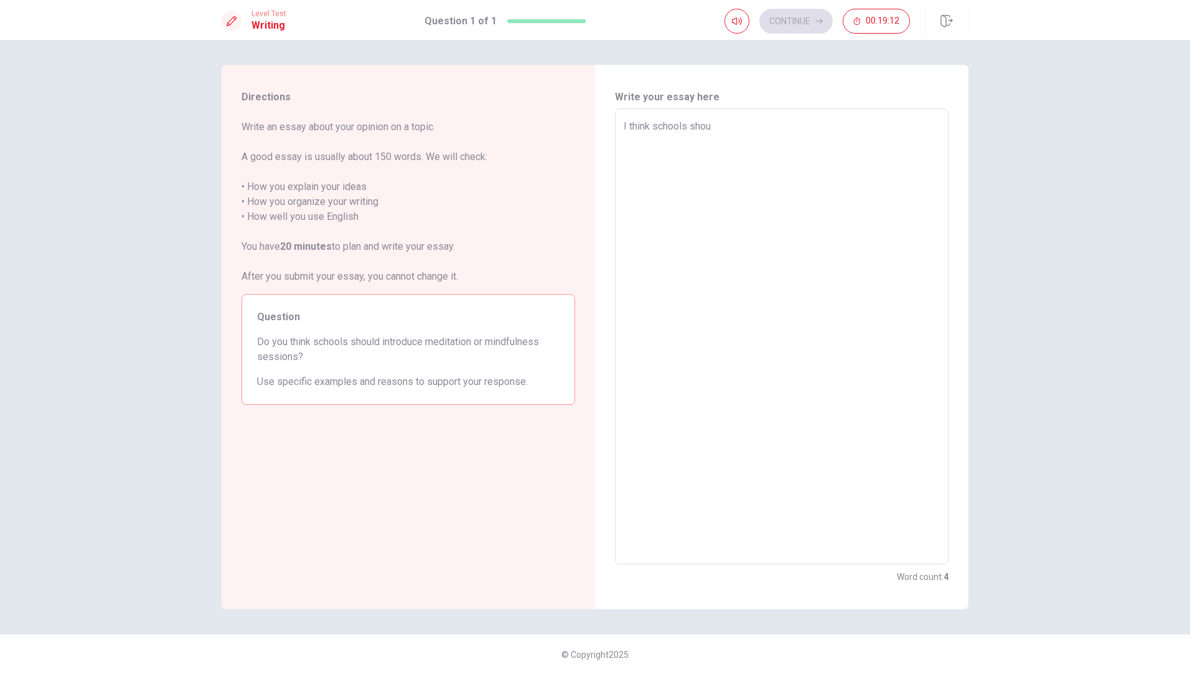
type textarea "x"
type textarea "I think schools shoul"
type textarea "x"
type textarea "I think schools should"
type textarea "x"
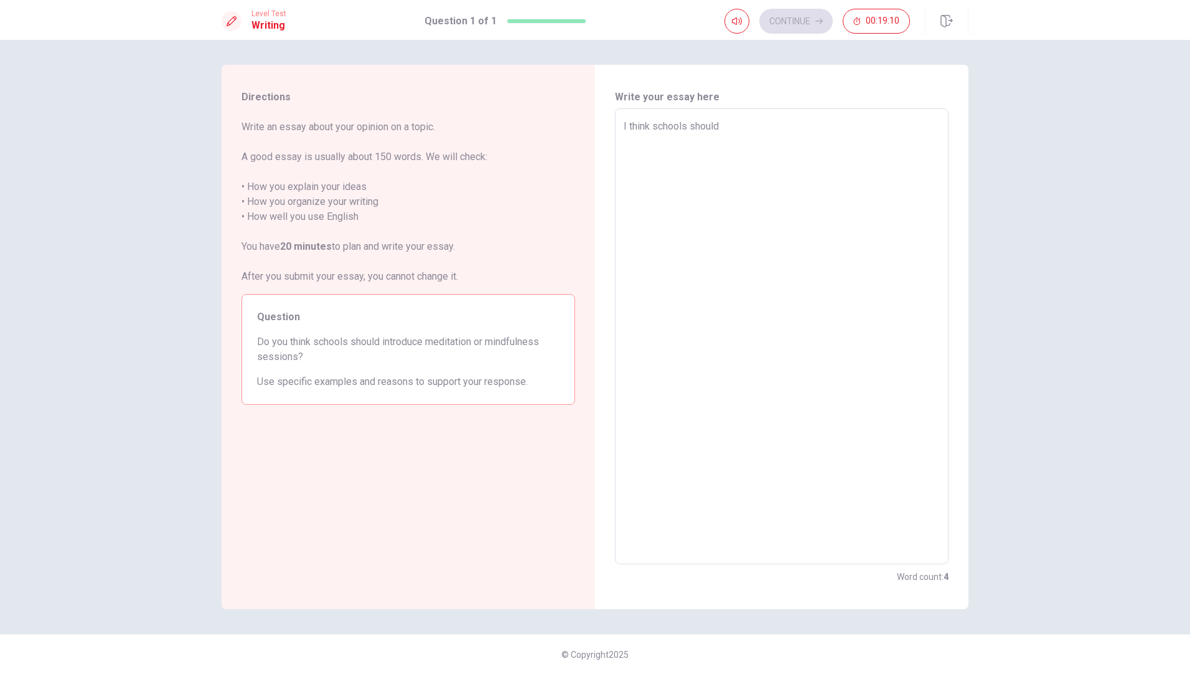
type textarea "I think schools should"
type textarea "x"
type textarea "I think schools should i"
type textarea "x"
type textarea "I think schools should in"
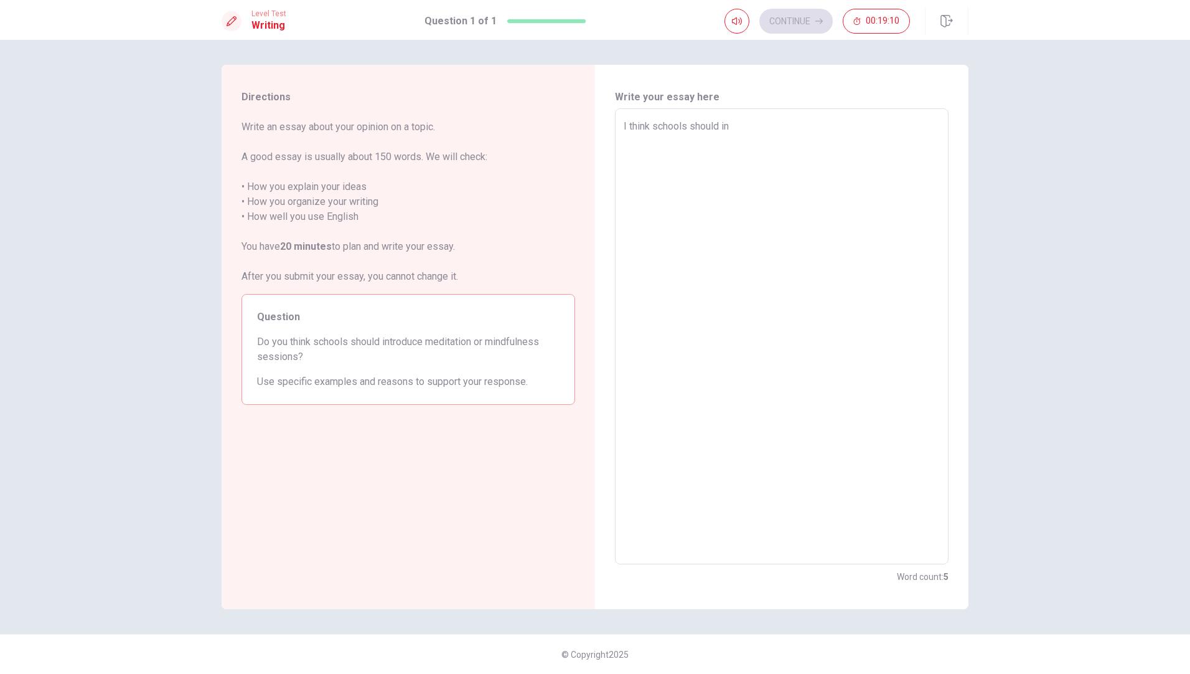
type textarea "x"
type textarea "I think schools should int"
type textarea "x"
type textarea "I think schools should into"
type textarea "x"
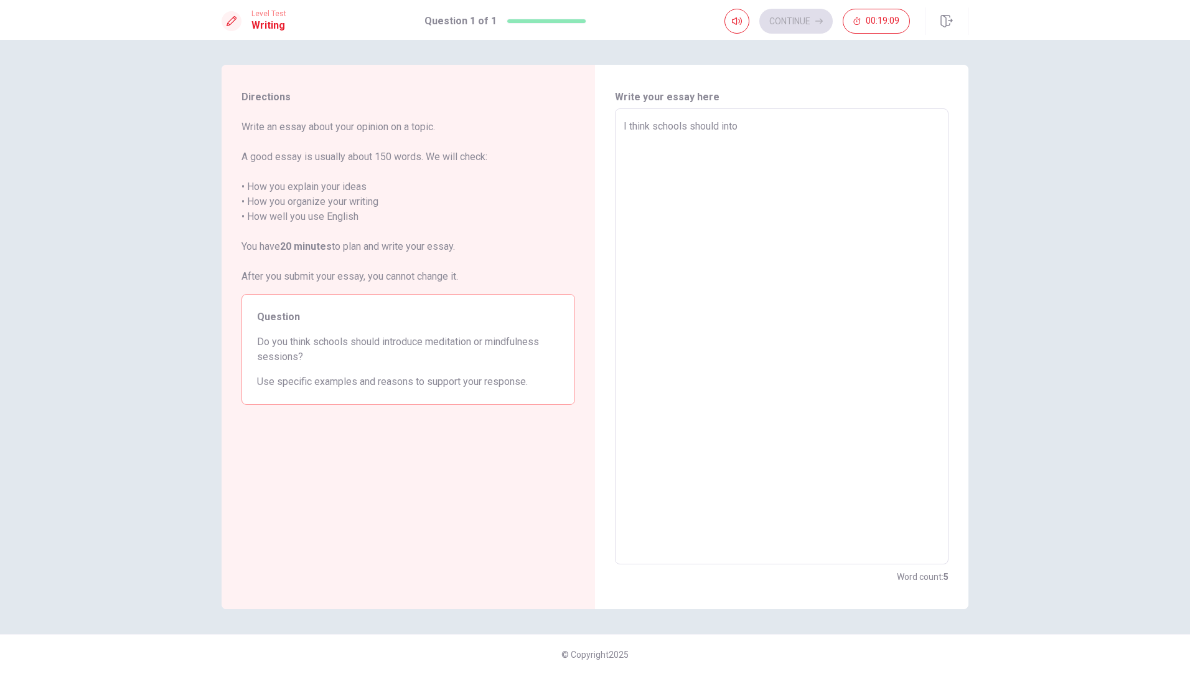
type textarea "I think schools should intor"
type textarea "x"
type textarea "I think schools should into"
type textarea "x"
type textarea "I think schools should int"
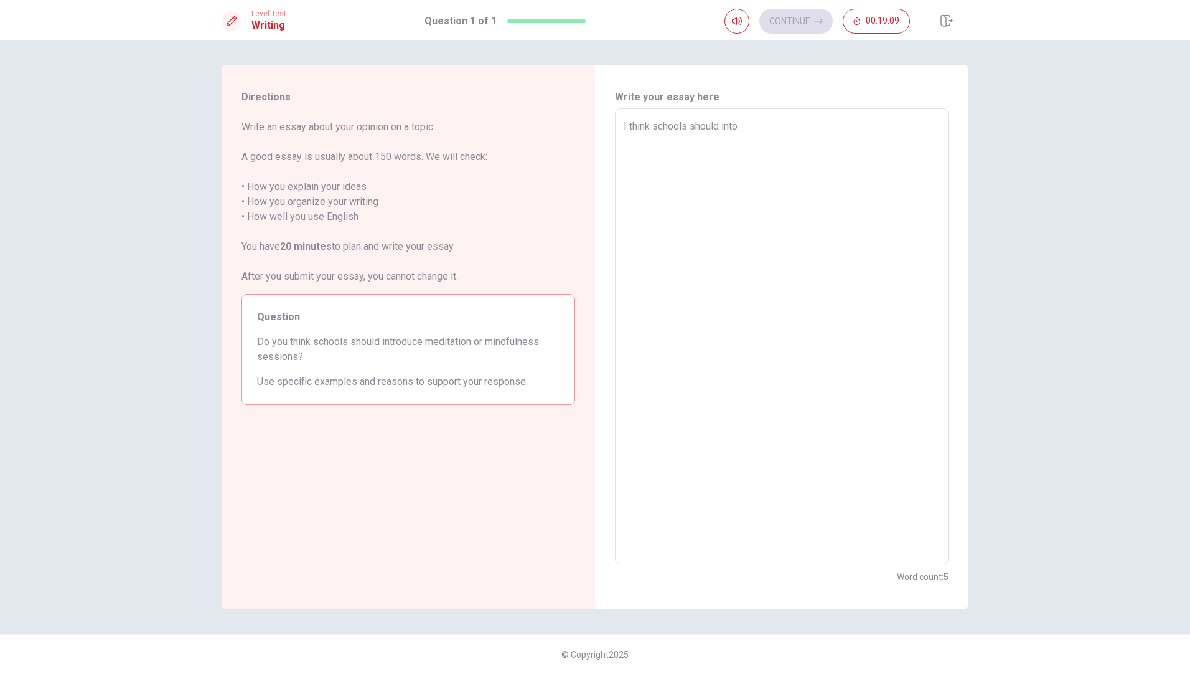
type textarea "x"
type textarea "I think schools should intr"
type textarea "x"
type textarea "I think schools should intro"
type textarea "x"
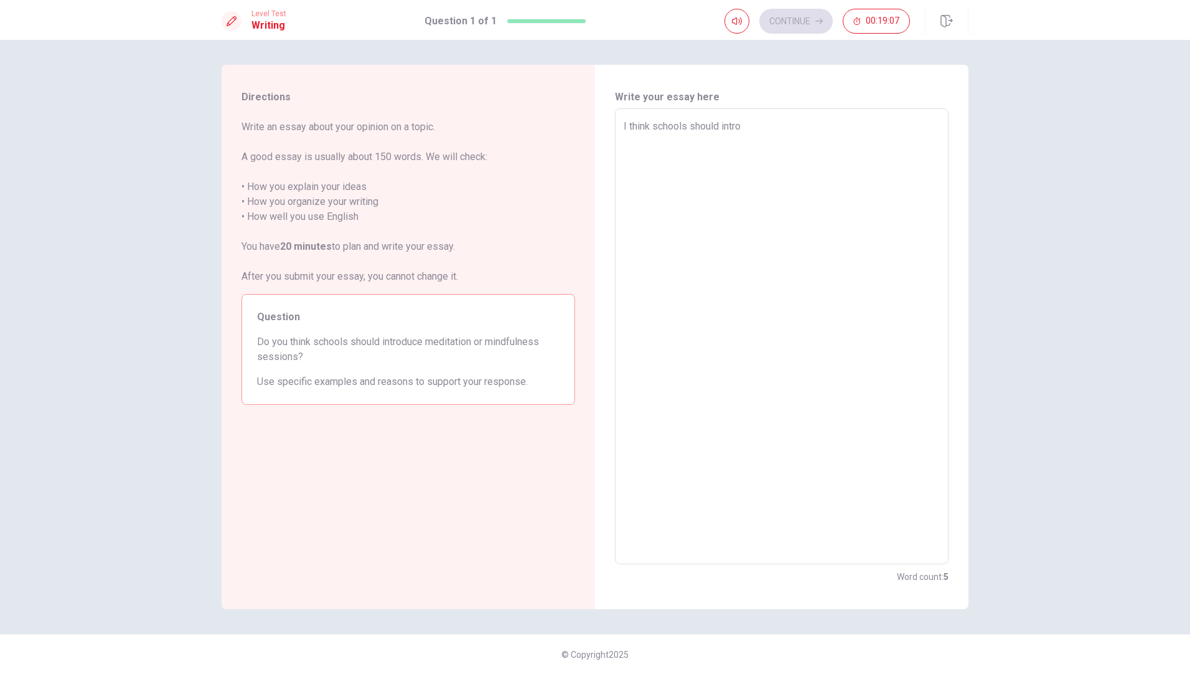
type textarea "I think schools should introd"
type textarea "x"
type textarea "I think schools should introdu"
type textarea "x"
type textarea "I think schools should introduc"
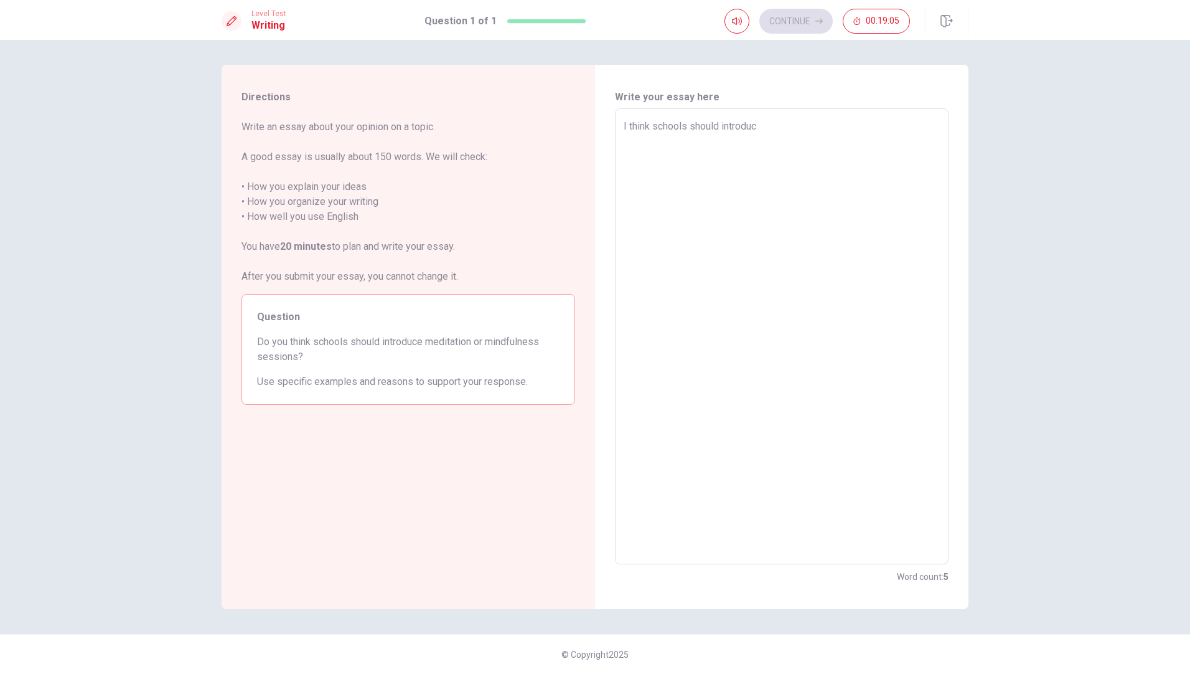
type textarea "x"
type textarea "I think schools should introduce"
type textarea "x"
type textarea "I think schools should introduce"
type textarea "x"
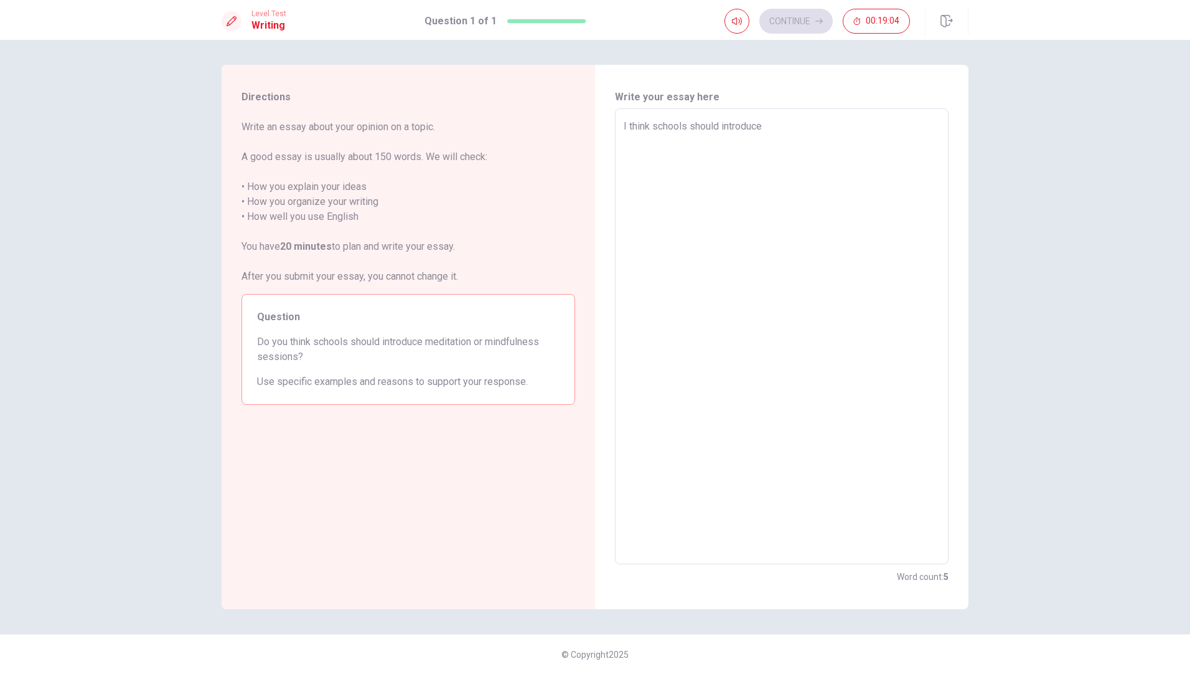
type textarea "I think schools should introduce m"
type textarea "x"
type textarea "I think schools should introduce me"
type textarea "x"
type textarea "I think schools should introduce med"
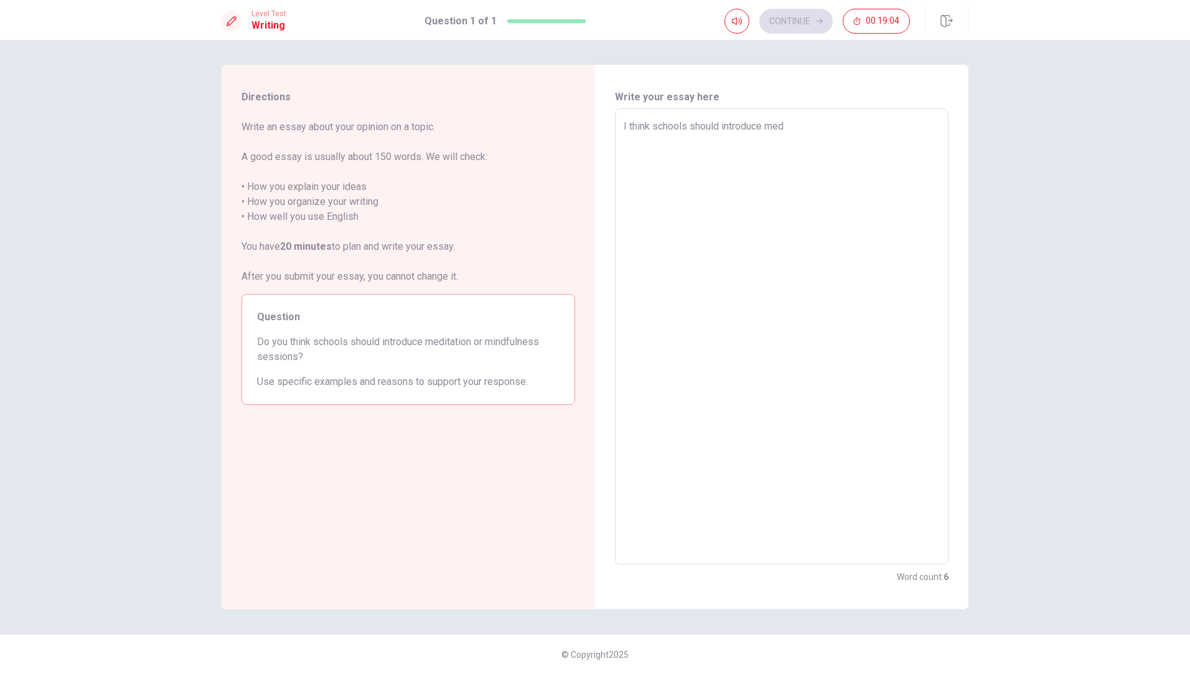
type textarea "x"
type textarea "I think schools should introduce medi"
type textarea "x"
type textarea "I think schools should introduce medit"
type textarea "x"
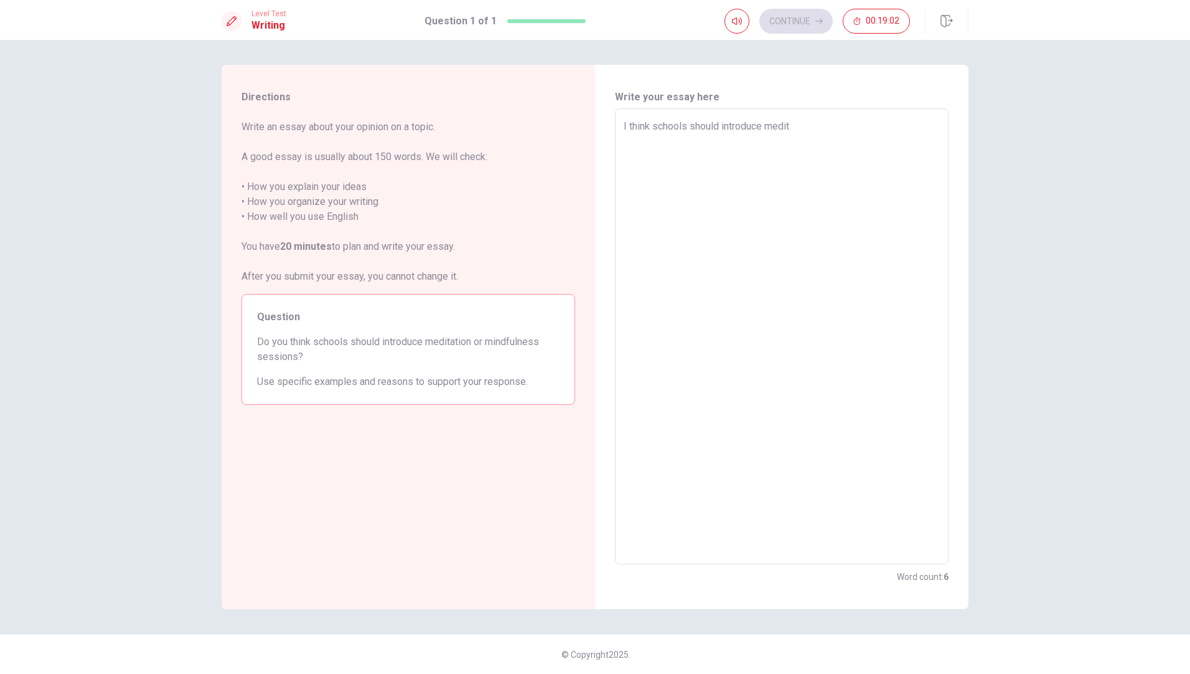
type textarea "I think schools should introduce medita"
type textarea "x"
type textarea "I think schools should introduce meditat"
type textarea "x"
type textarea "I think schools should introduce meditati"
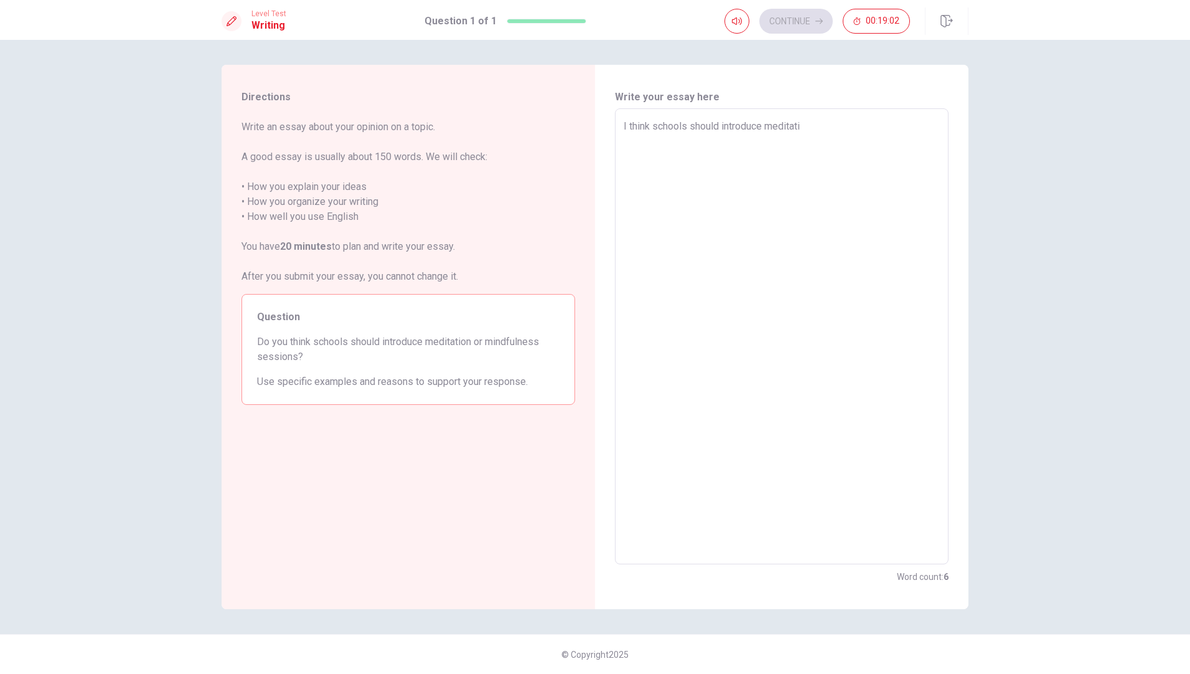
type textarea "x"
type textarea "I think schools should introduce meditatio"
type textarea "x"
type textarea "I think schools should introduce meditation"
type textarea "x"
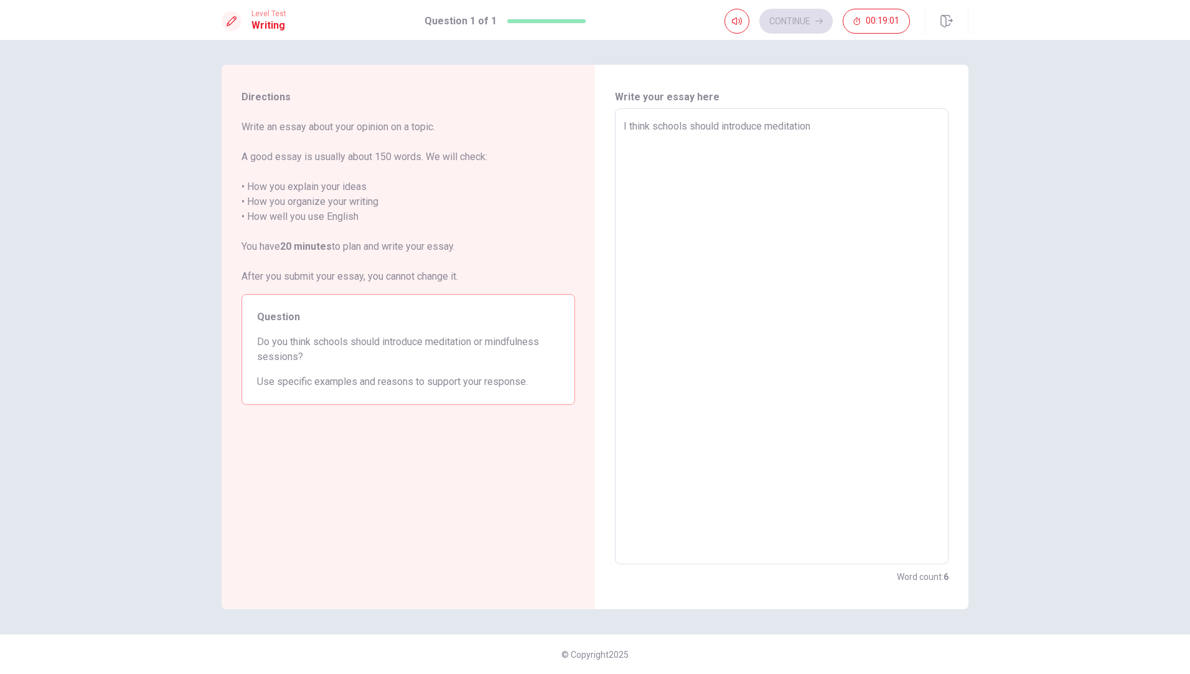
type textarea "I think schools should introduce meditation"
type textarea "x"
type textarea "I think schools should introduce meditation o"
type textarea "x"
type textarea "I think schools should introduce meditation or"
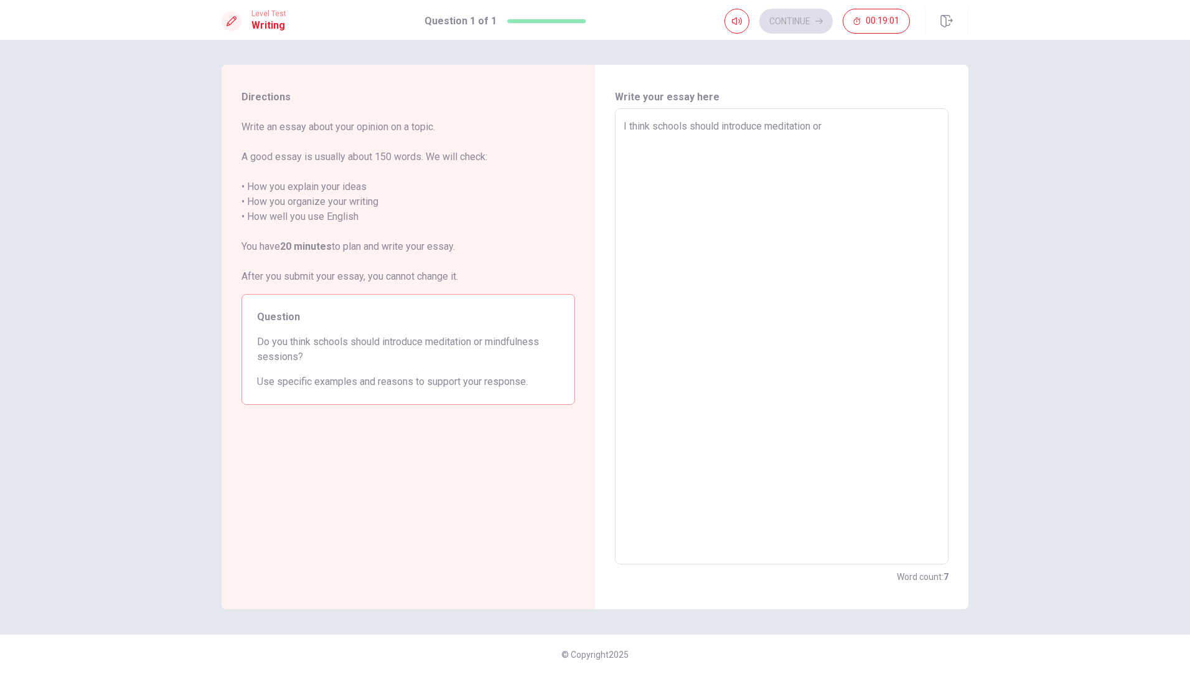
type textarea "x"
type textarea "I think schools should introduce meditation or"
type textarea "x"
type textarea "I think schools should introduce meditation or m"
type textarea "x"
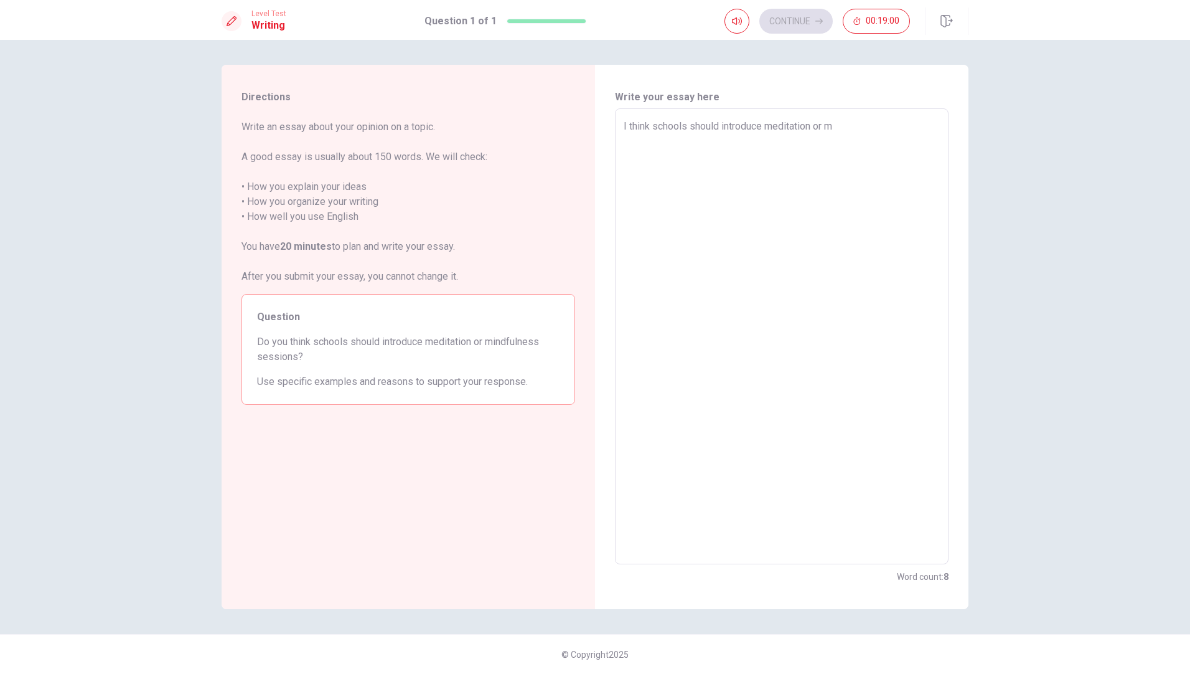
type textarea "I think schools should introduce meditation or mi"
type textarea "x"
type textarea "I think schools should introduce meditation or min"
type textarea "x"
type textarea "I think schools should introduce meditation or mind"
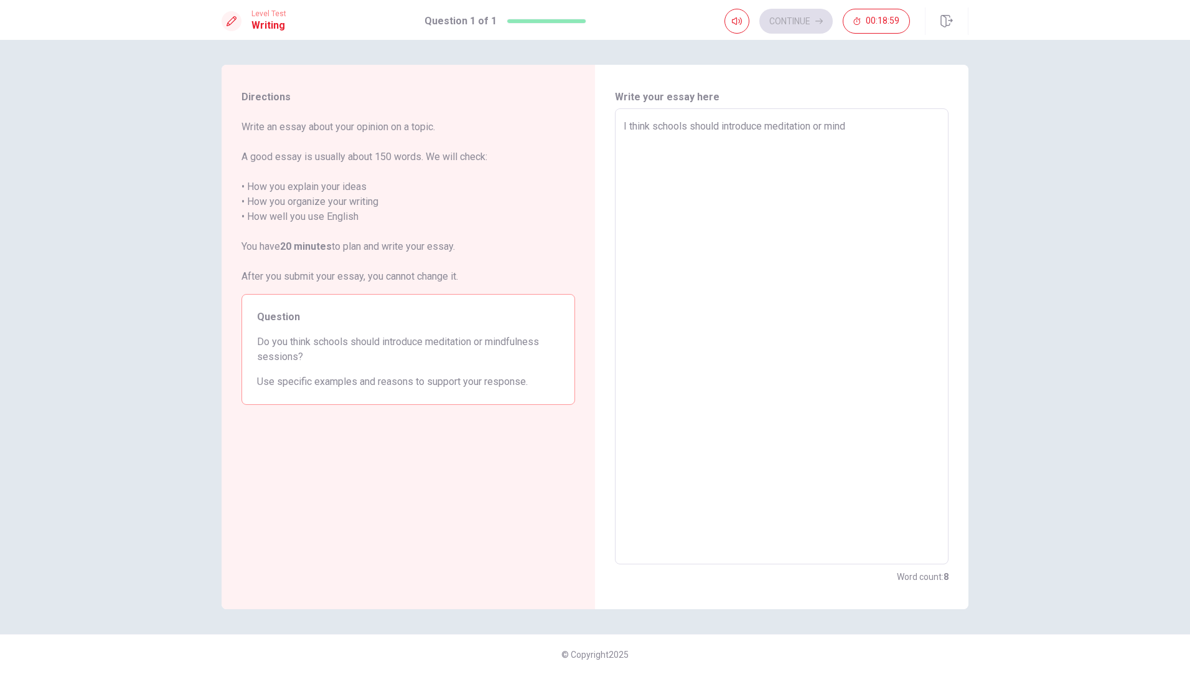
type textarea "x"
type textarea "I think schools should introduce meditation or mindf"
type textarea "x"
type textarea "I think schools should introduce meditation or mindfi"
type textarea "x"
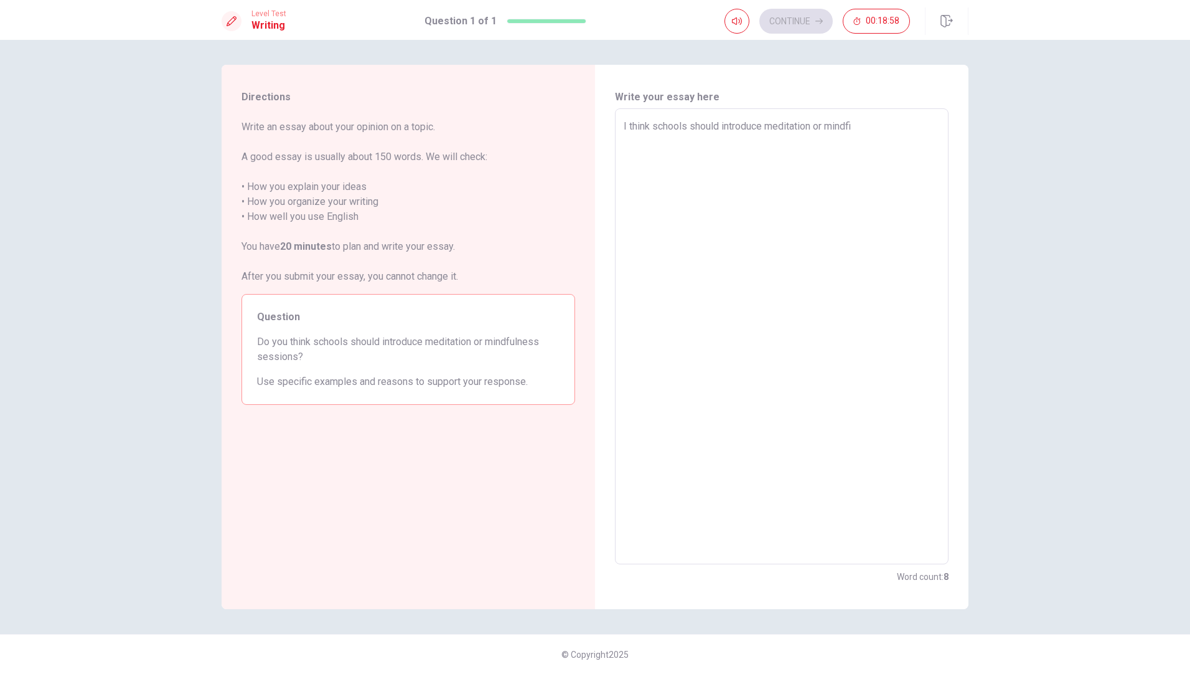
type textarea "I think schools should introduce meditation or mindfil"
type textarea "x"
type textarea "I think schools should introduce meditation or mindfill"
type textarea "x"
type textarea "I think schools should introduce meditation or mindfilln"
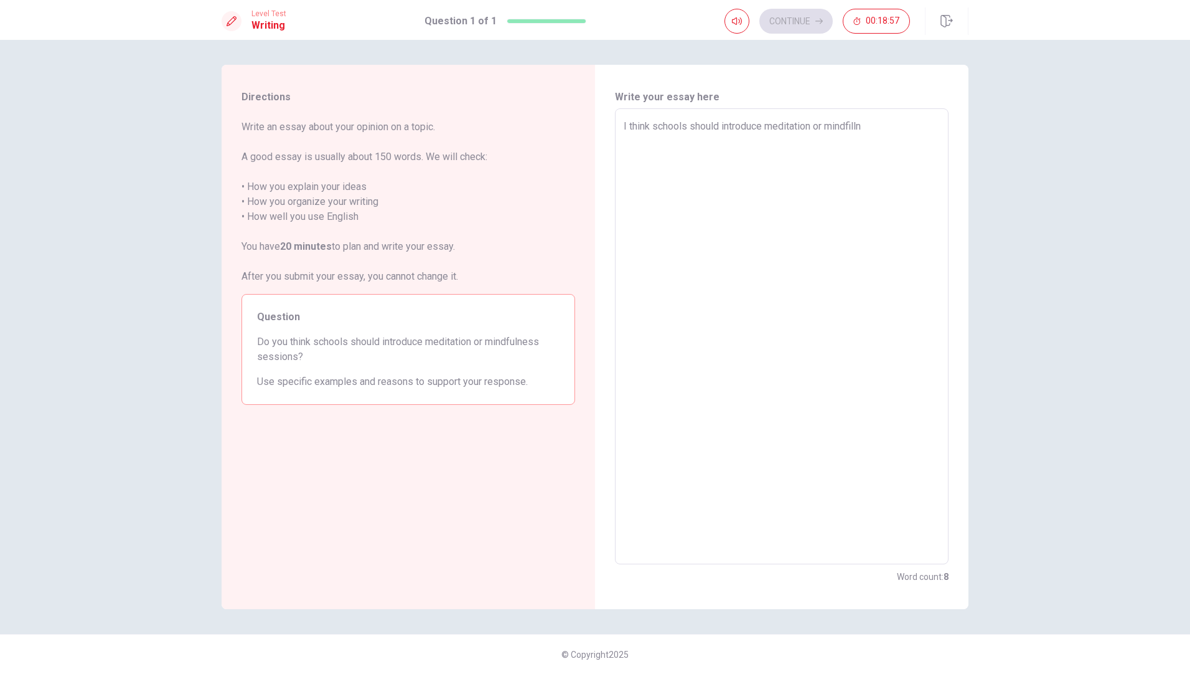
type textarea "x"
type textarea "I think schools should introduce meditation or mindfillne"
type textarea "x"
type textarea "I think schools should introduce meditation or mindfillnes"
type textarea "x"
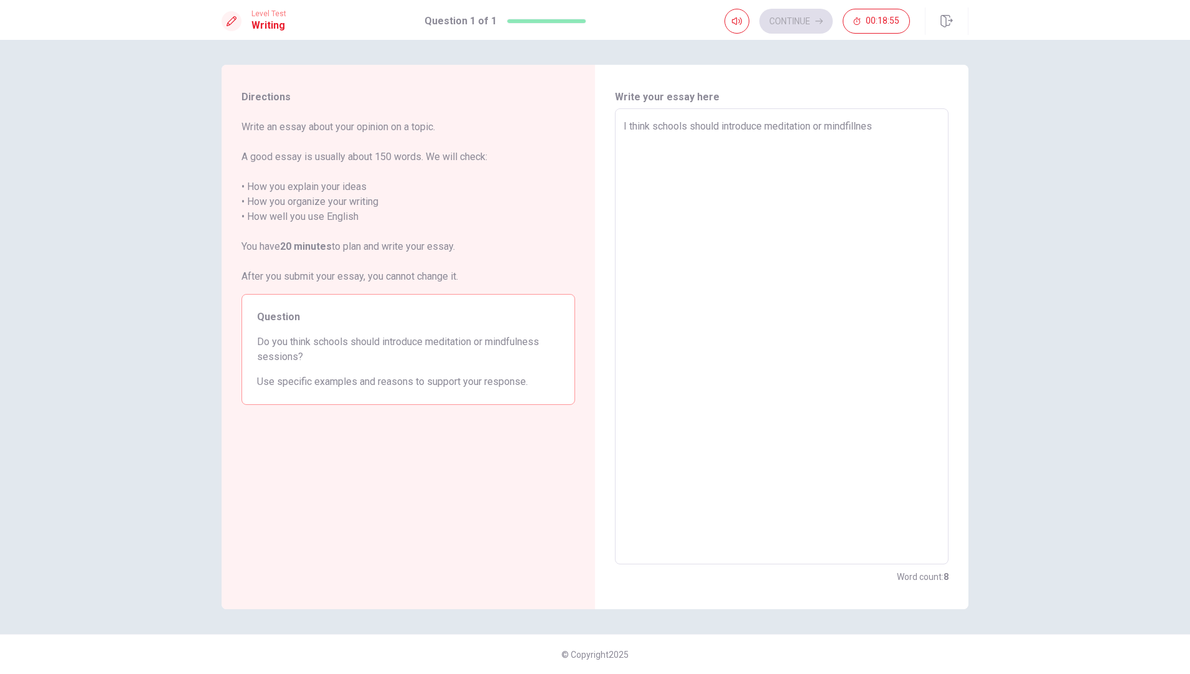
type textarea "I think schools should introduce meditation or mindfillness"
type textarea "x"
type textarea "I think schools should introduce meditation or mindfillness"
type textarea "x"
type textarea "I think schools should introduce meditation or mindfillness s"
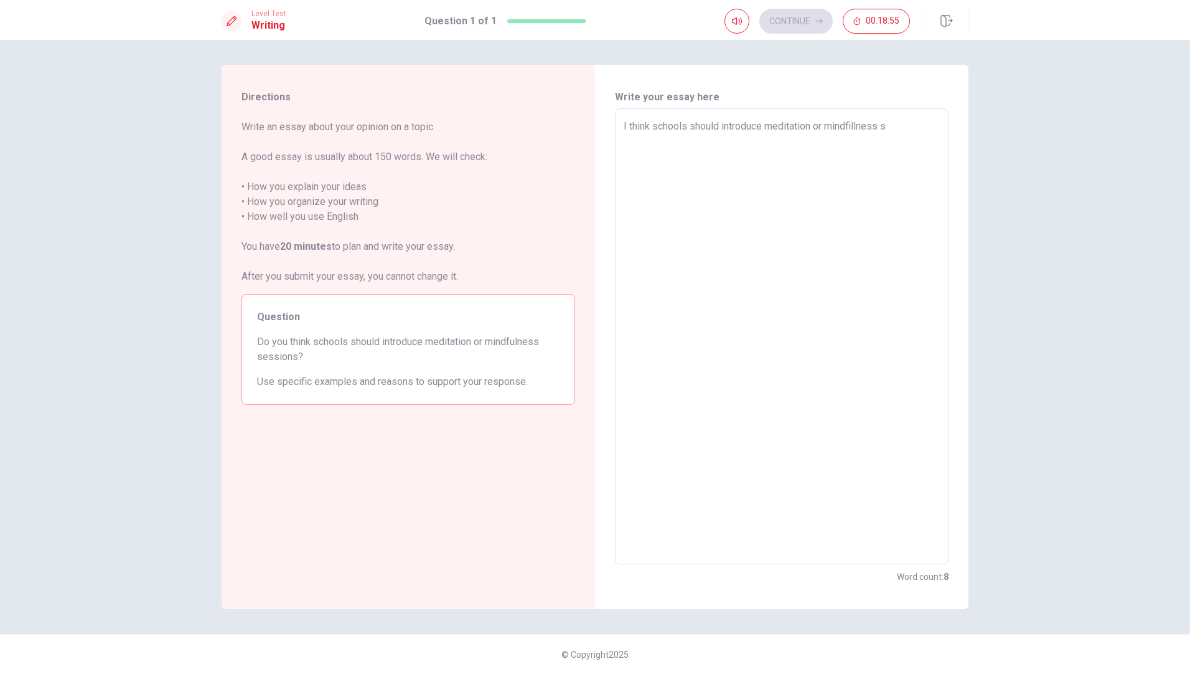
type textarea "x"
type textarea "I think schools should introduce meditation or mindfillness se"
type textarea "x"
type textarea "I think schools should introduce meditation or mindfillness ses"
type textarea "x"
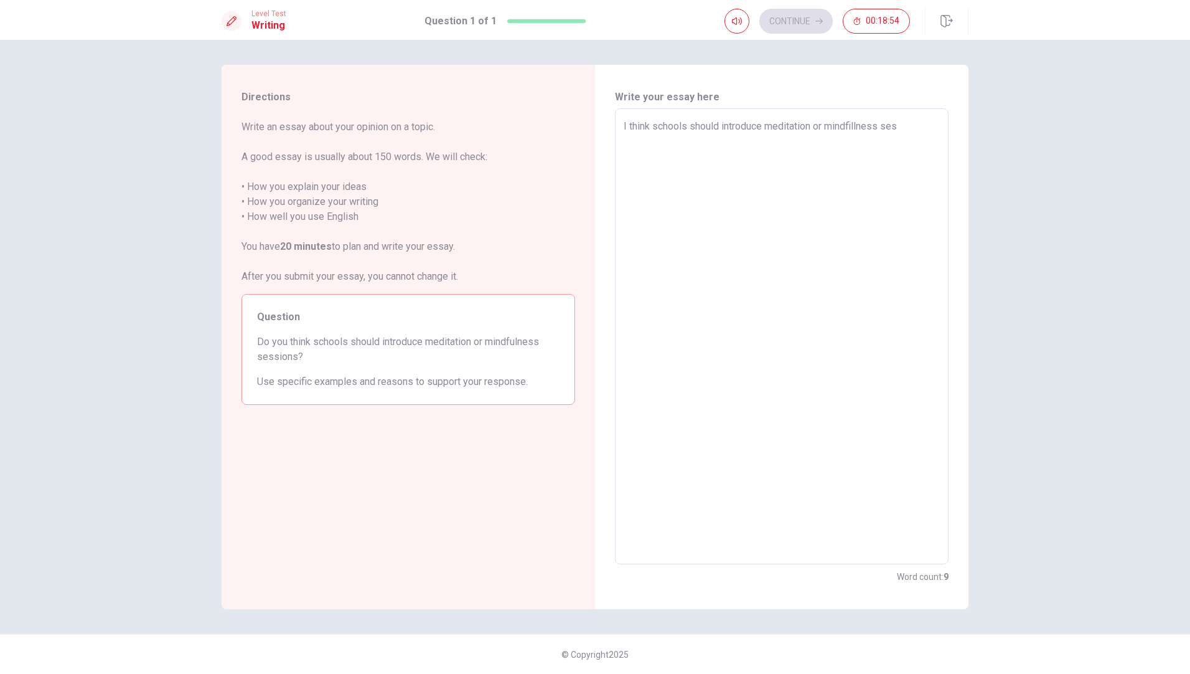
type textarea "I think schools should introduce meditation or mindfillness sess"
type textarea "x"
type textarea "I think schools should introduce meditation or mindfillness sessi"
type textarea "x"
type textarea "I think schools should introduce meditation or mindfillness sessio"
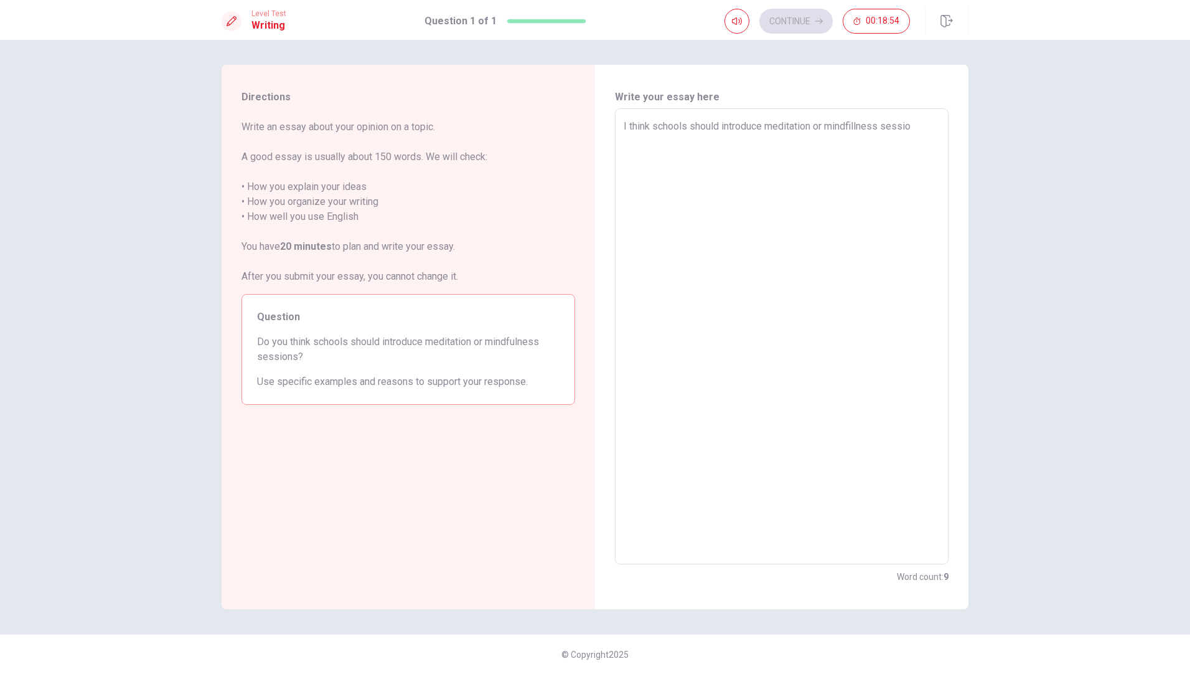
type textarea "x"
type textarea "I think schools should introduce meditation or mindfillness session"
type textarea "x"
type textarea "I think schools should introduce meditation or mindfillness sessions"
type textarea "x"
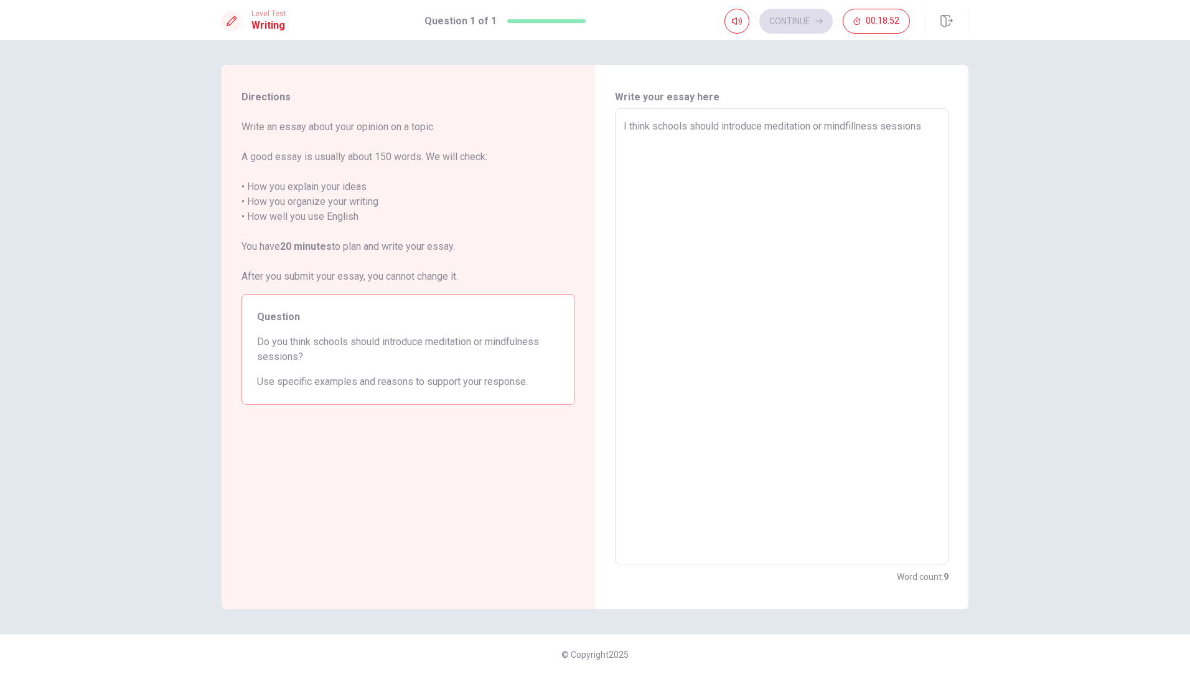
type textarea "I think schools should introduce meditation or mindfillness sessions."
type textarea "x"
type textarea "I think schools should introduce meditation or mindfillness sessions."
type textarea "x"
type textarea "I think schools should introduce meditation or mindfillness sessions. A"
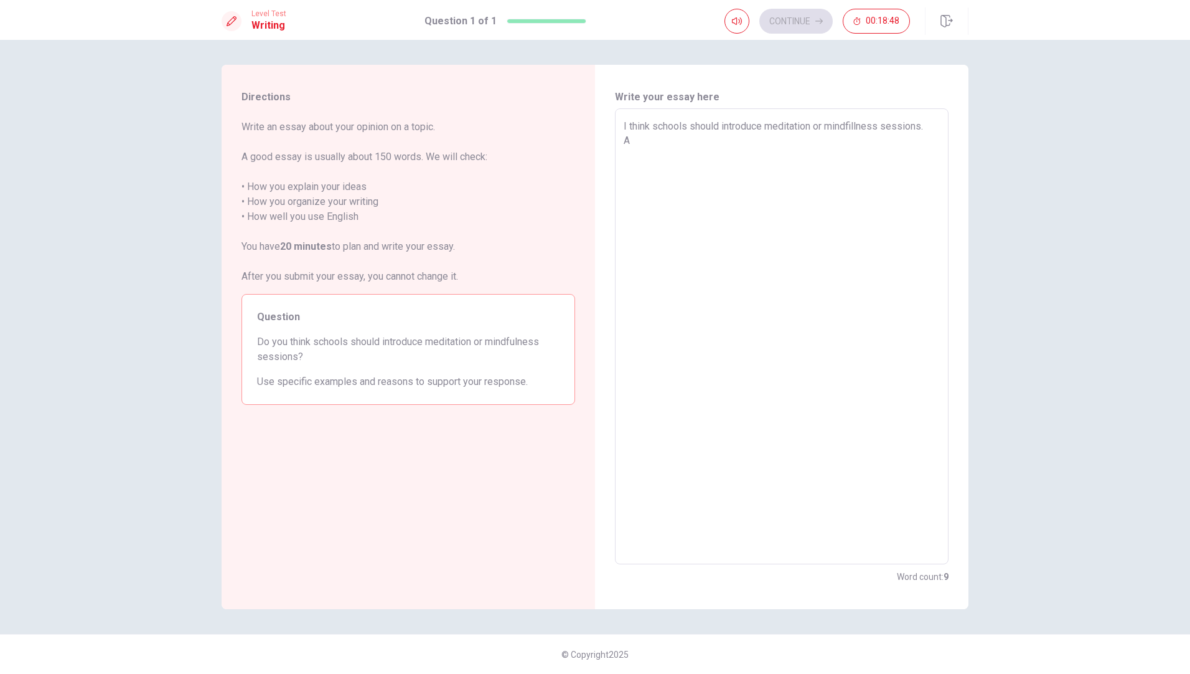
type textarea "x"
type textarea "I think schools should introduce meditation or mindfillness sessions. Ai"
type textarea "x"
type textarea "I think schools should introduce meditation or mindfillness sessions. Ait"
type textarea "x"
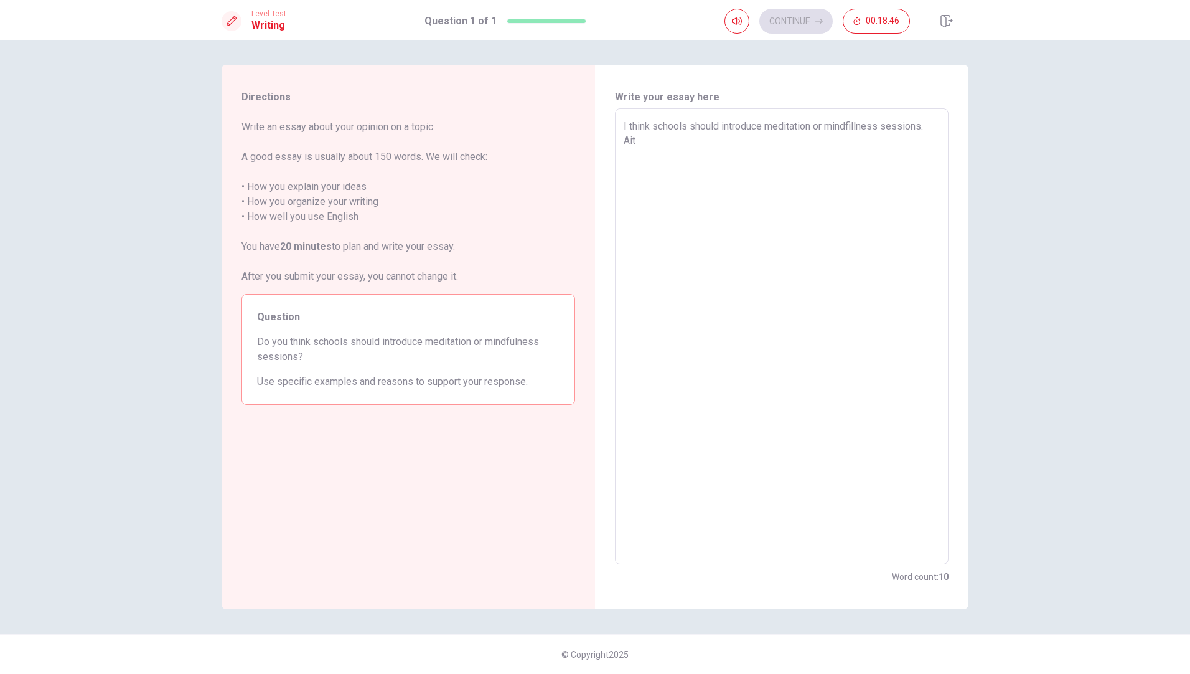
type textarea "I think schools should introduce meditation or mindfillness sessions. [GEOGRAPH…"
type textarea "x"
type textarea "I think schools should introduce meditation or mindfillness sessions. [GEOGRAPH…"
type textarea "x"
type textarea "I think schools should introduce meditation or mindfillness sessions. Aitjou"
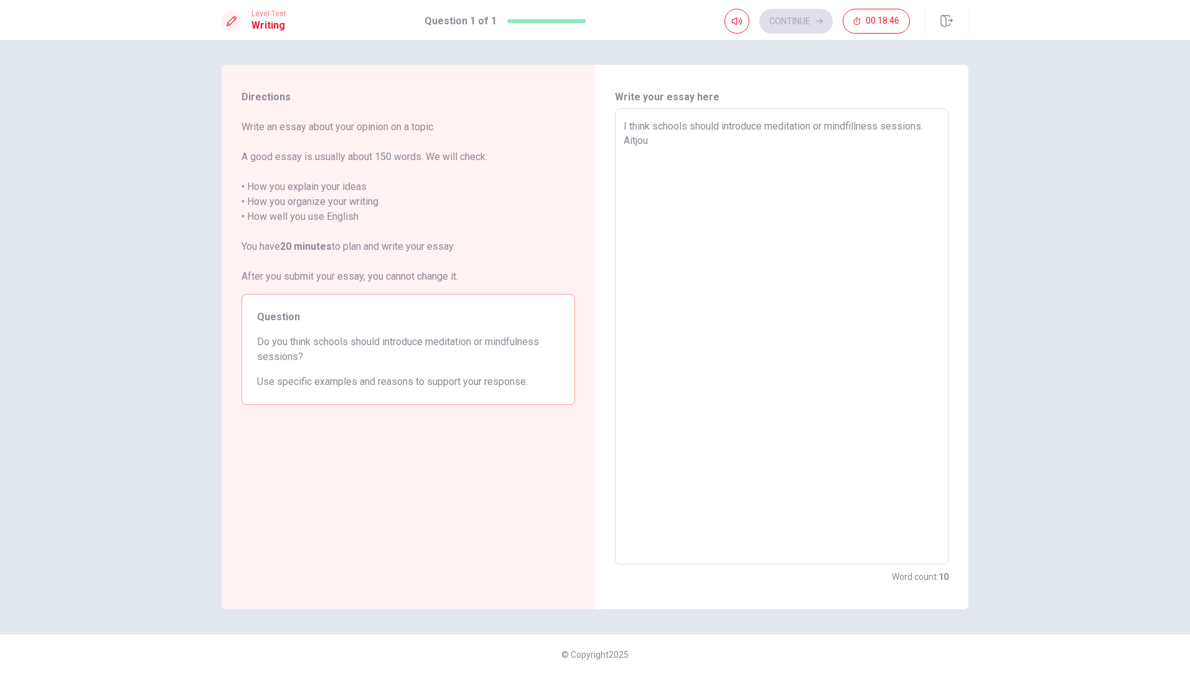
type textarea "x"
type textarea "I think schools should introduce meditation or mindfillness sessions. Aitjoug"
type textarea "x"
type textarea "I think schools should introduce meditation or mindfillness sessions. [GEOGRAPH…"
type textarea "x"
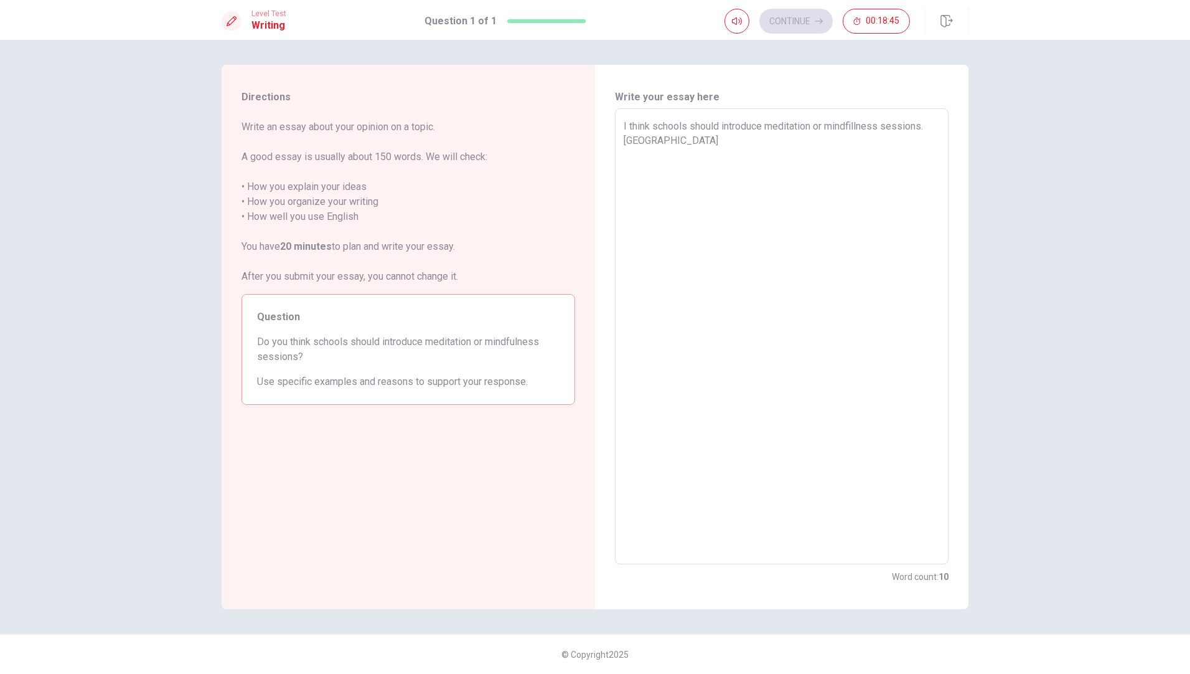
type textarea "I think schools should introduce meditation or mindfillness sessions. [GEOGRAPH…"
type textarea "x"
type textarea "I think schools should introduce meditation or mindfillness sessions. [GEOGRAPH…"
type textarea "x"
type textarea "I think schools should introduce meditation or mindfillness sessions. [GEOGRAPH…"
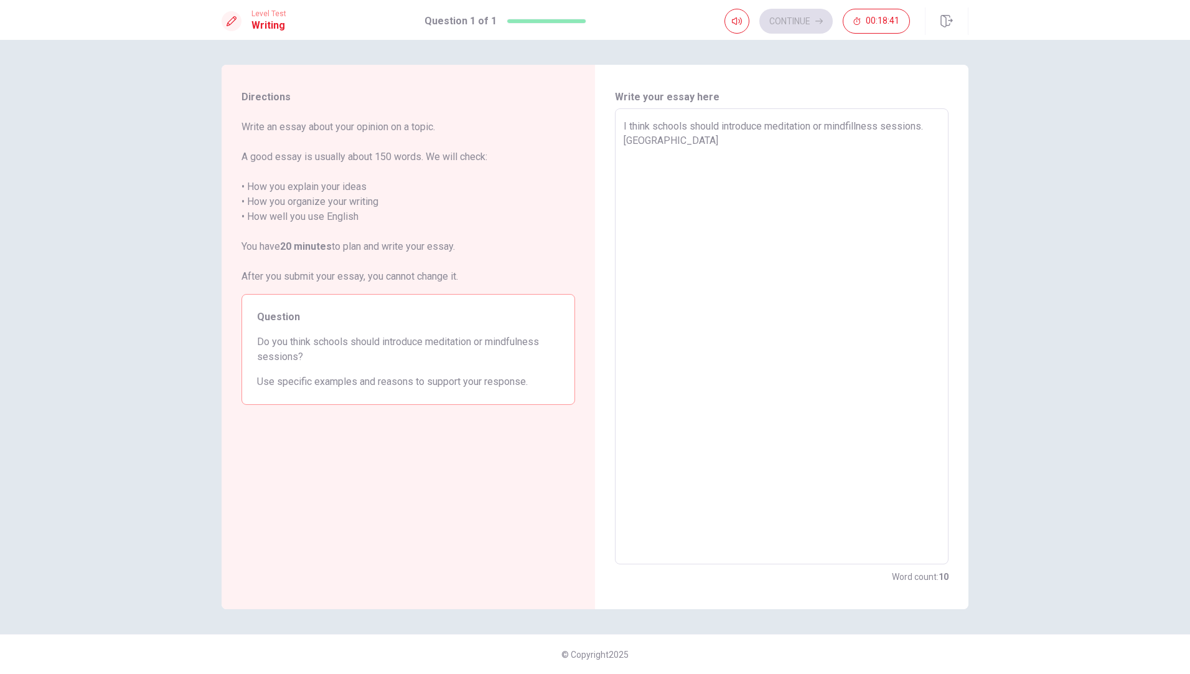
type textarea "x"
type textarea "I think schools should introduce meditation or mindfillness sessions. [GEOGRAPH…"
type textarea "x"
type textarea "I think schools should introduce meditation or mindfillness sessions. Alough"
type textarea "x"
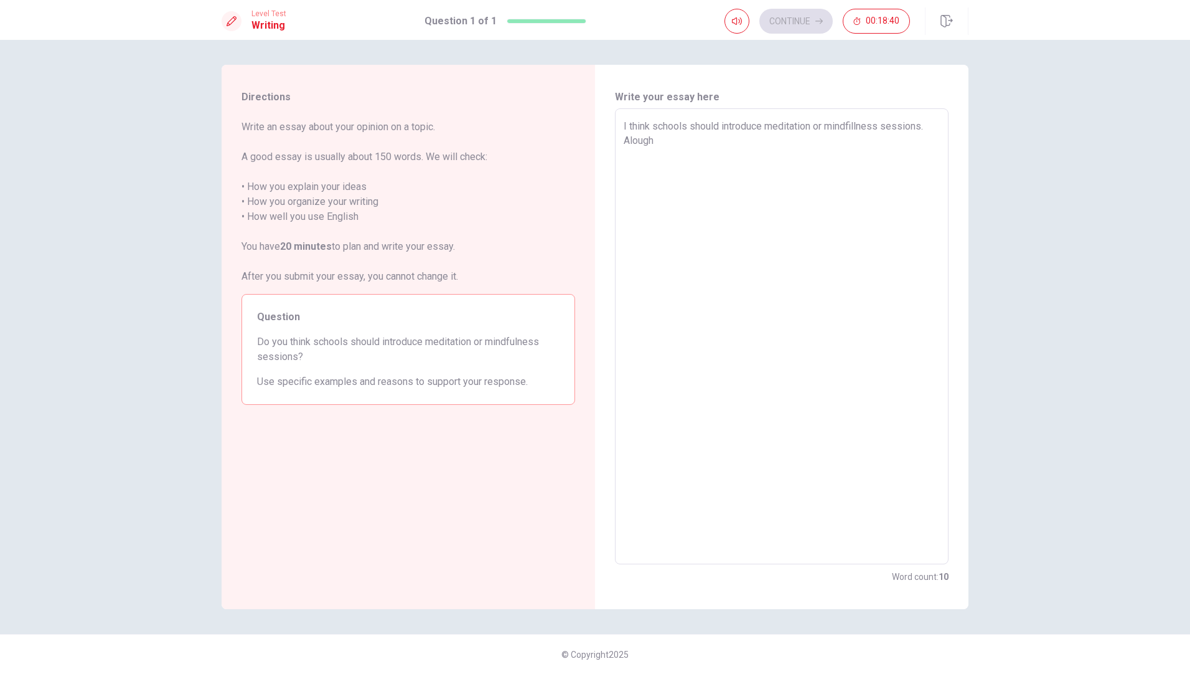
type textarea "I think schools should introduce meditation or mindfillness sessions. [GEOGRAPH…"
type textarea "x"
type textarea "I think schools should introduce meditation or mindfillness sessions. Although"
type textarea "x"
type textarea "I think schools should introduce meditation or mindfillness sessions. Although,"
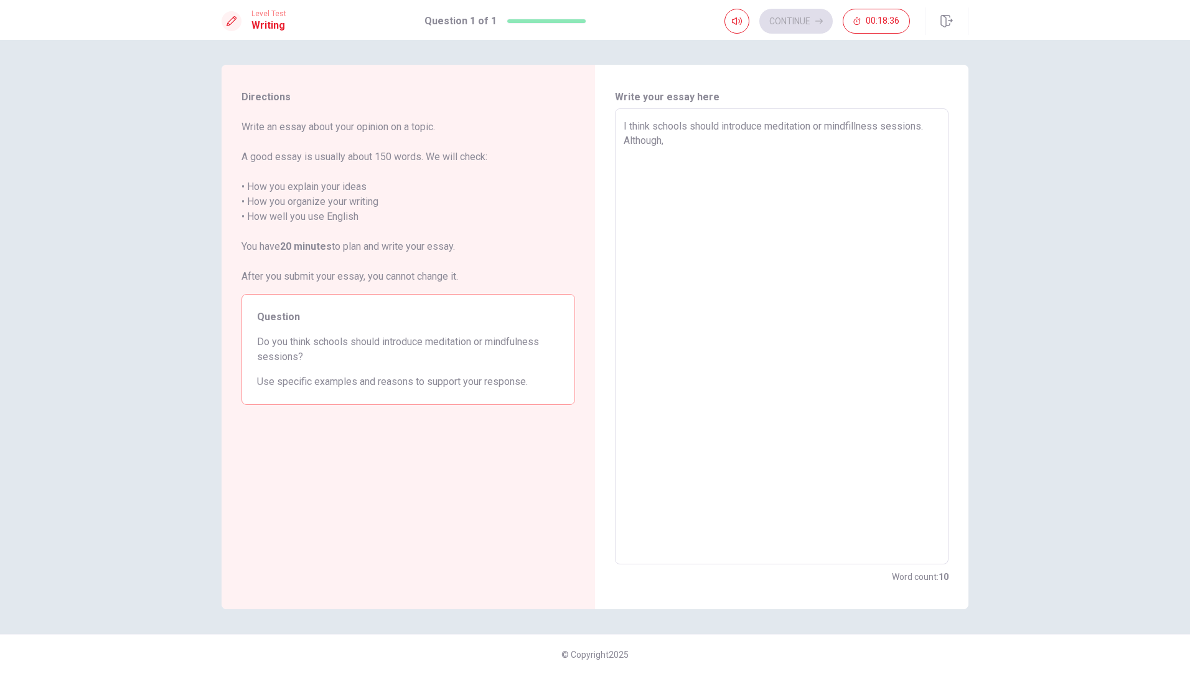
type textarea "x"
type textarea "I think schools should introduce meditation or mindfillness sessions. Although"
type textarea "x"
type textarea "I think schools should introduce meditation or mindfillness sessions. Although"
type textarea "x"
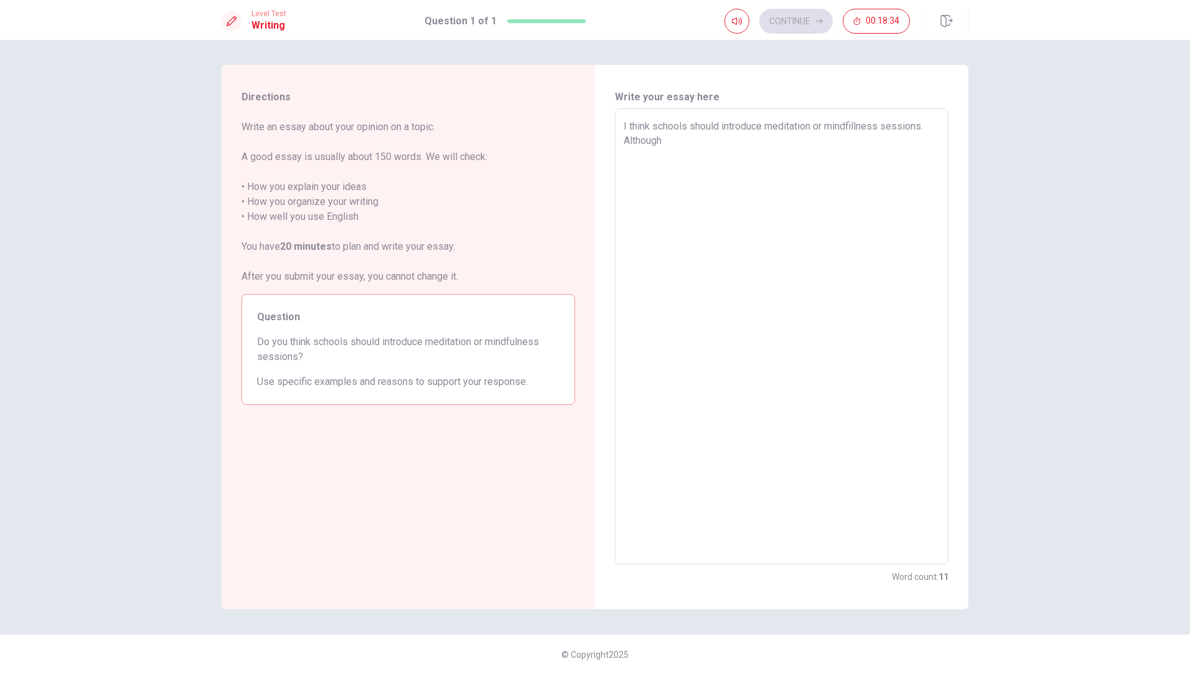
type textarea "I think schools should introduce meditation or mindfillness sessions. Although a"
type textarea "x"
type textarea "I think schools should introduce meditation or mindfillness sessions. Although …"
type textarea "x"
type textarea "I think schools should introduce meditation or mindfillness sessions. Although …"
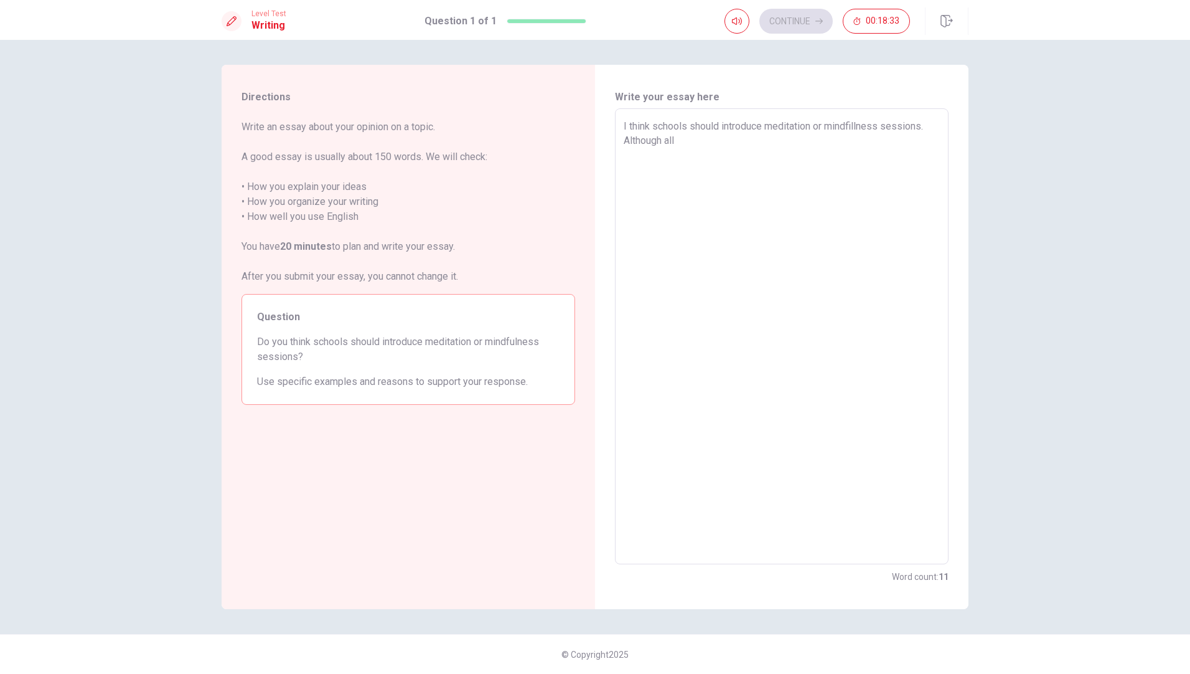
type textarea "x"
type textarea "I think schools should introduce meditation or mindfillness sessions. Although …"
type textarea "x"
type textarea "I think schools should introduce meditation or mindfillness sessions. Although …"
type textarea "x"
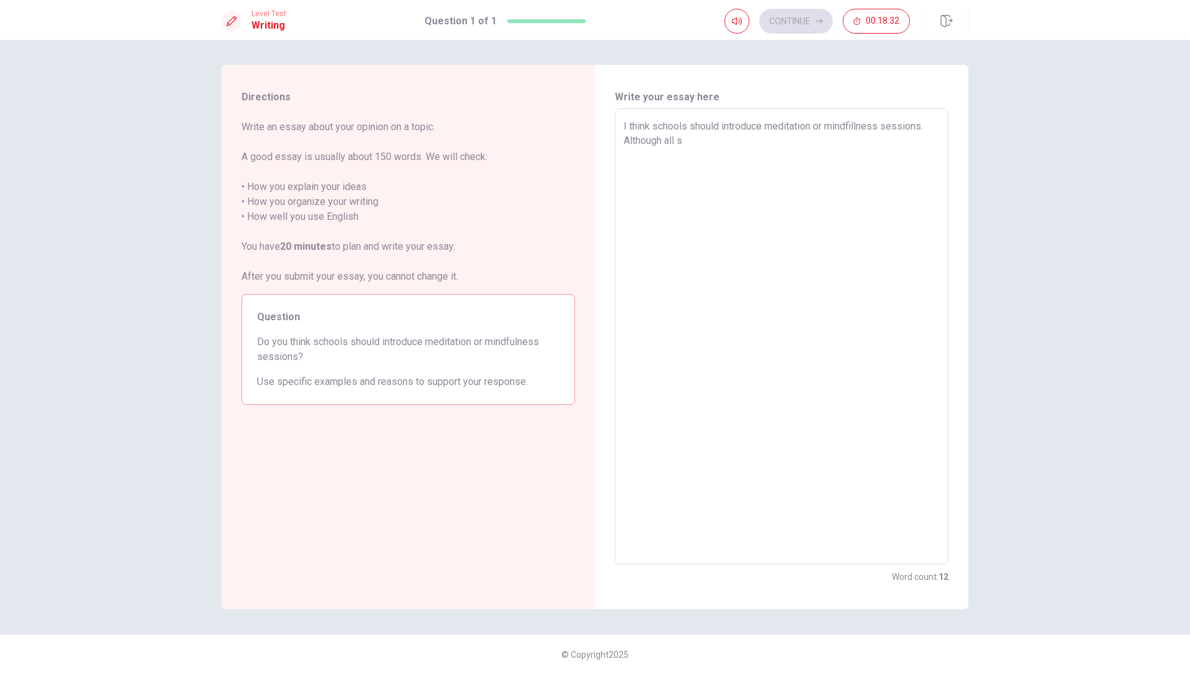
type textarea "I think schools should introduce meditation or mindfillness sessions. Although …"
type textarea "x"
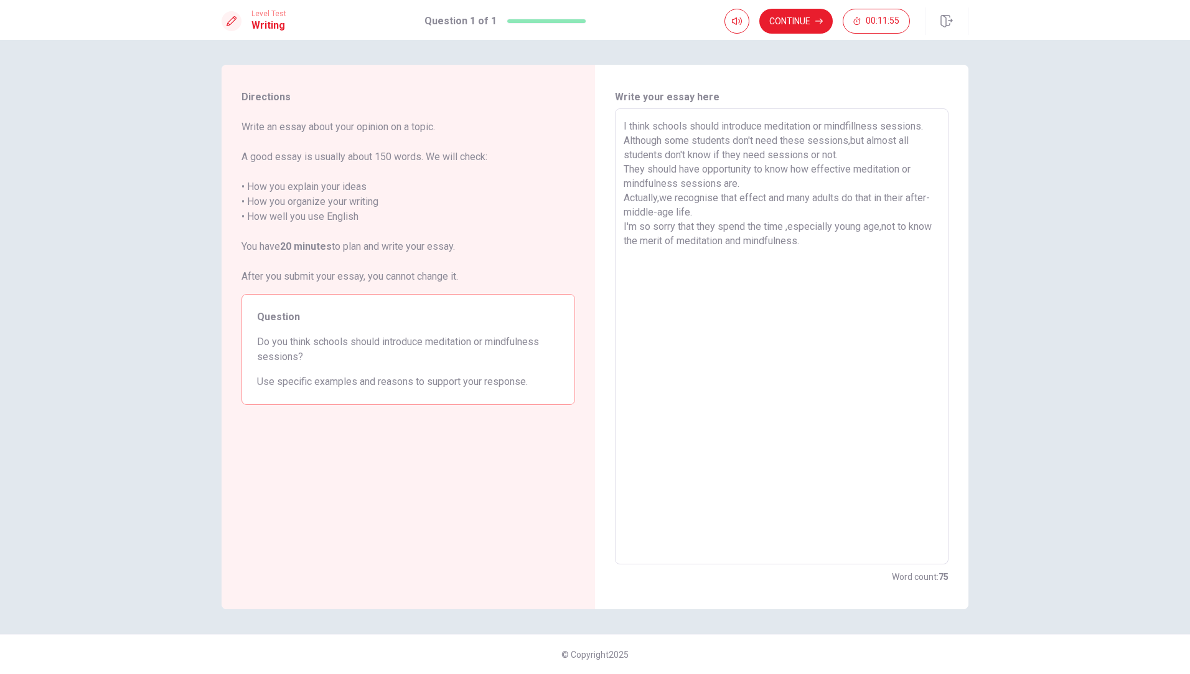
drag, startPoint x: 675, startPoint y: 195, endPoint x: 769, endPoint y: 203, distance: 93.7
click at [769, 203] on textarea "I think schools should introduce meditation or mindfillness sessions. Although …" at bounding box center [782, 336] width 316 height 435
click at [695, 198] on textarea "I think schools should introduce meditation or mindfillness sessions. Although …" at bounding box center [782, 336] width 316 height 435
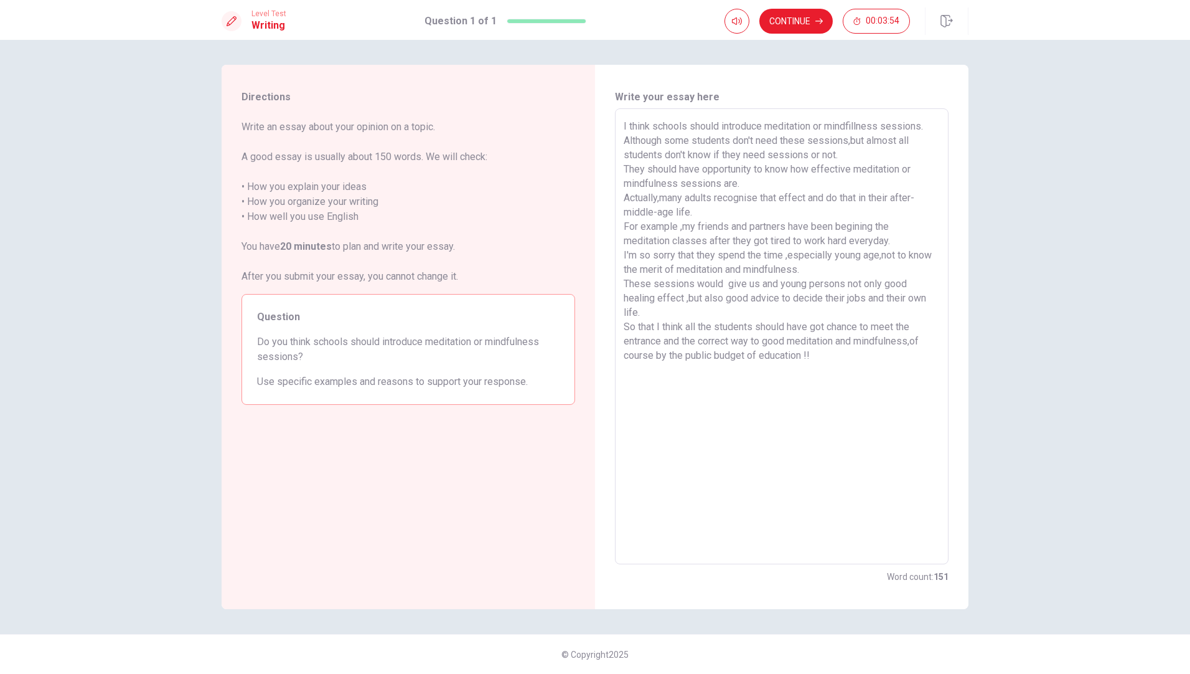
click at [930, 125] on textarea "I think schools should introduce meditation or mindfillness sessions. Although …" at bounding box center [782, 336] width 316 height 435
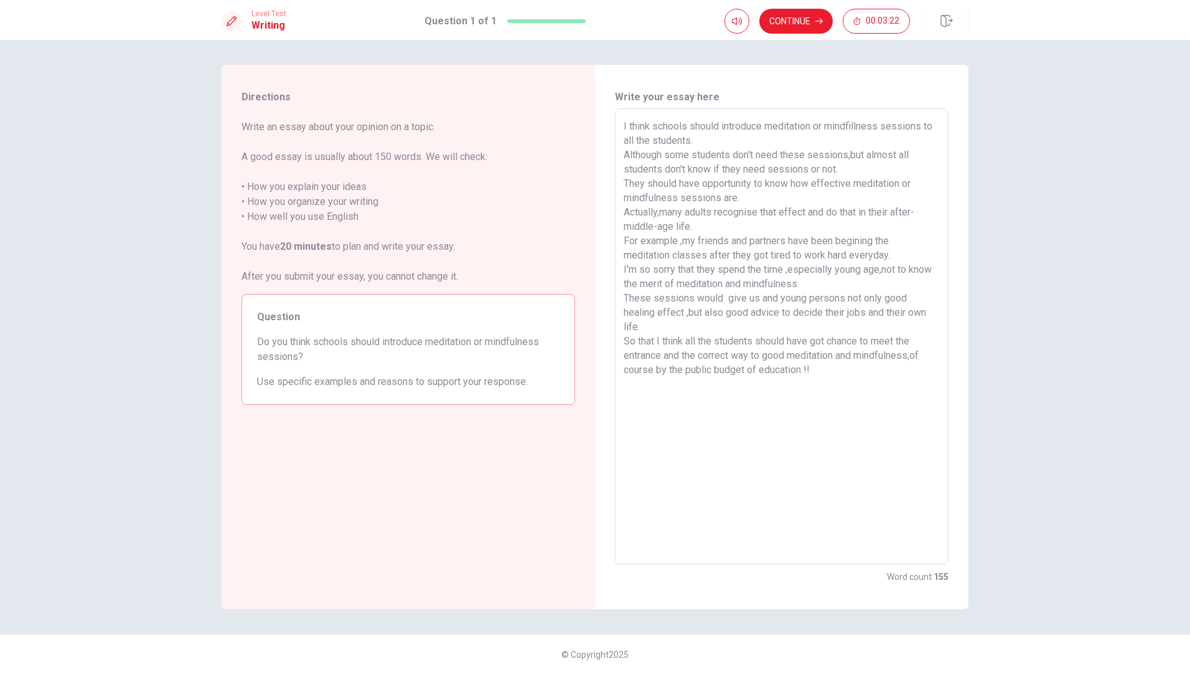
click at [856, 183] on textarea "I think schools should introduce meditation or mindfillness sessions to all the…" at bounding box center [782, 336] width 316 height 435
click at [781, 214] on textarea "I think schools should introduce meditation or mindfillness sessions to all the…" at bounding box center [782, 336] width 316 height 435
click at [916, 354] on textarea "I think schools should introduce meditation or mindfillness sessions to all the…" at bounding box center [782, 336] width 316 height 435
click at [667, 371] on textarea "I think schools should introduce meditation or mindfillness sessions to all the…" at bounding box center [782, 336] width 316 height 435
click at [795, 21] on button "Continue" at bounding box center [795, 21] width 73 height 25
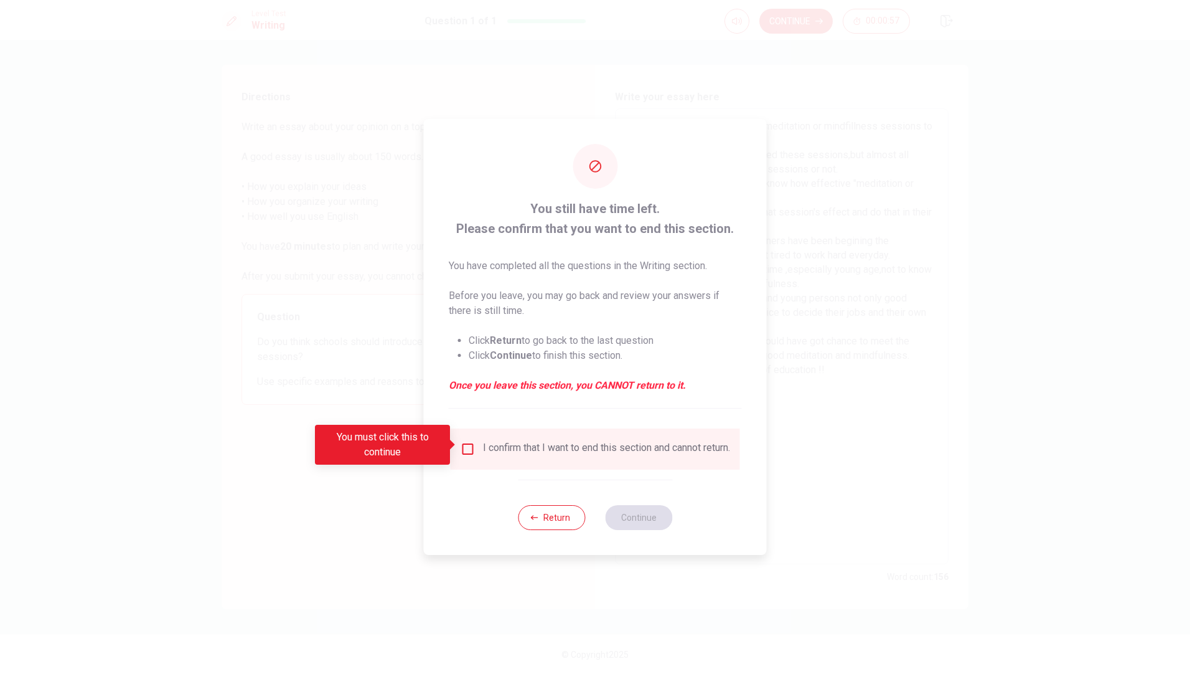
click at [468, 444] on input "You must click this to continue" at bounding box center [468, 448] width 15 height 15
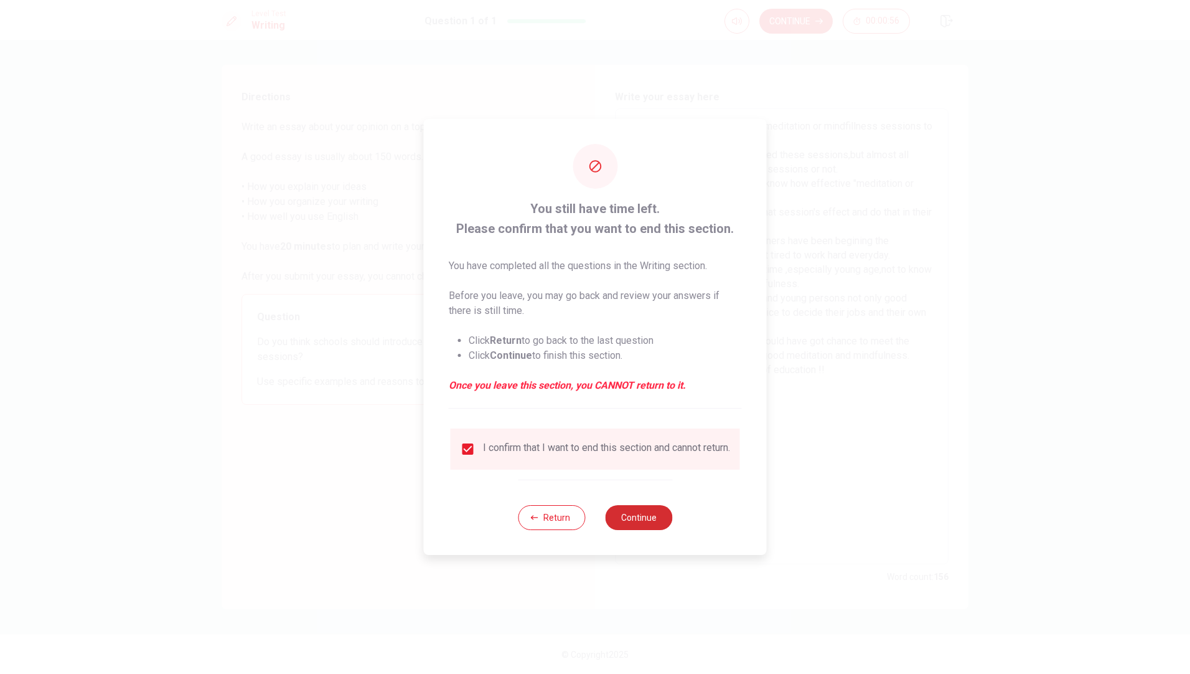
click at [629, 520] on button "Continue" at bounding box center [638, 517] width 67 height 25
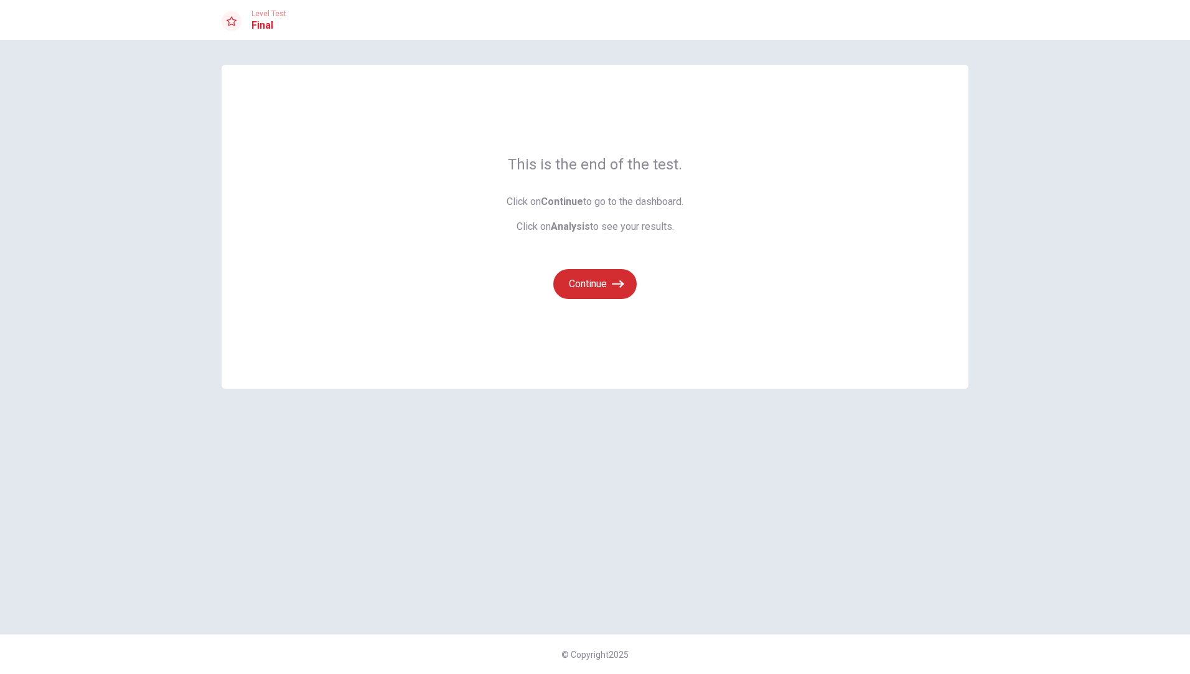
click at [596, 283] on button "Continue" at bounding box center [594, 284] width 83 height 30
